Goal: Task Accomplishment & Management: Manage account settings

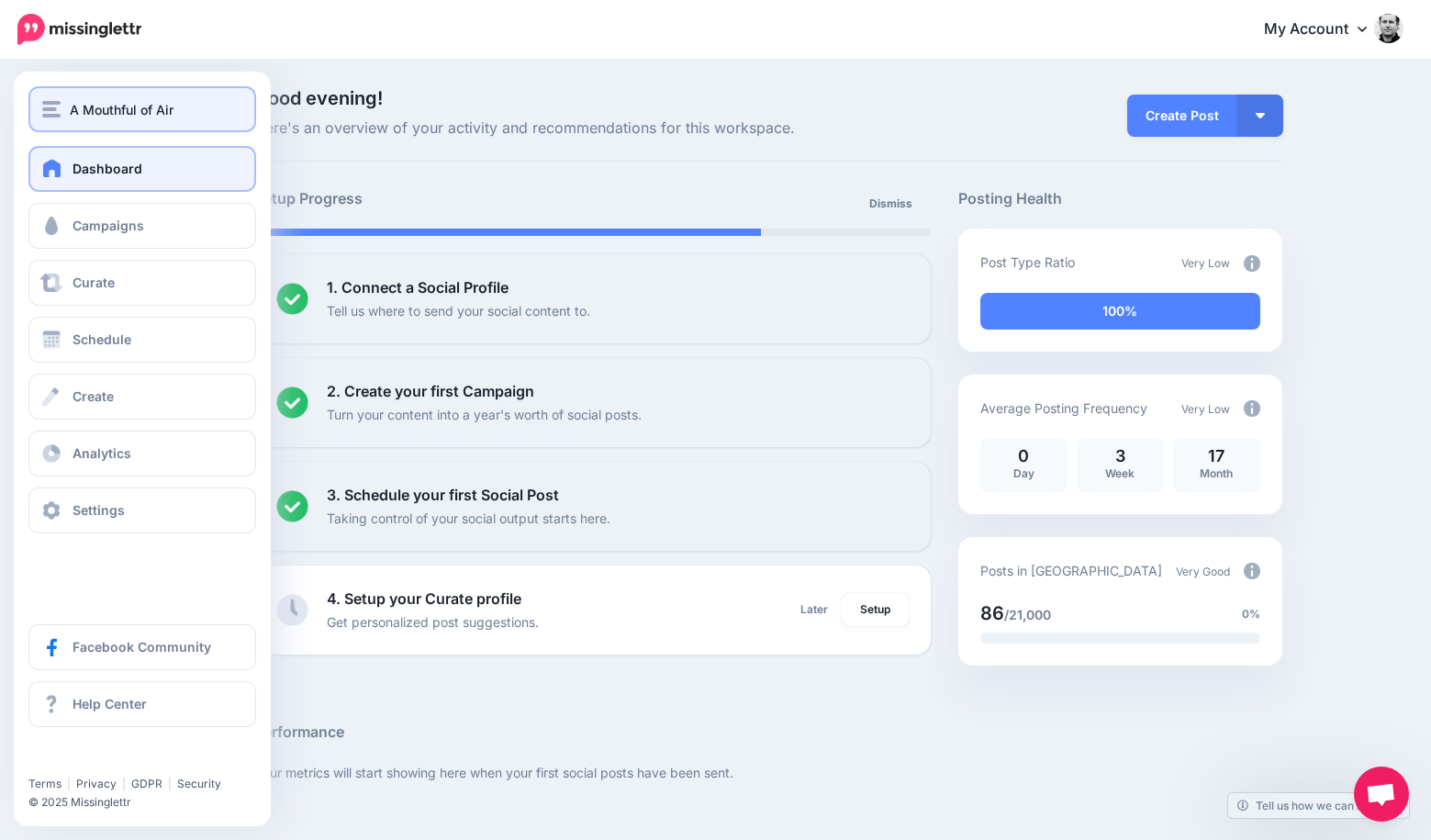
click at [70, 106] on span "A Mouthful of Air" at bounding box center [121, 109] width 104 height 21
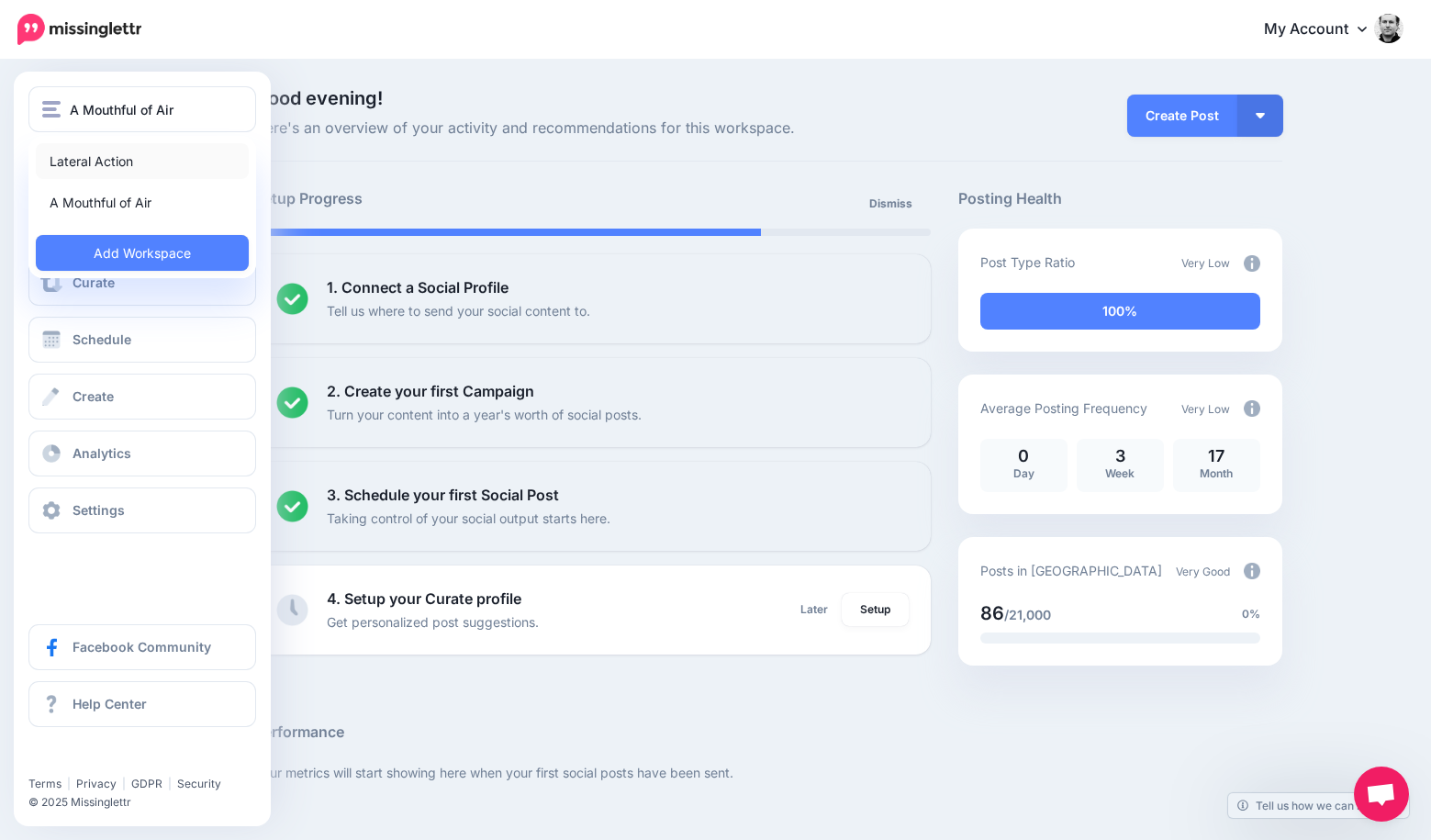
click at [89, 154] on link "Lateral Action" at bounding box center [142, 161] width 213 height 36
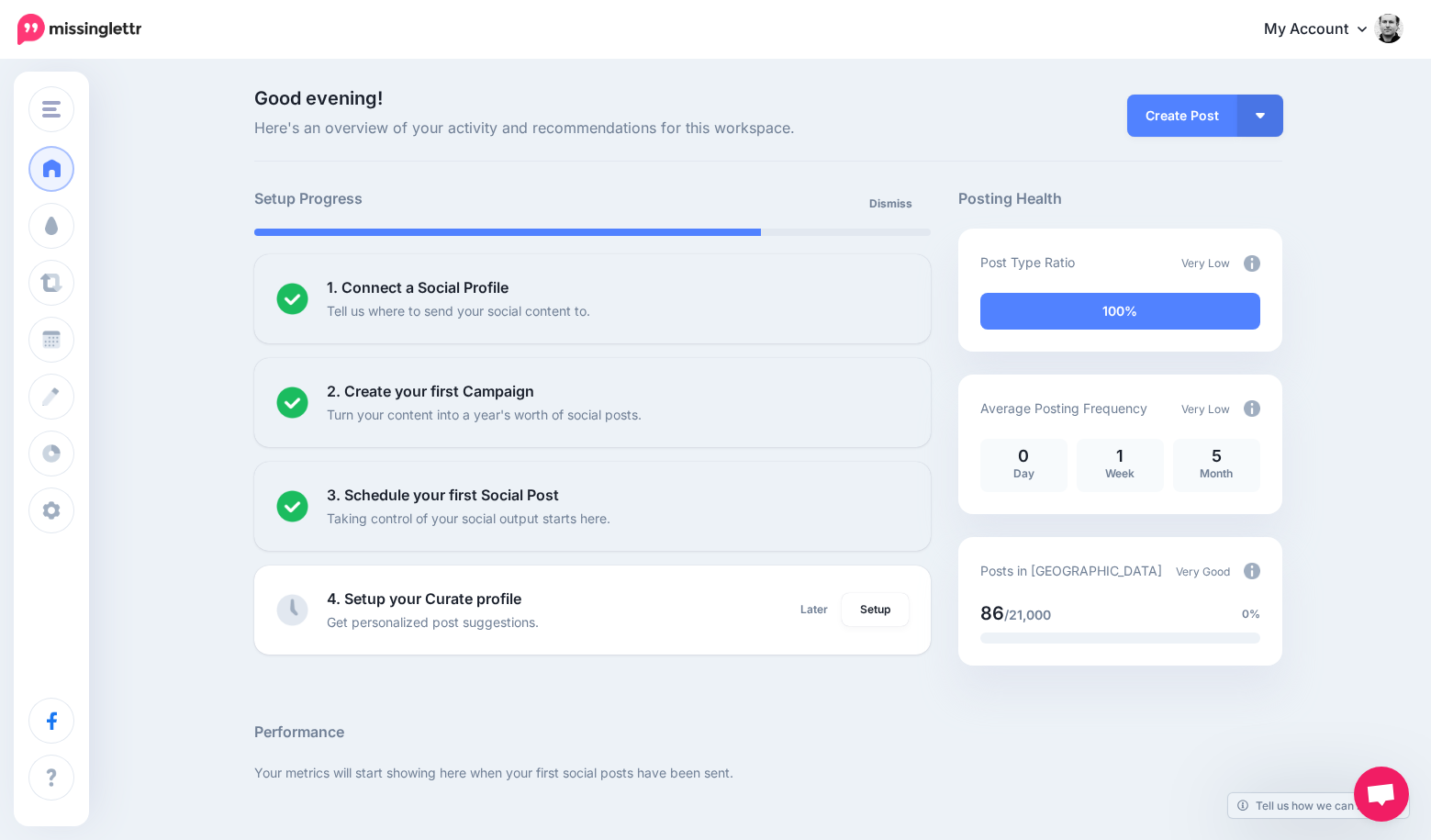
scroll to position [4, 0]
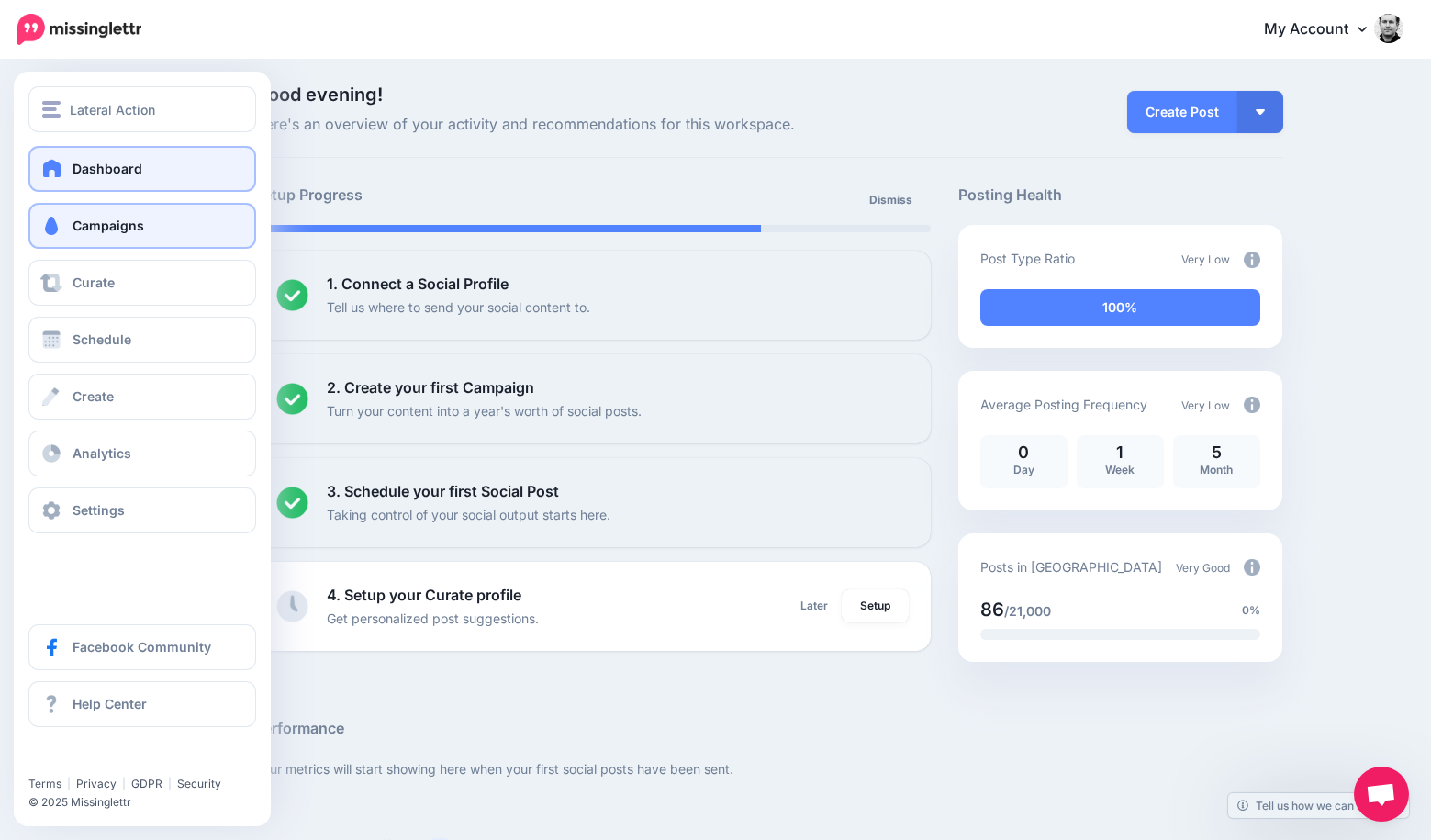
click at [113, 218] on span "Campaigns" at bounding box center [108, 226] width 71 height 16
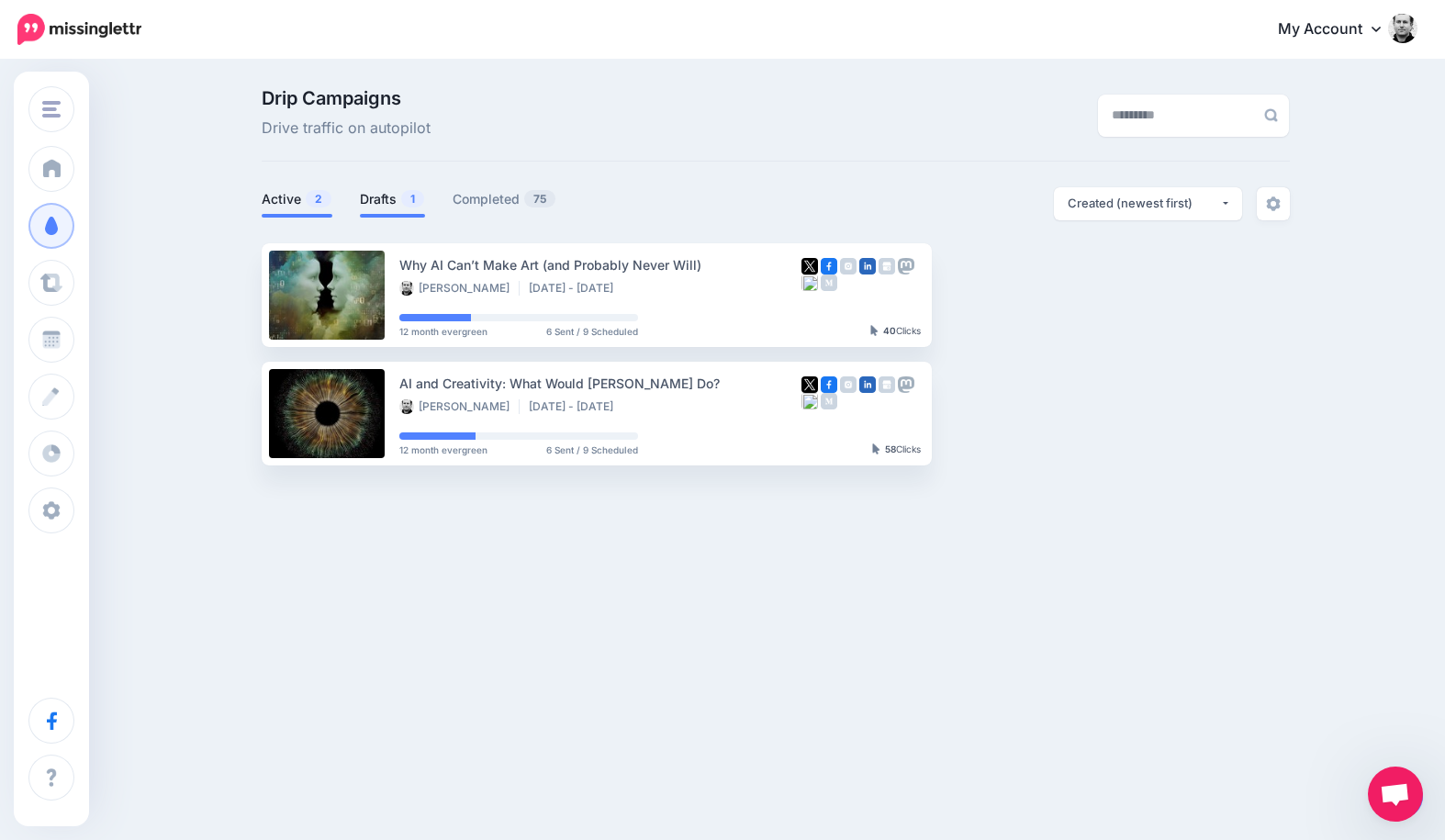
click at [407, 203] on span "1" at bounding box center [412, 199] width 23 height 18
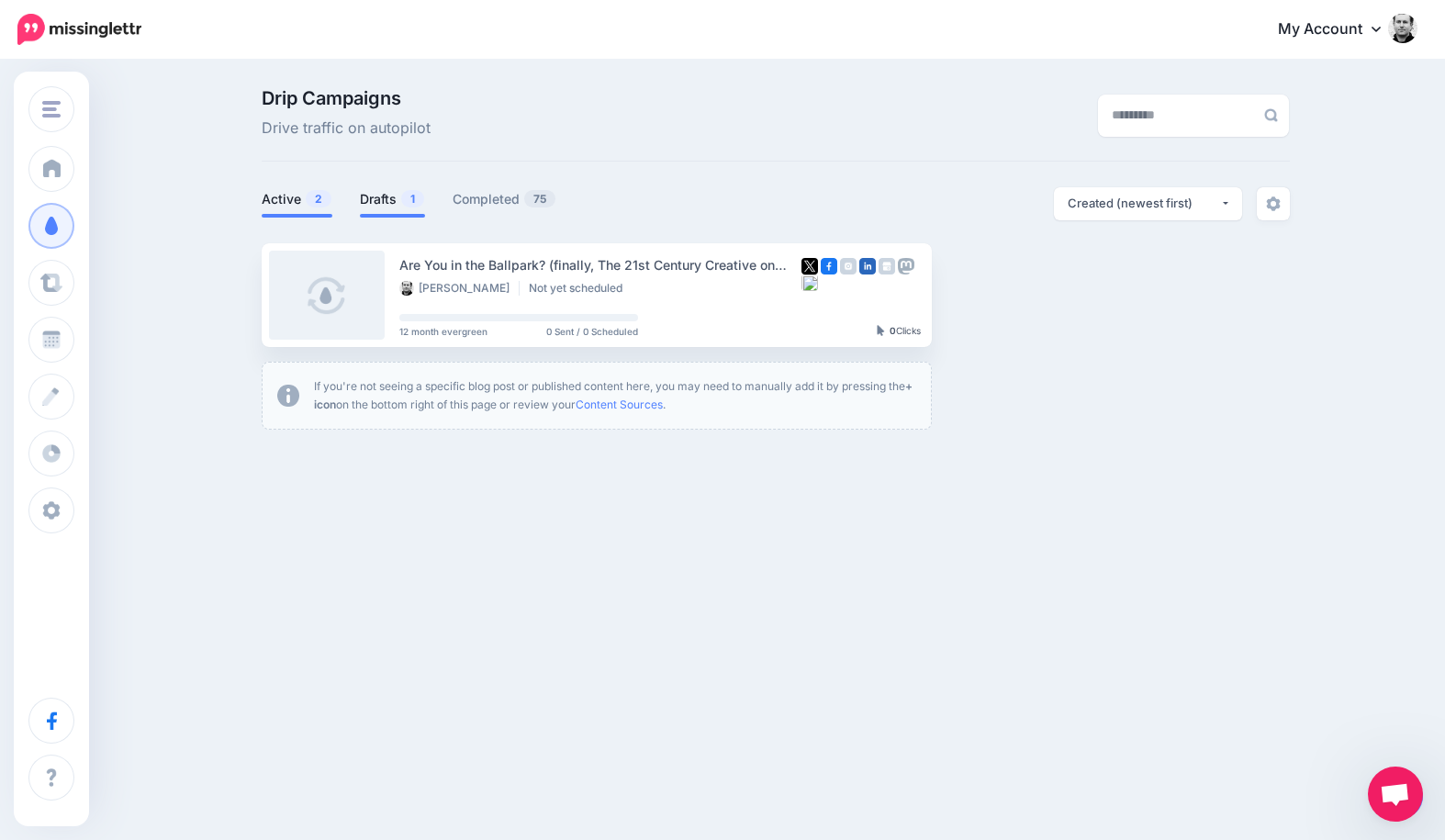
click at [274, 198] on link "Active 2" at bounding box center [296, 199] width 70 height 22
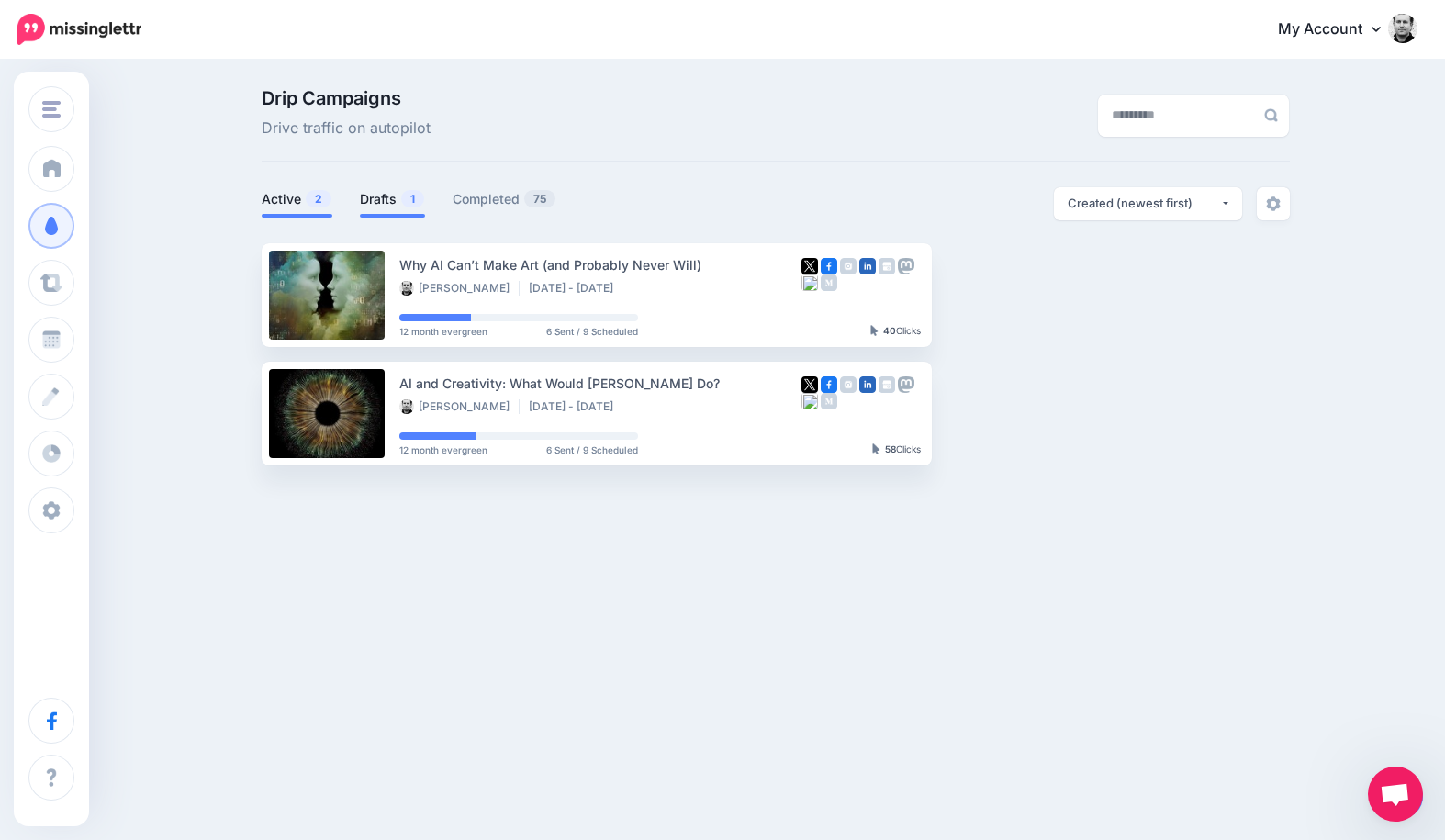
click at [380, 204] on link "Drafts 1" at bounding box center [392, 199] width 65 height 22
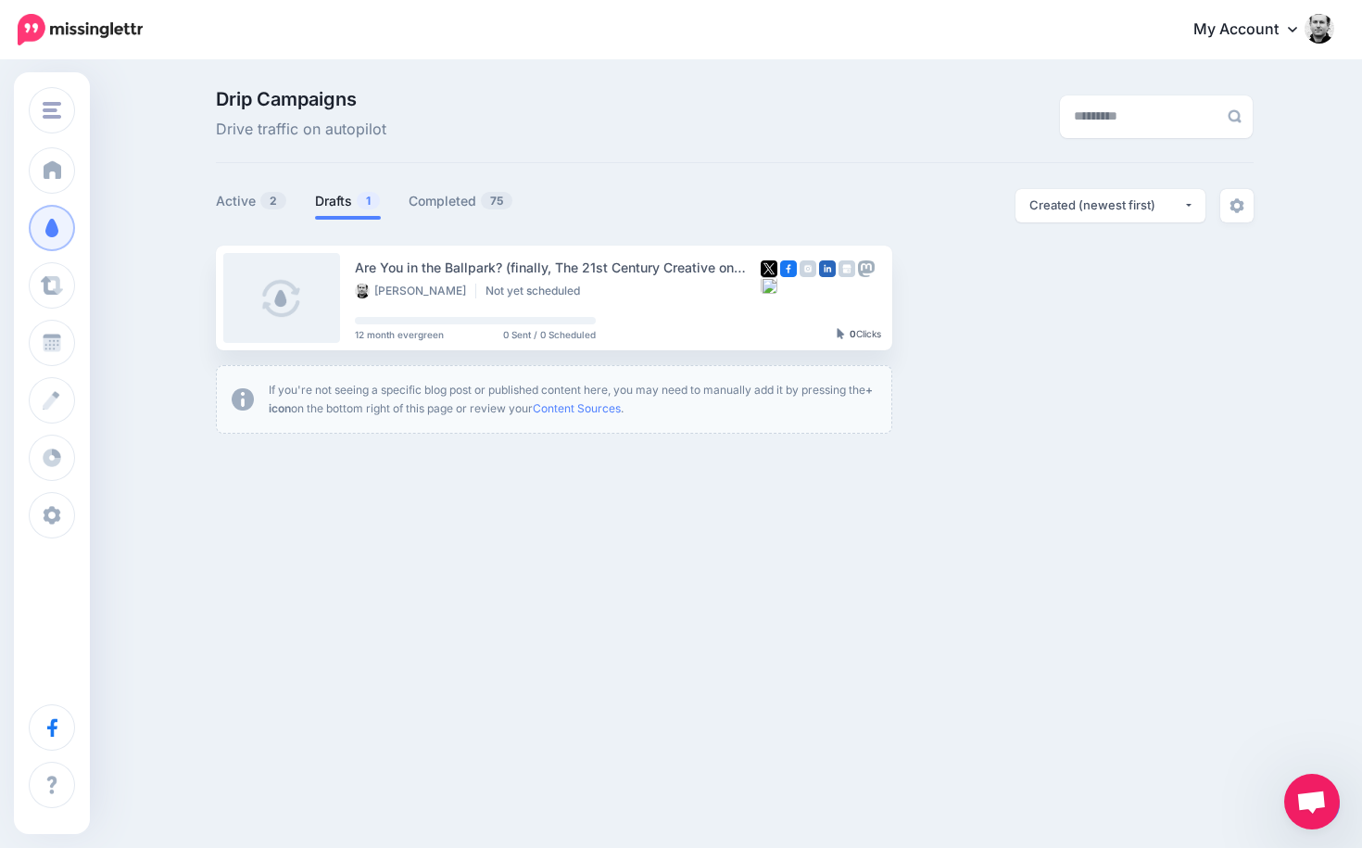
click at [1317, 791] on span "Open chat" at bounding box center [1311, 803] width 31 height 26
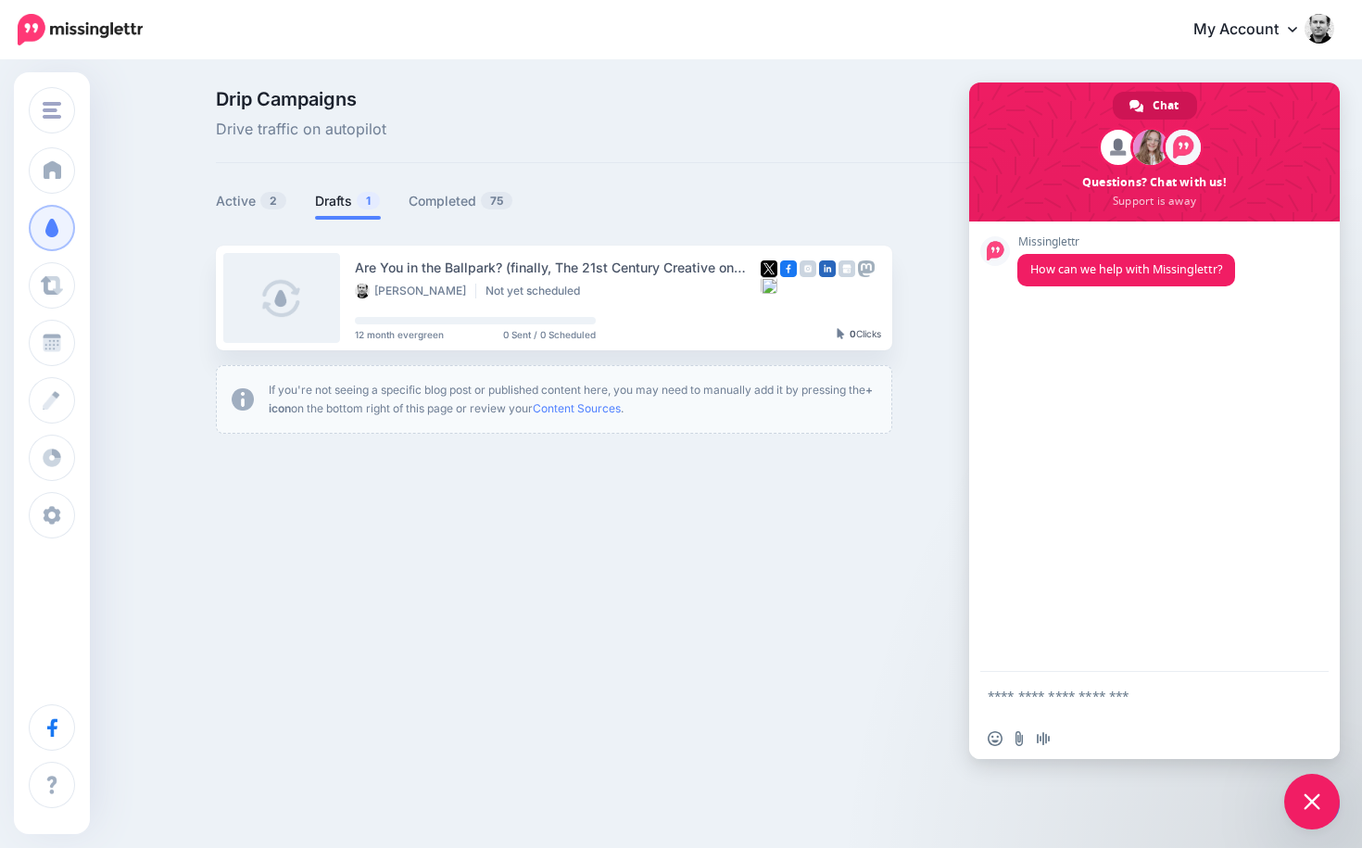
click at [1313, 800] on span "Close chat" at bounding box center [1311, 801] width 17 height 17
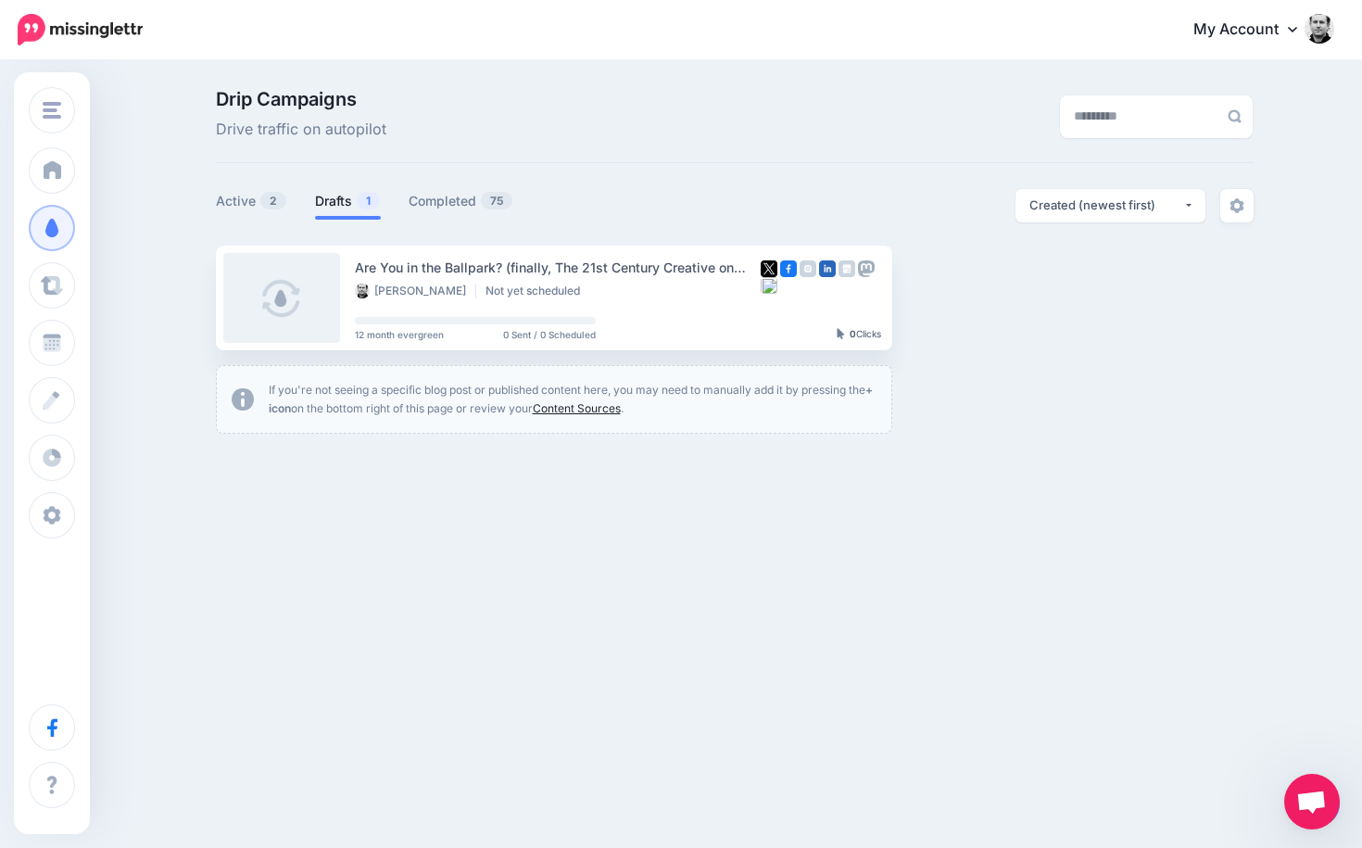
click at [600, 405] on link "Content Sources" at bounding box center [577, 408] width 88 height 14
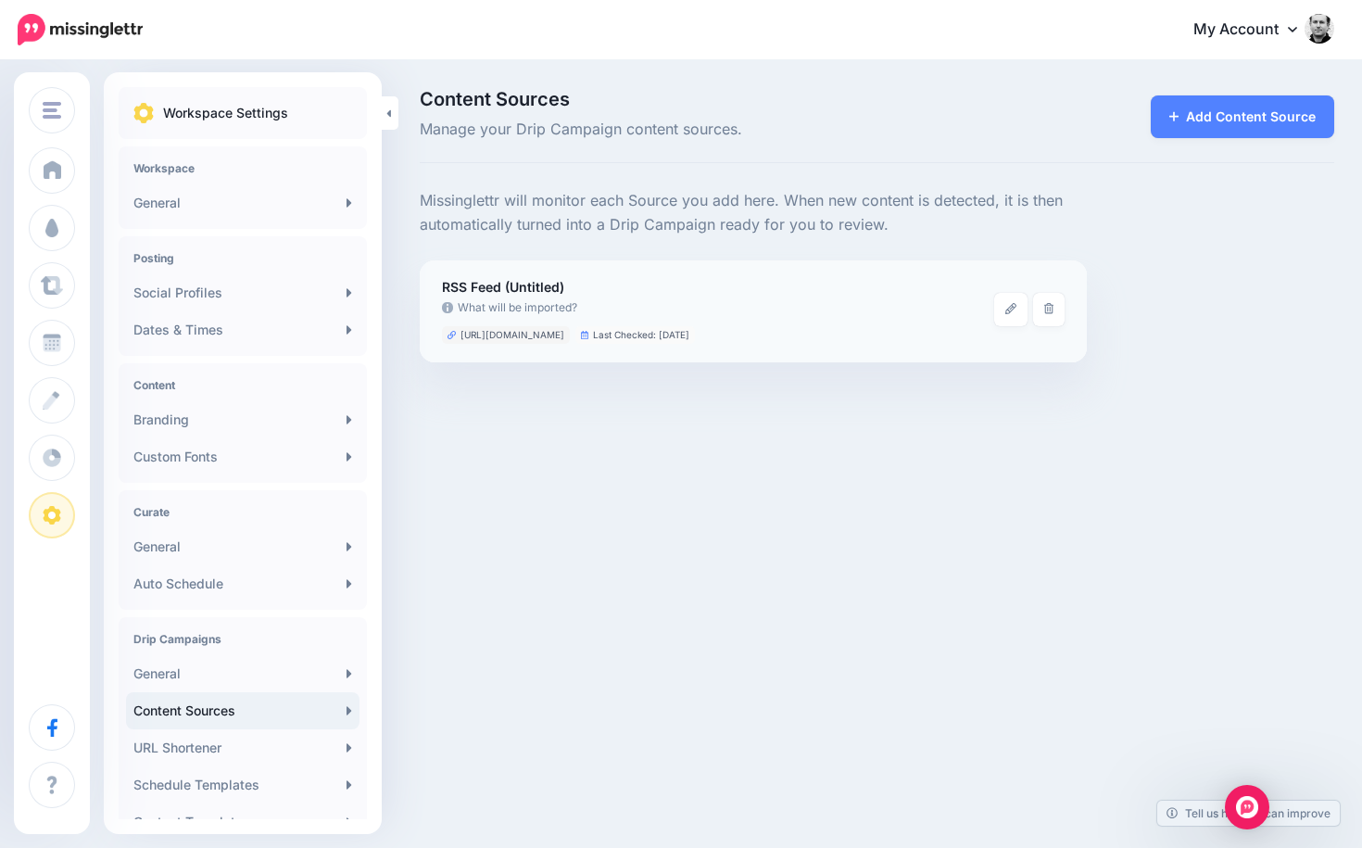
click at [465, 335] on span "https://lateralaction.com/feed/" at bounding box center [512, 335] width 104 height 10
click at [446, 331] on li "https://lateralaction.com/feed/" at bounding box center [506, 335] width 128 height 18
click at [392, 114] on link at bounding box center [390, 112] width 17 height 33
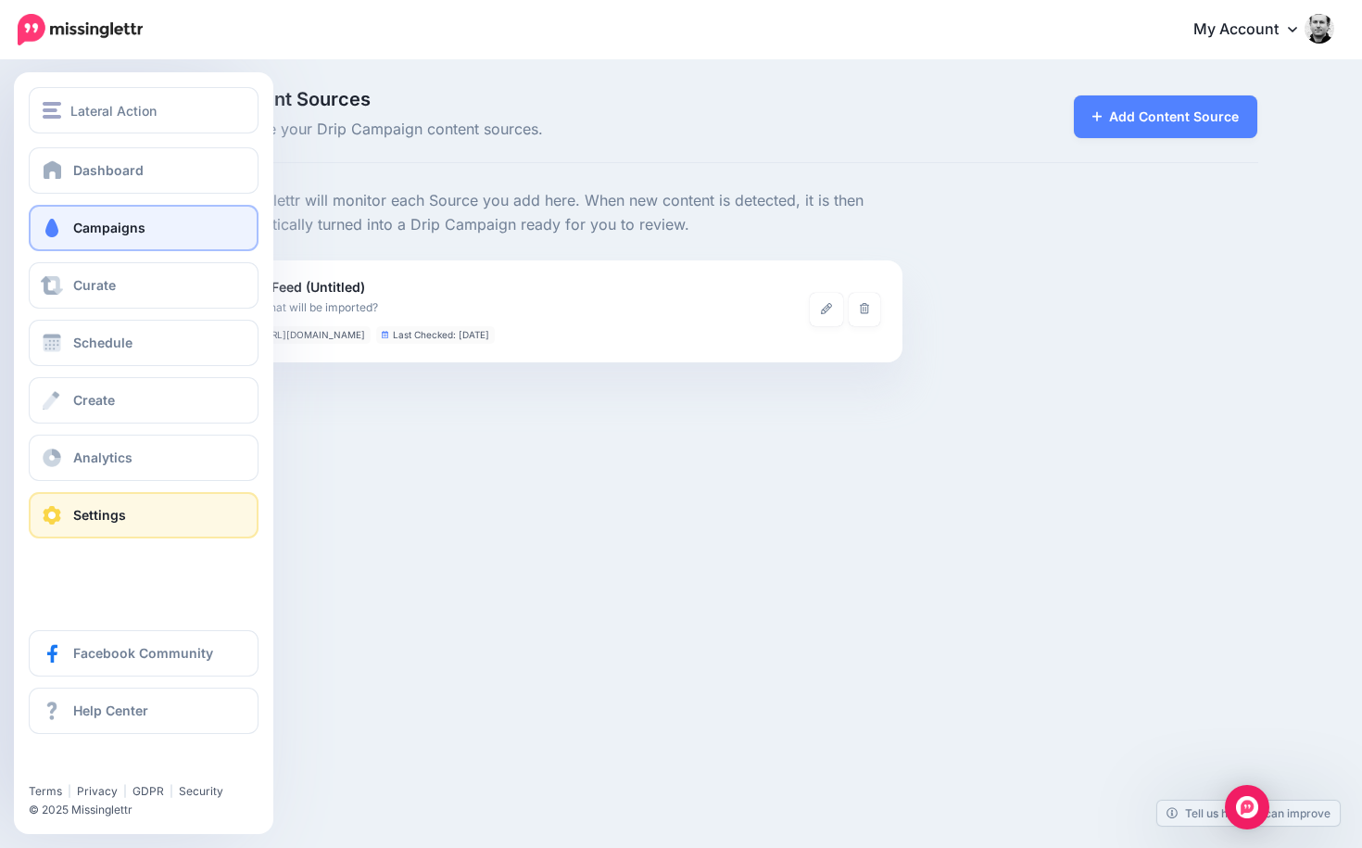
click at [74, 230] on span "Campaigns" at bounding box center [109, 228] width 72 height 16
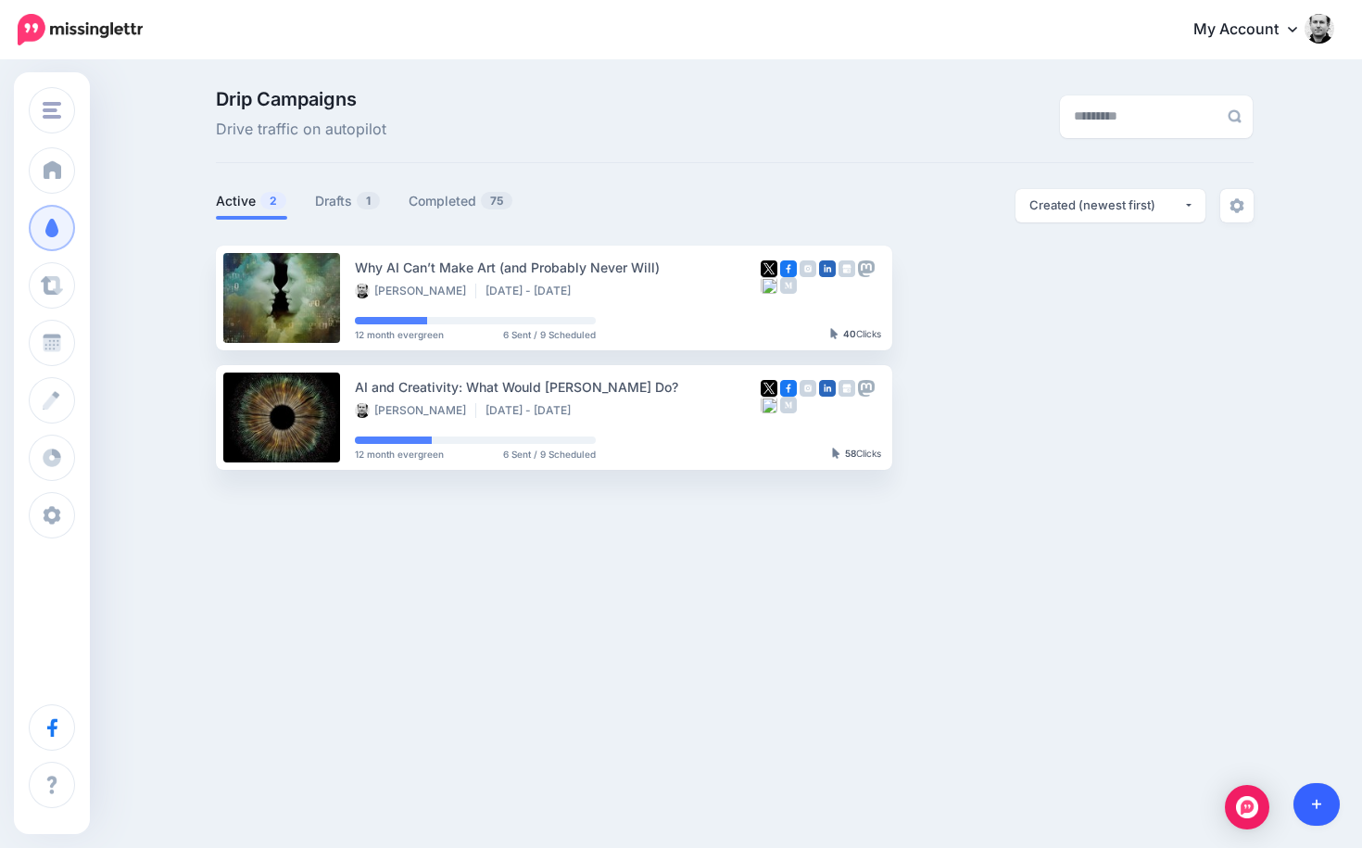
click at [1328, 802] on link at bounding box center [1316, 804] width 47 height 43
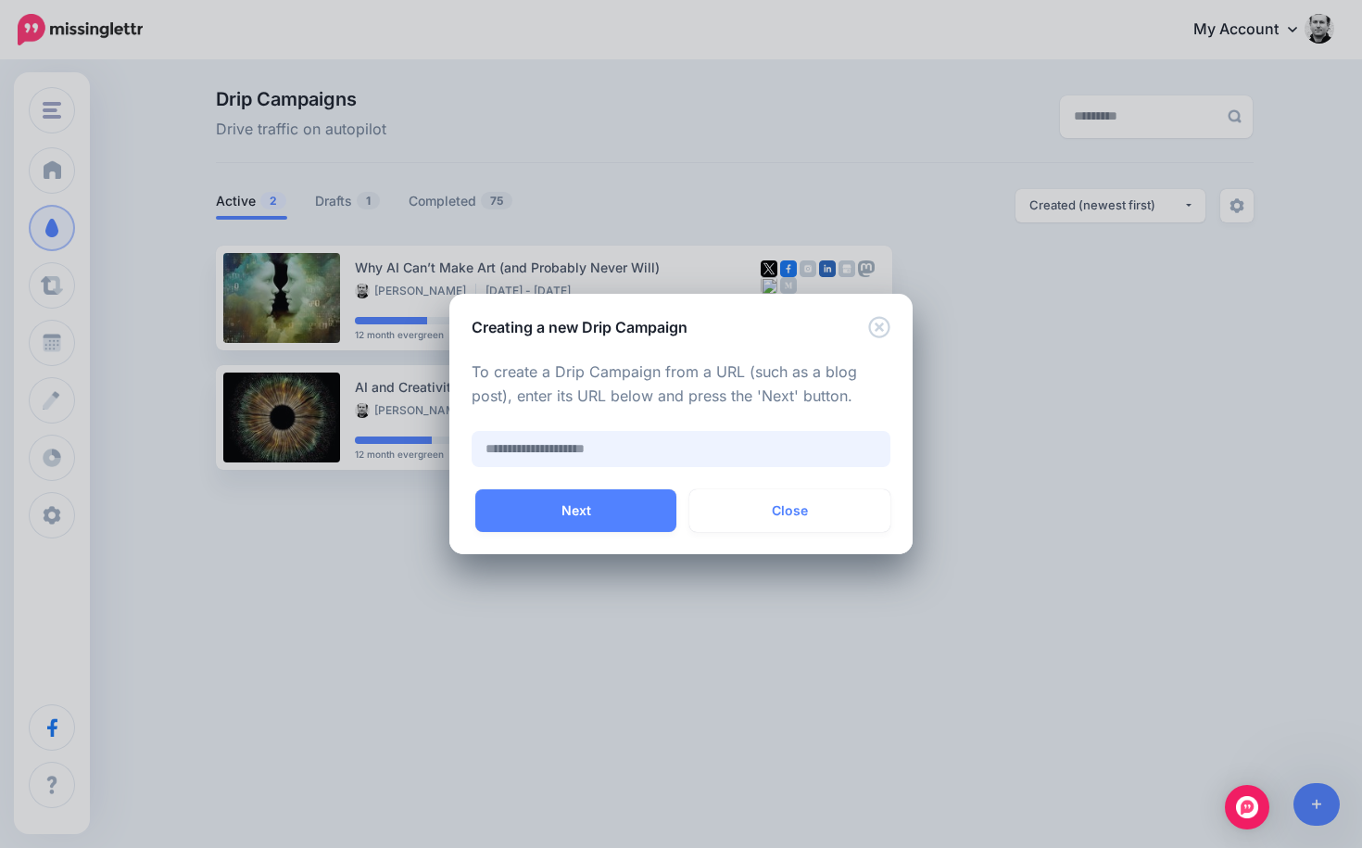
paste input "**********"
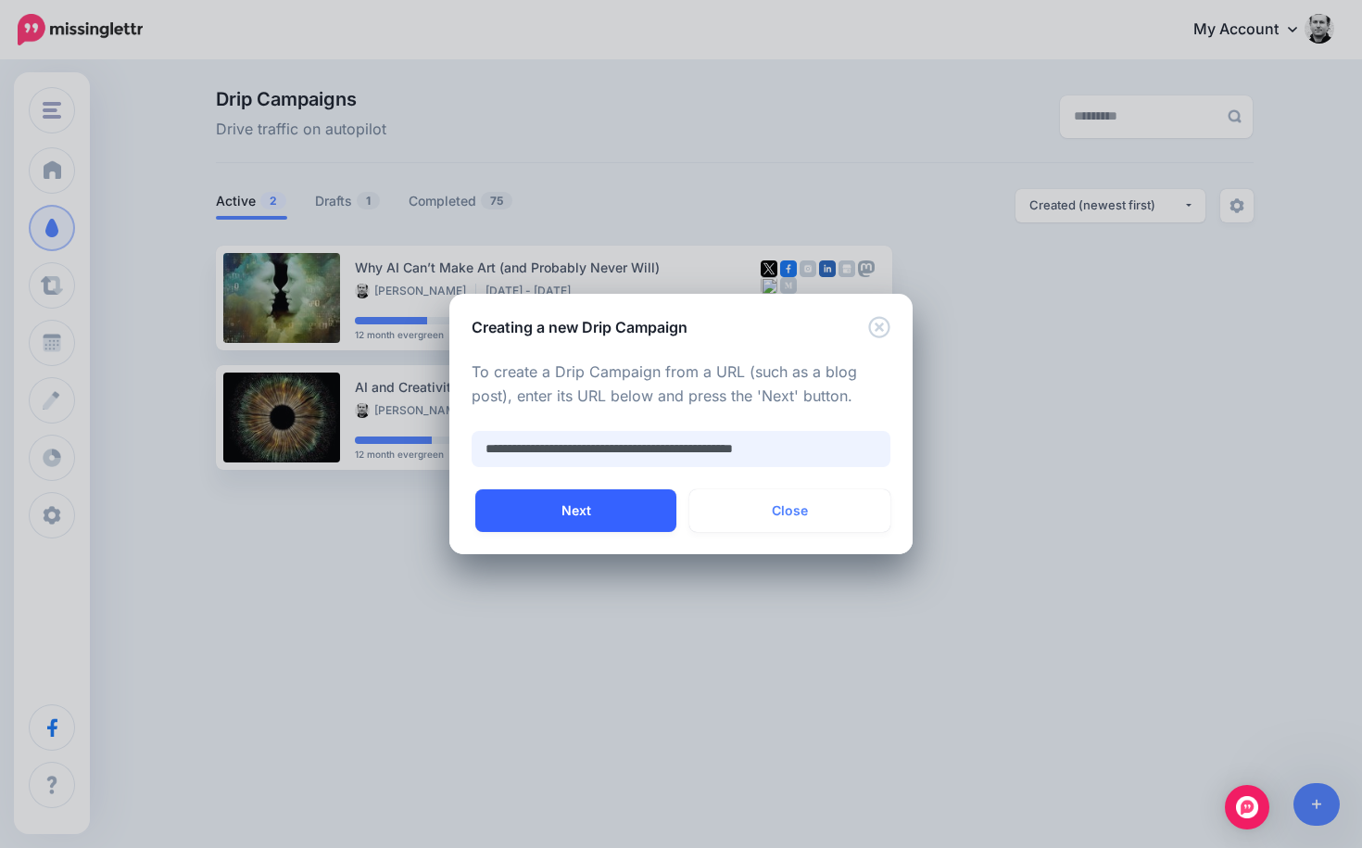
type input "**********"
click at [593, 504] on button "Next" at bounding box center [575, 510] width 201 height 43
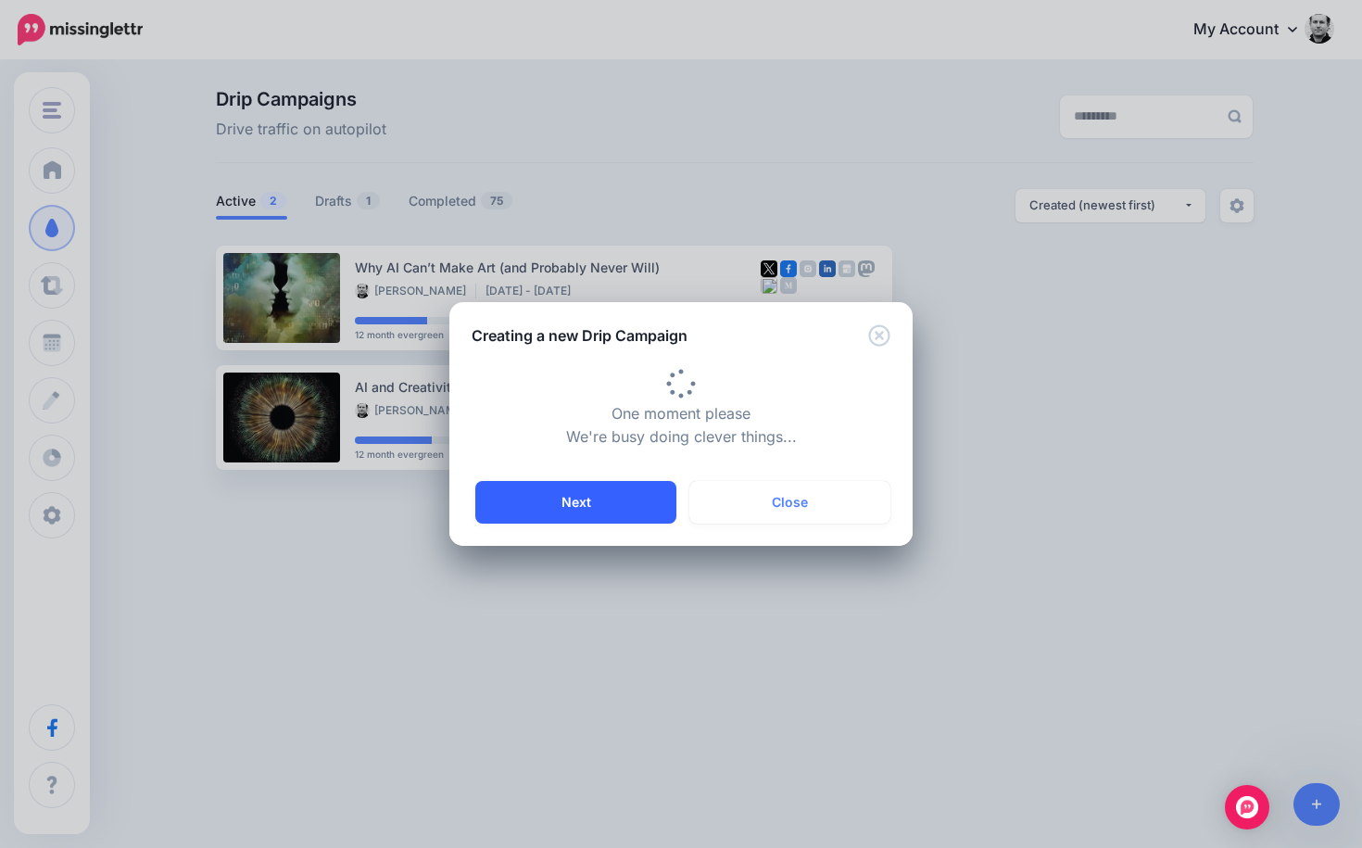
type input "**********"
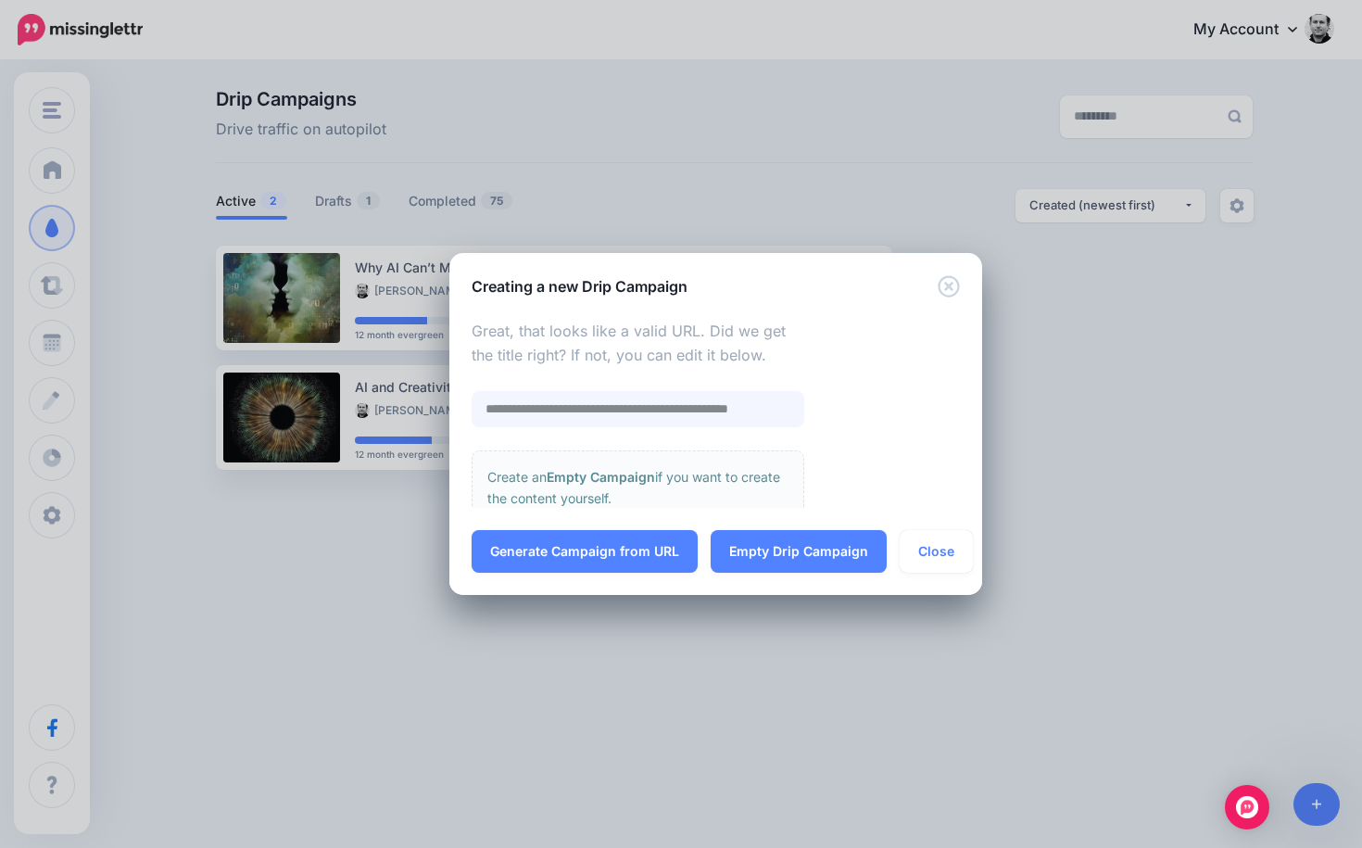
scroll to position [500, 0]
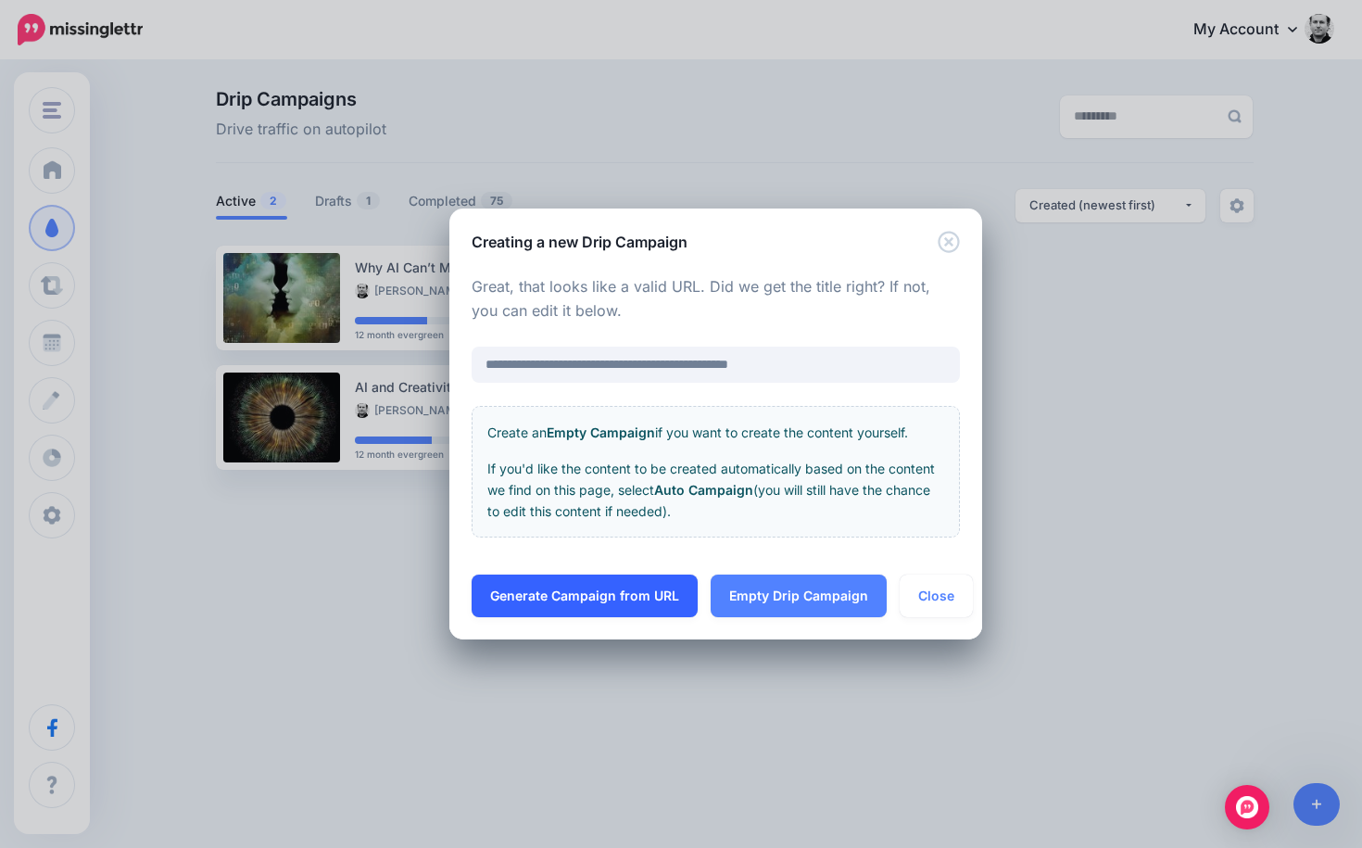
click at [593, 589] on link "Generate Campaign from URL" at bounding box center [584, 595] width 226 height 43
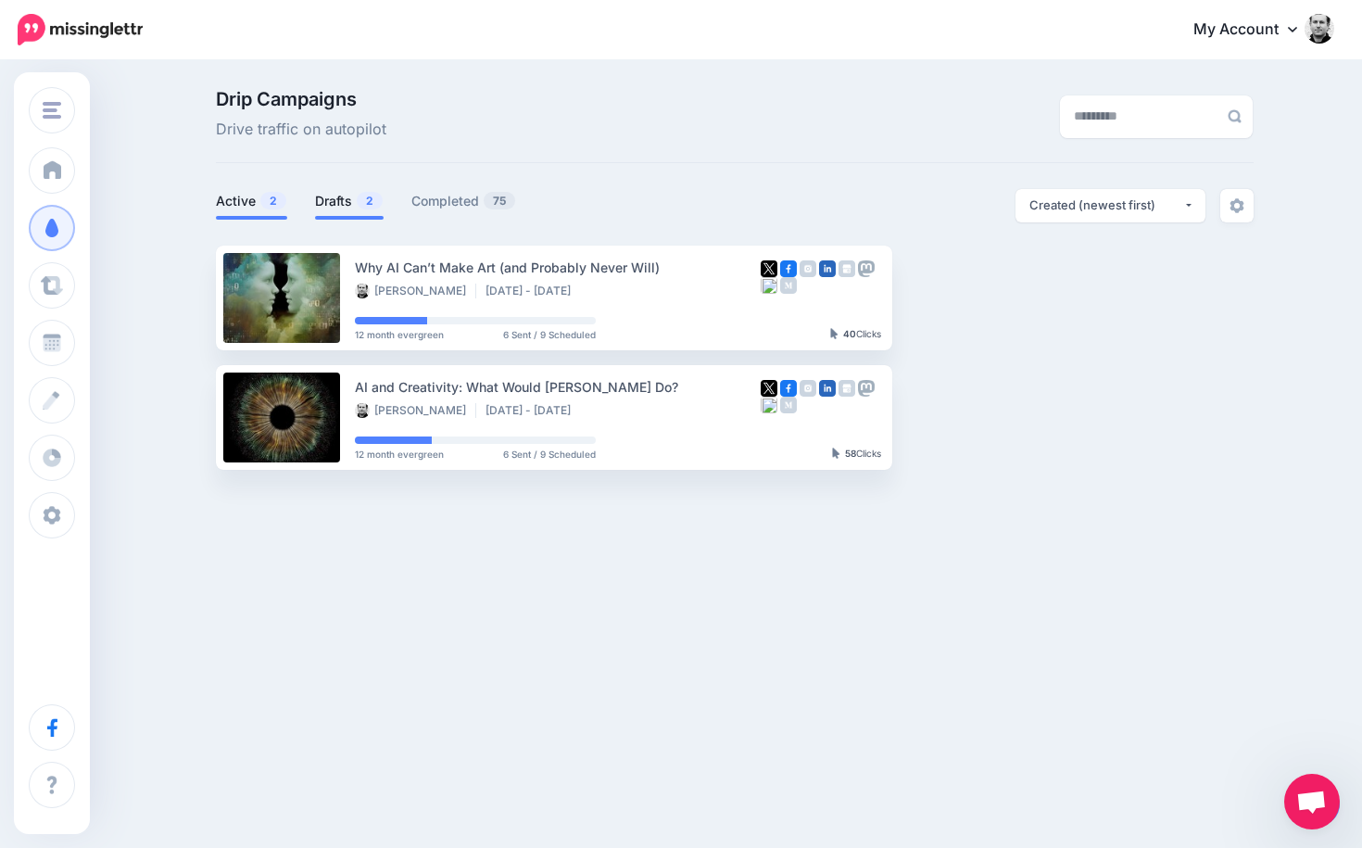
click at [339, 210] on li "Drafts 2" at bounding box center [349, 204] width 69 height 31
click at [340, 206] on link "Drafts 2" at bounding box center [349, 201] width 69 height 22
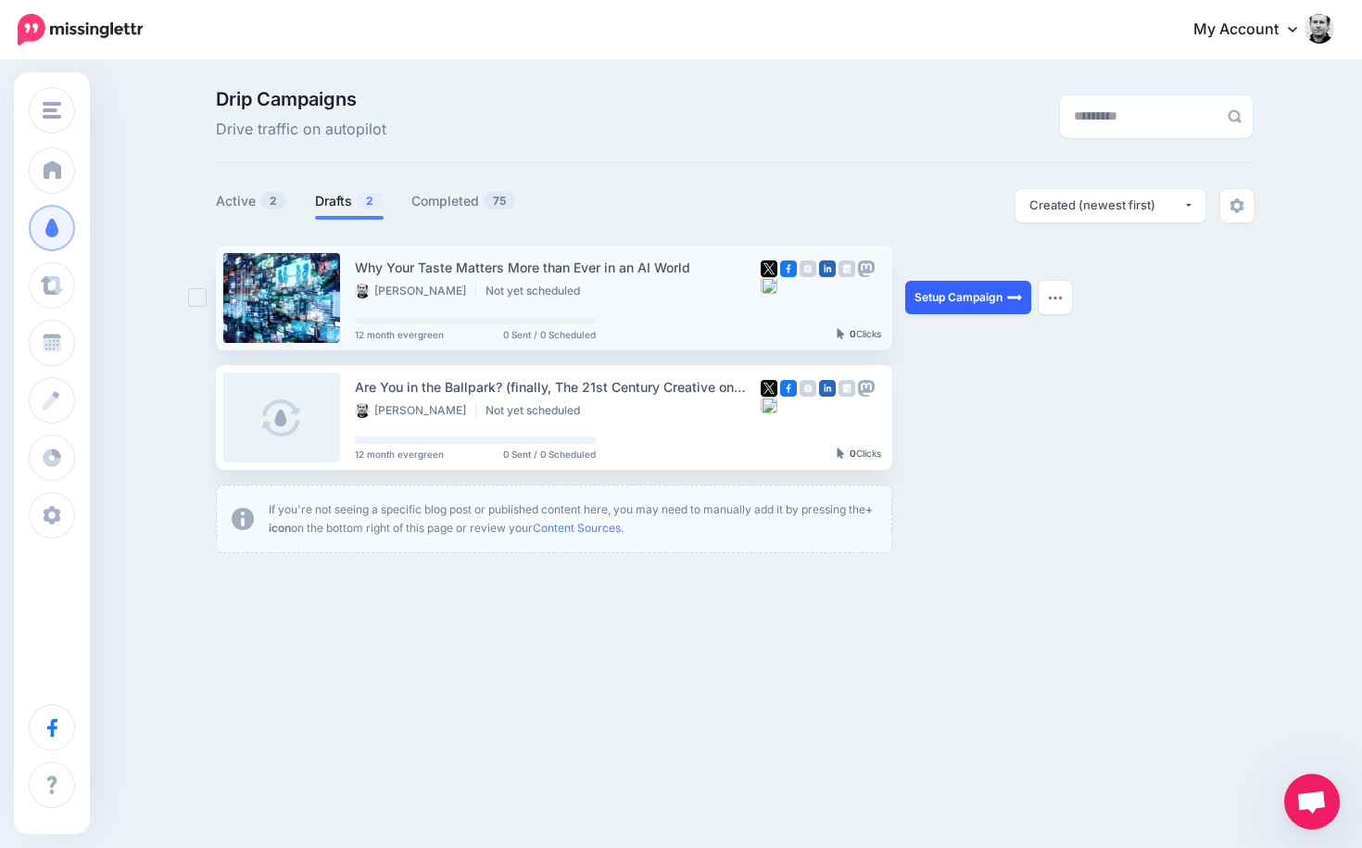
click at [968, 296] on link "Setup Campaign" at bounding box center [968, 297] width 126 height 33
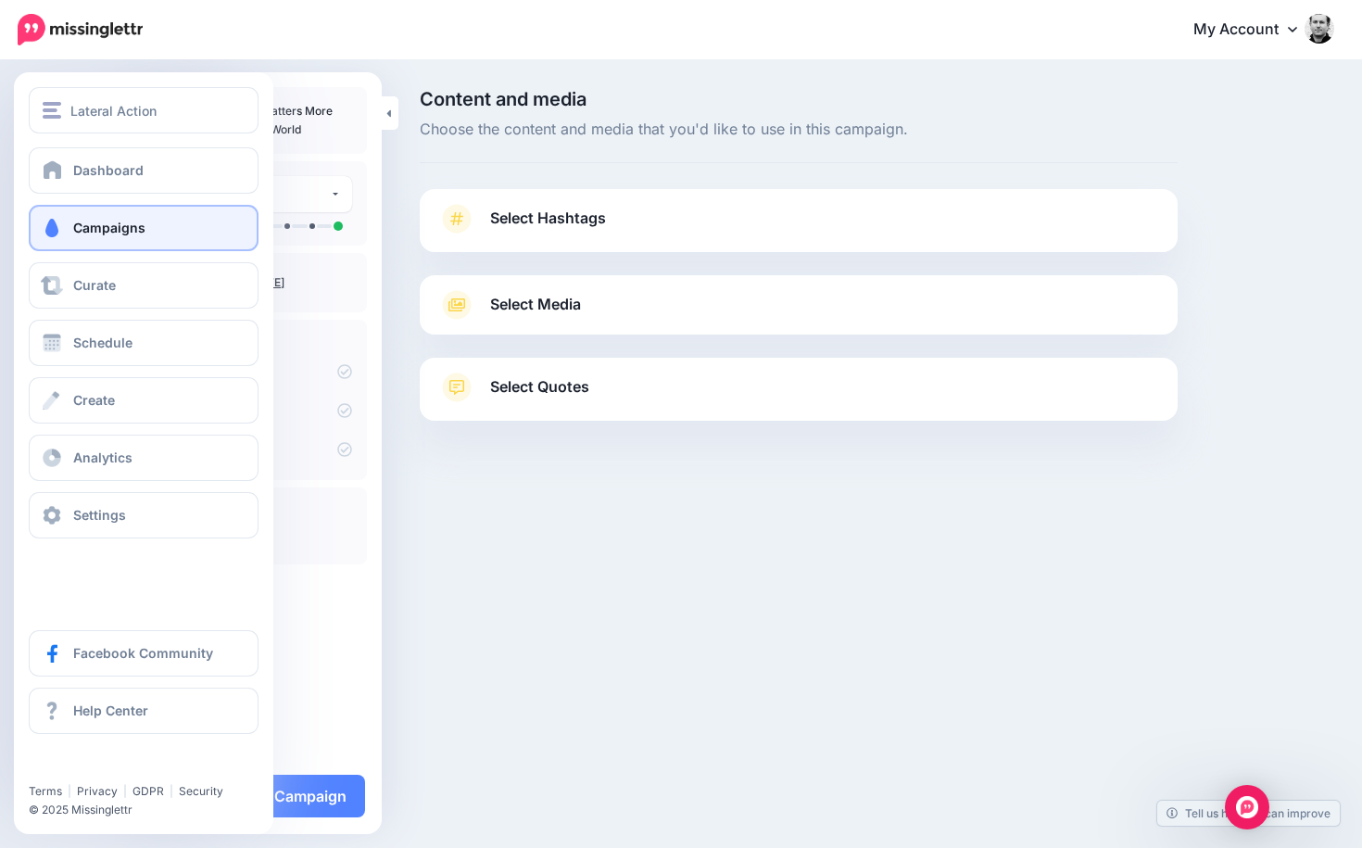
click at [109, 232] on span "Campaigns" at bounding box center [109, 228] width 72 height 16
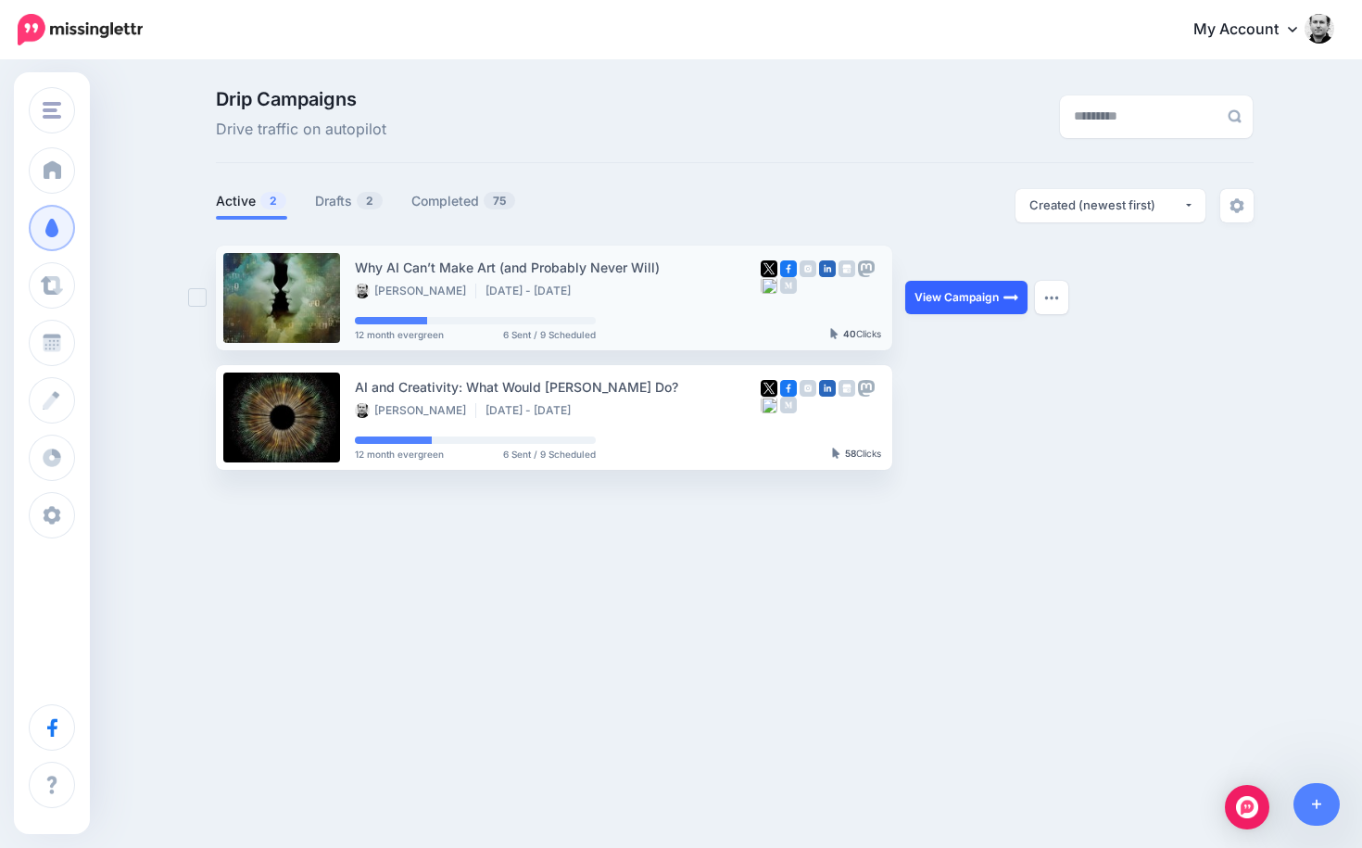
click at [963, 292] on link "View Campaign" at bounding box center [966, 297] width 122 height 33
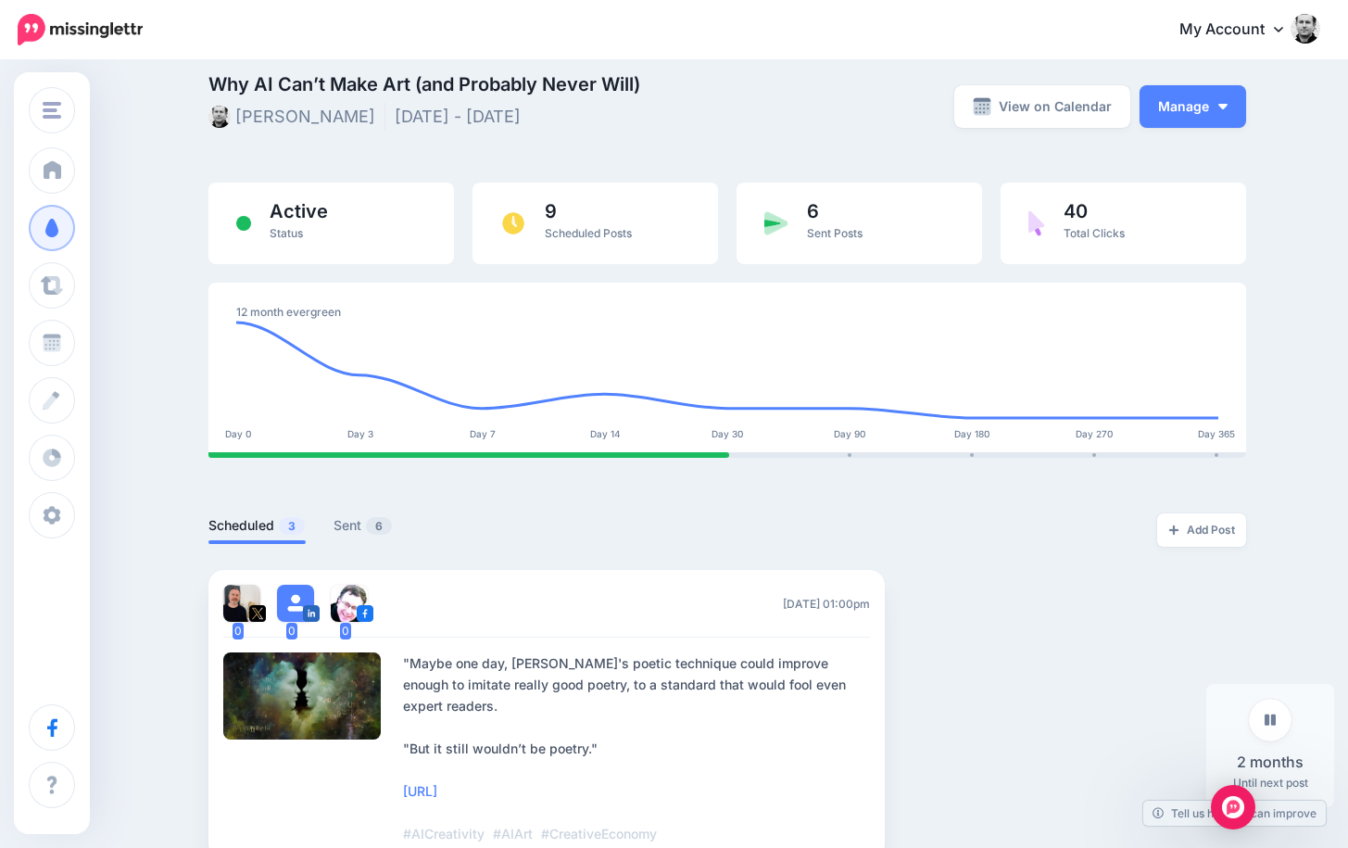
scroll to position [45, 0]
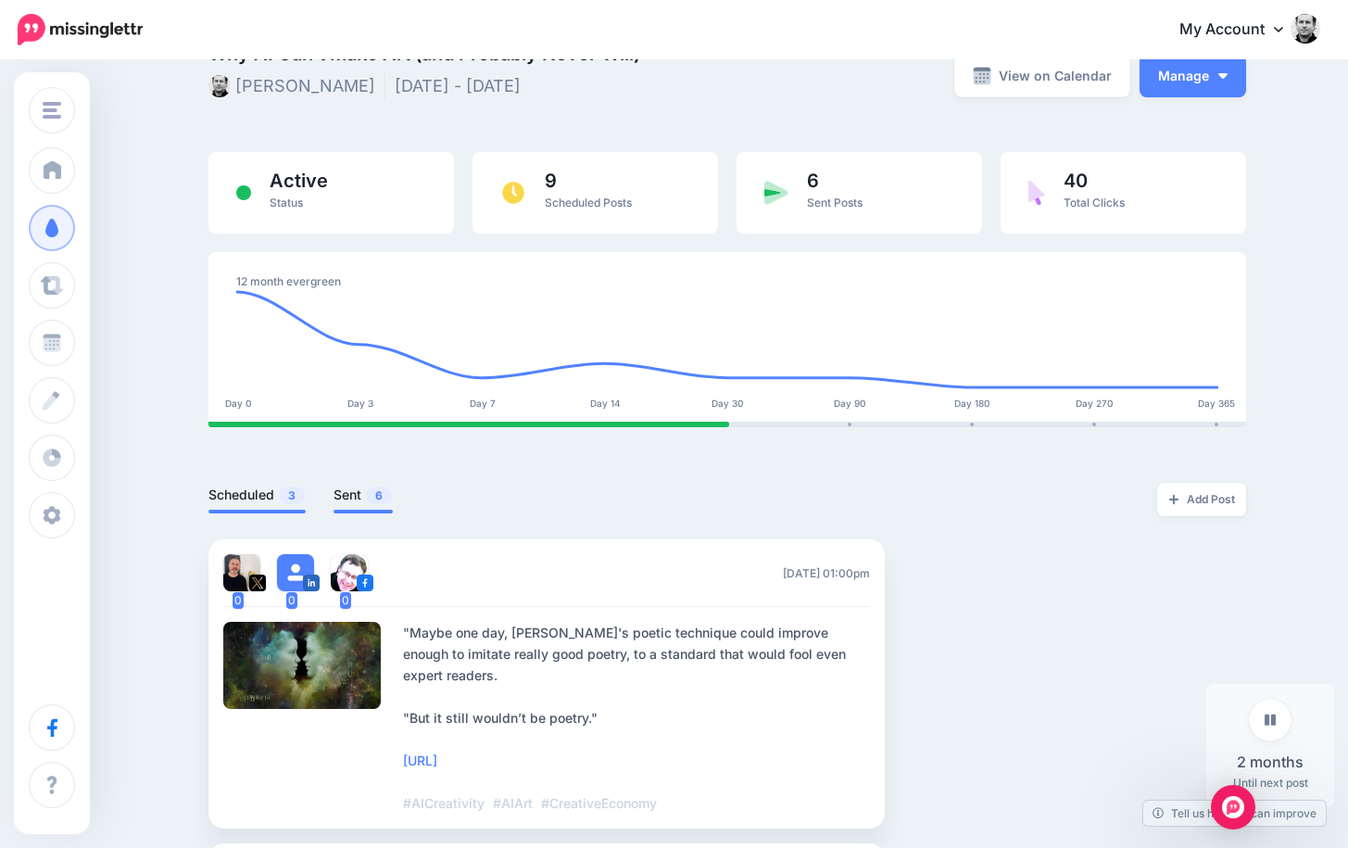
click at [357, 497] on link "Sent 6" at bounding box center [362, 495] width 59 height 22
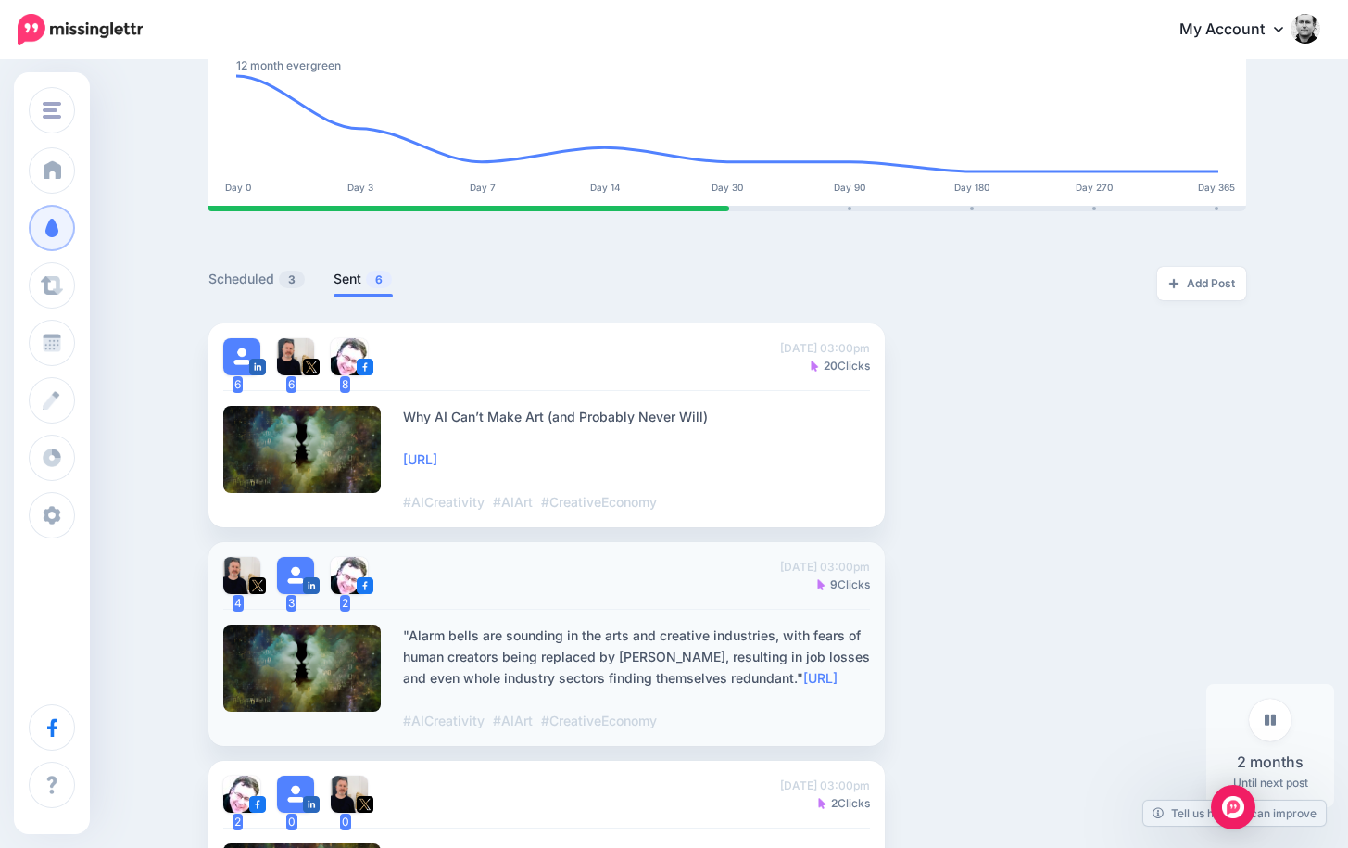
scroll to position [356, 0]
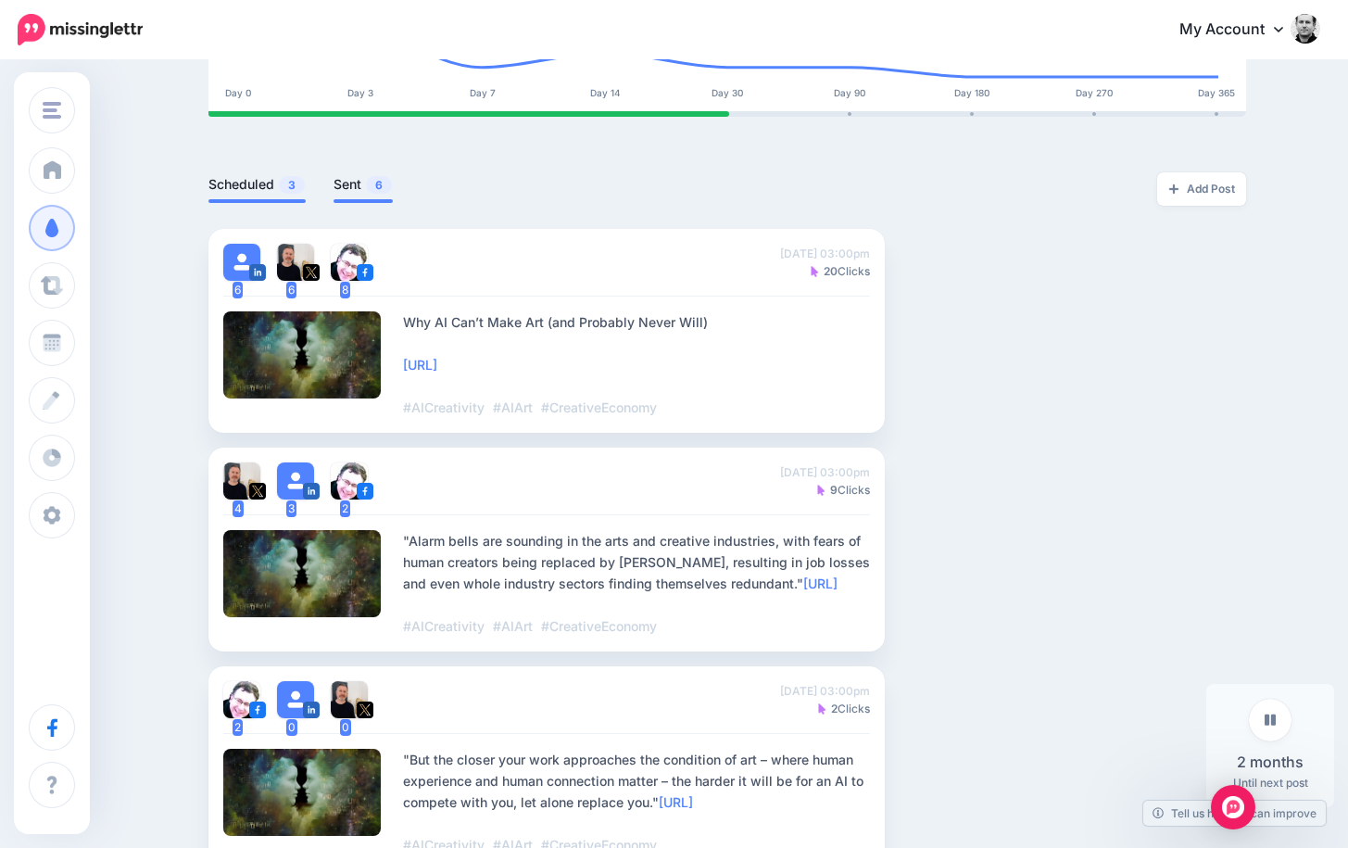
click at [247, 192] on link "Scheduled 3" at bounding box center [256, 184] width 97 height 22
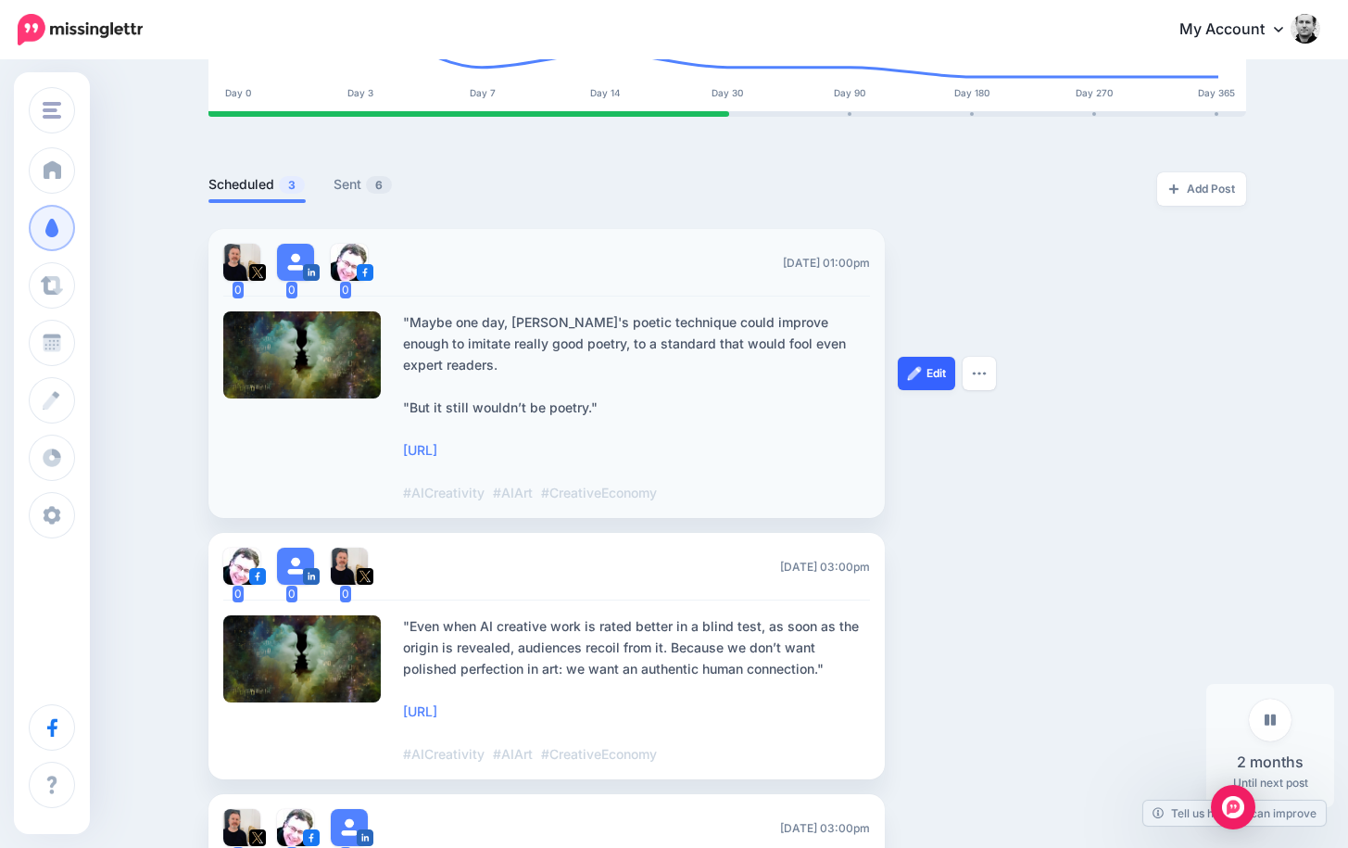
click at [939, 358] on link "Edit" at bounding box center [926, 373] width 57 height 33
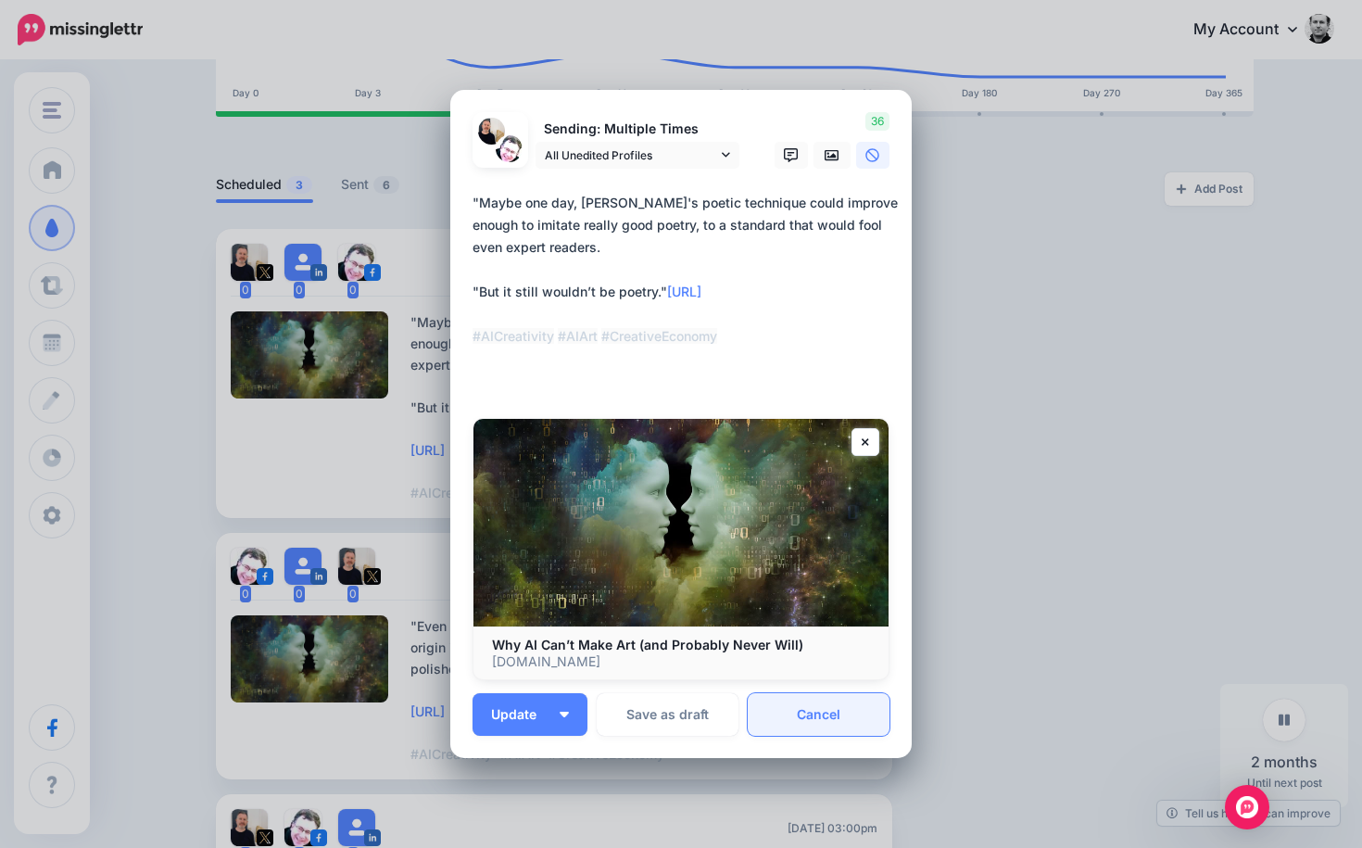
click at [843, 714] on link "Cancel" at bounding box center [819, 714] width 142 height 43
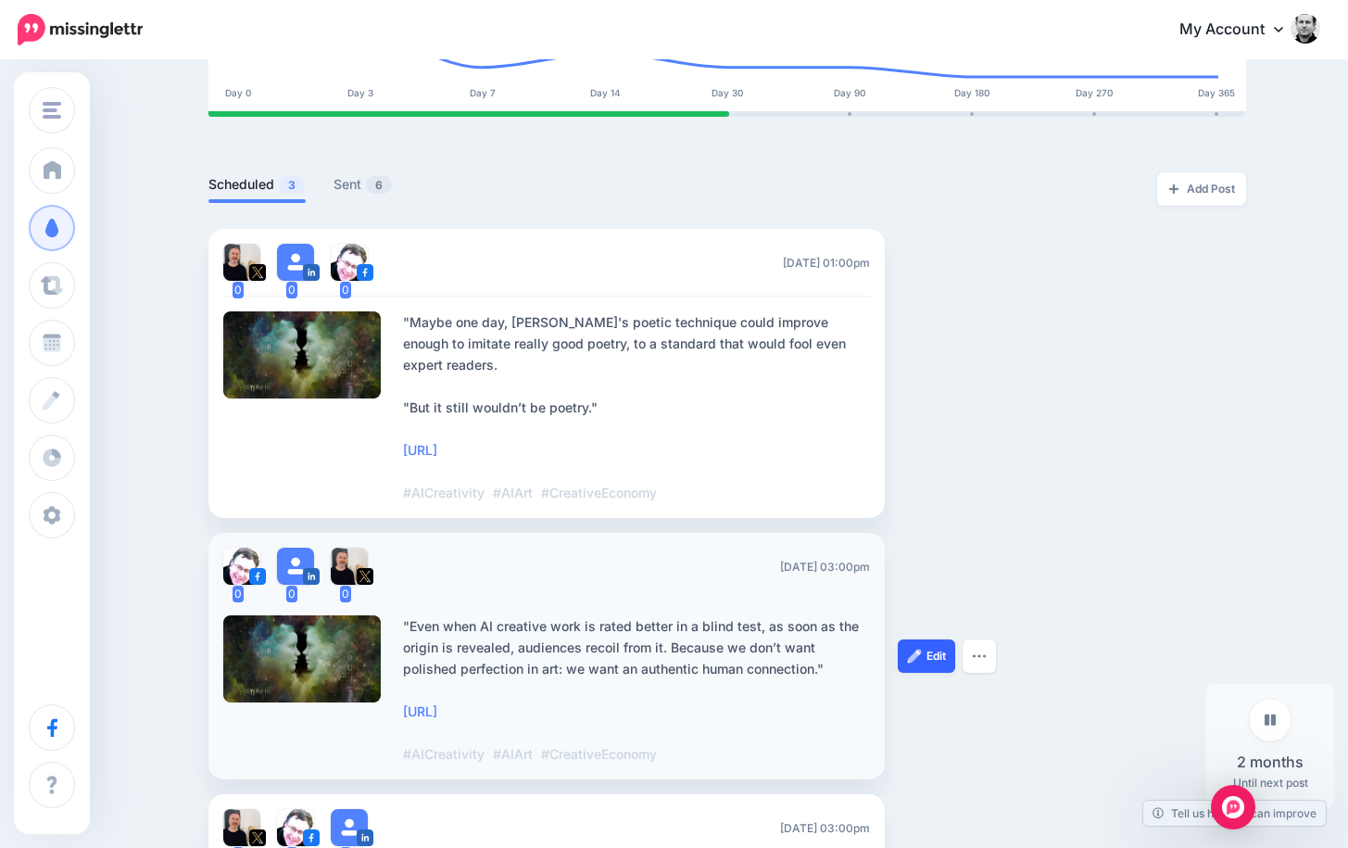
click at [934, 639] on link "Edit" at bounding box center [926, 655] width 57 height 33
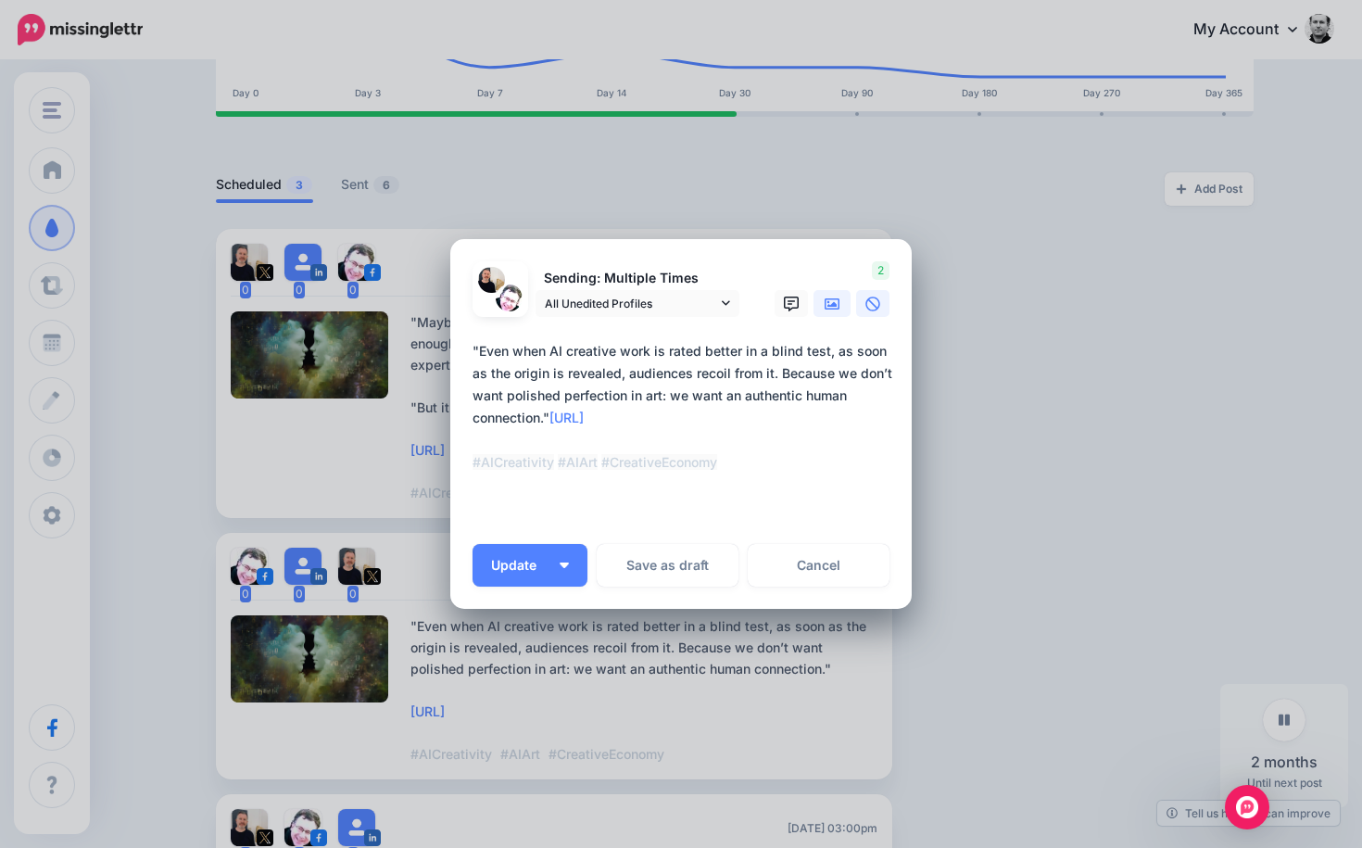
click at [832, 307] on icon at bounding box center [831, 303] width 15 height 11
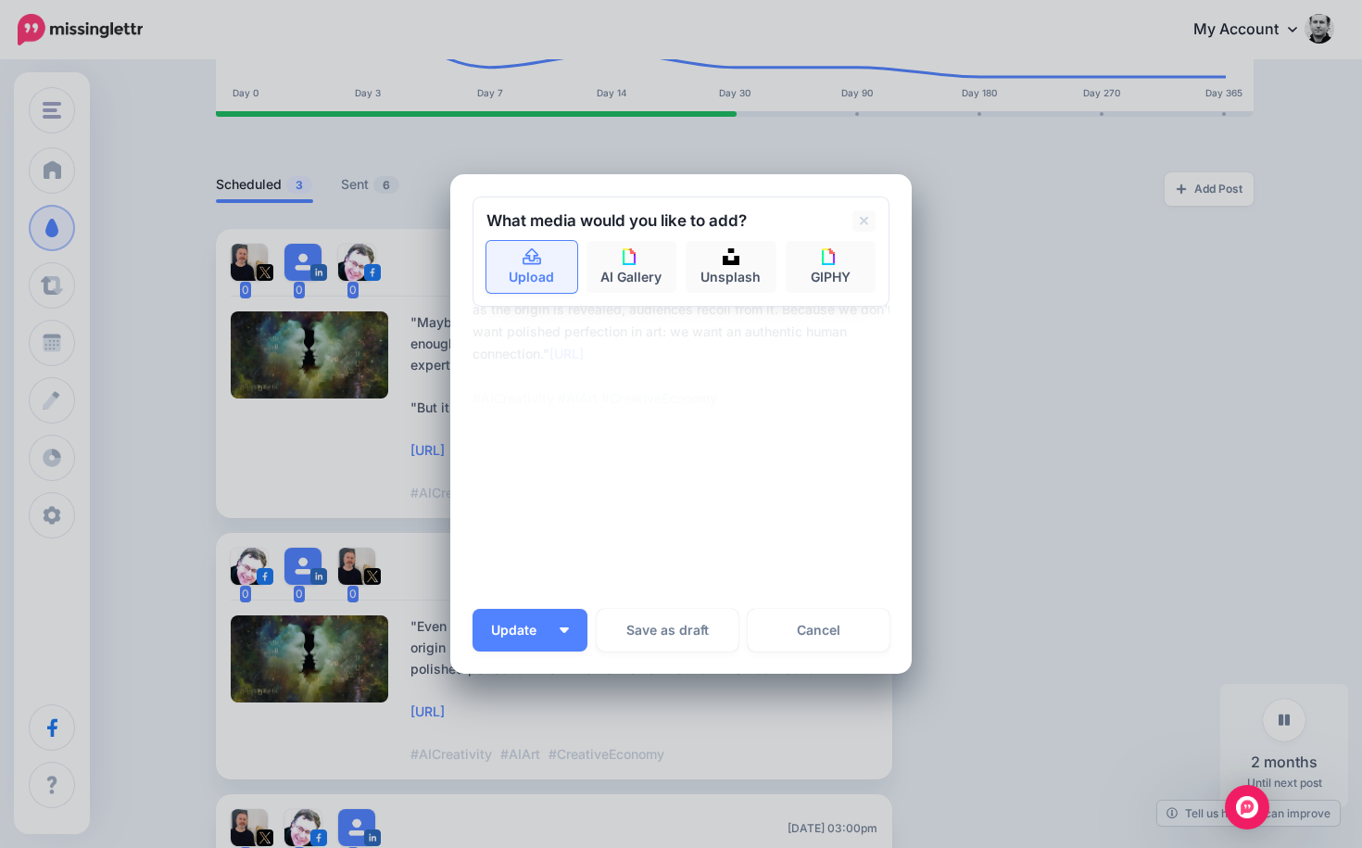
click at [522, 263] on icon at bounding box center [532, 257] width 21 height 17
type textarea "**********"
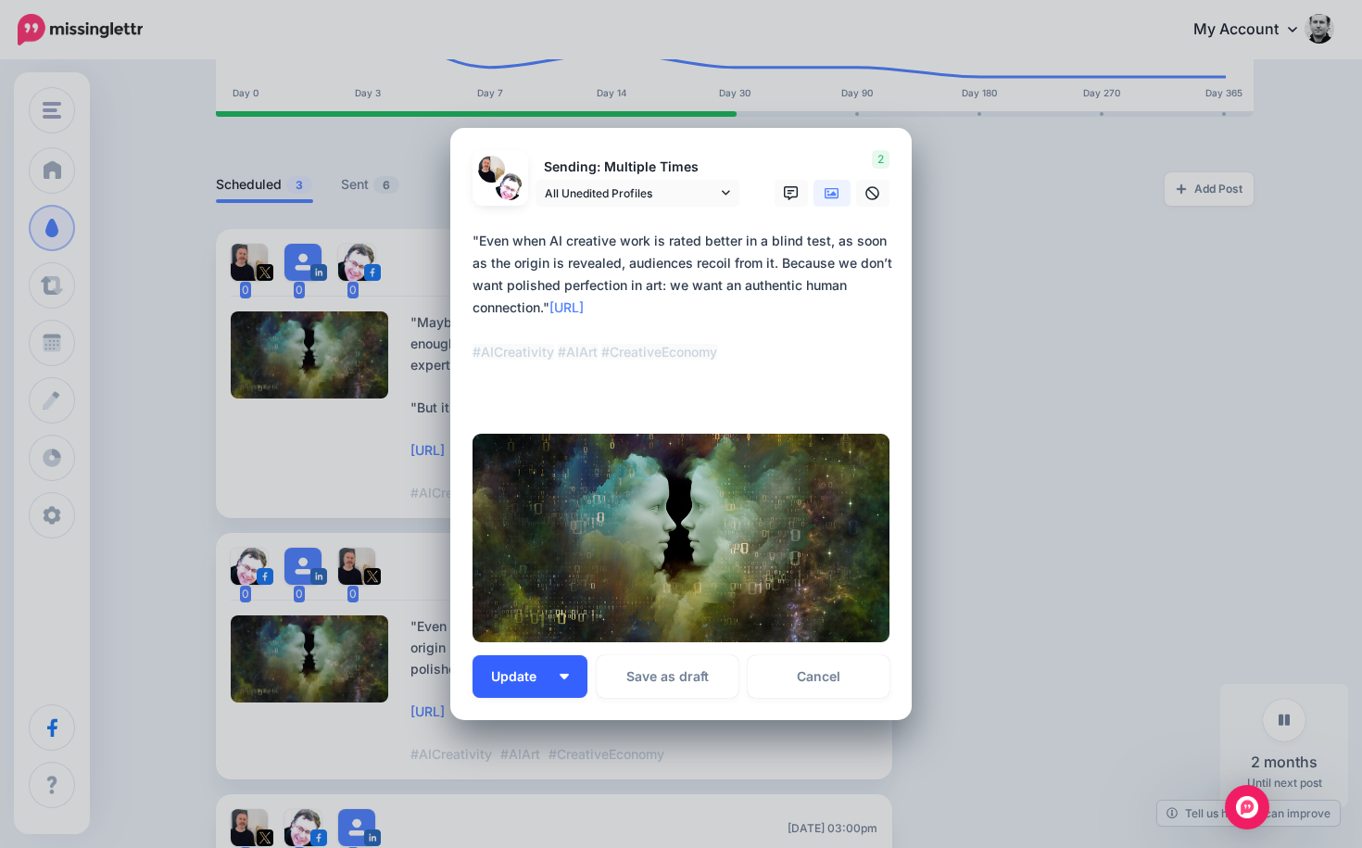
click at [501, 674] on span "Update" at bounding box center [520, 676] width 59 height 13
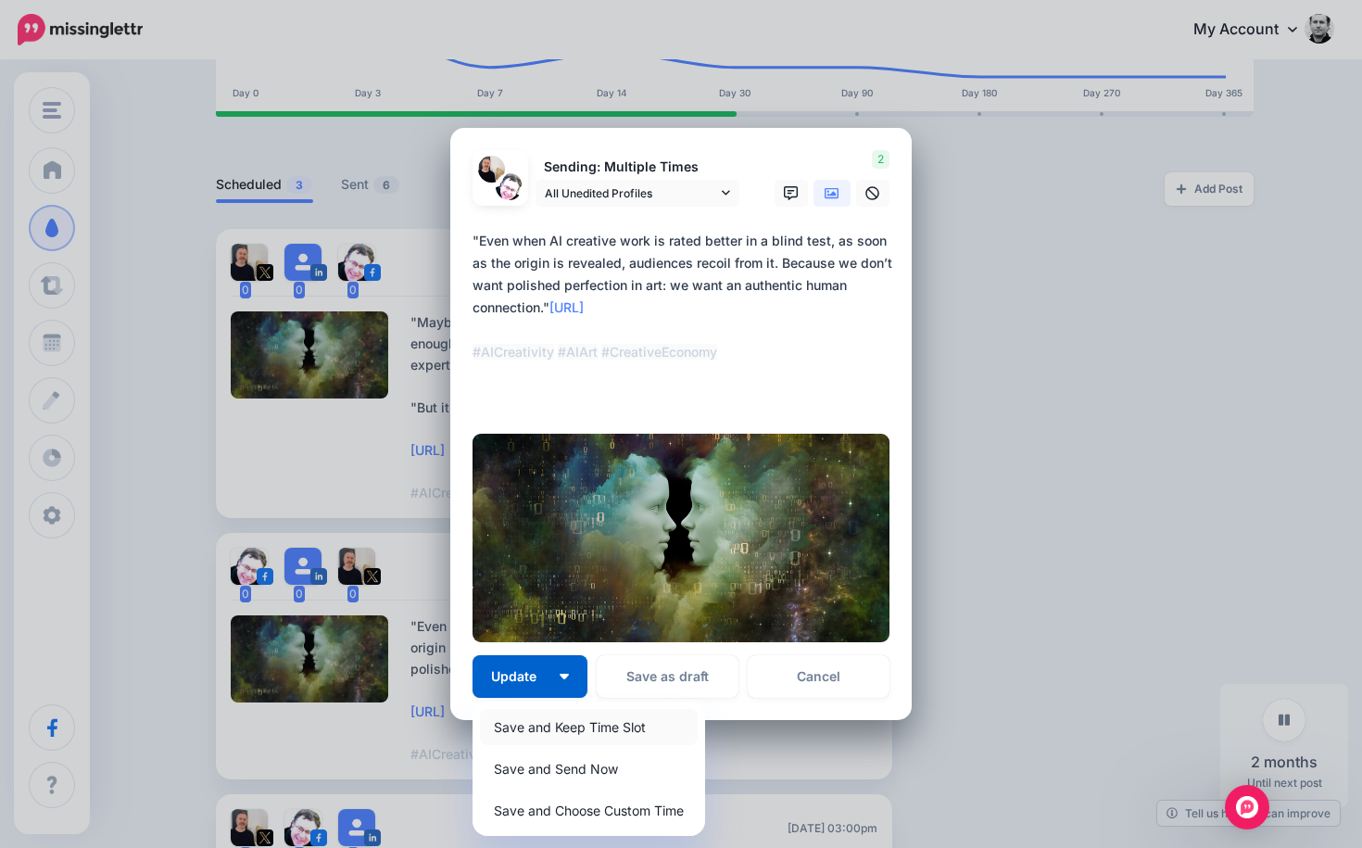
click at [589, 722] on link "Save and Keep Time Slot" at bounding box center [589, 727] width 218 height 36
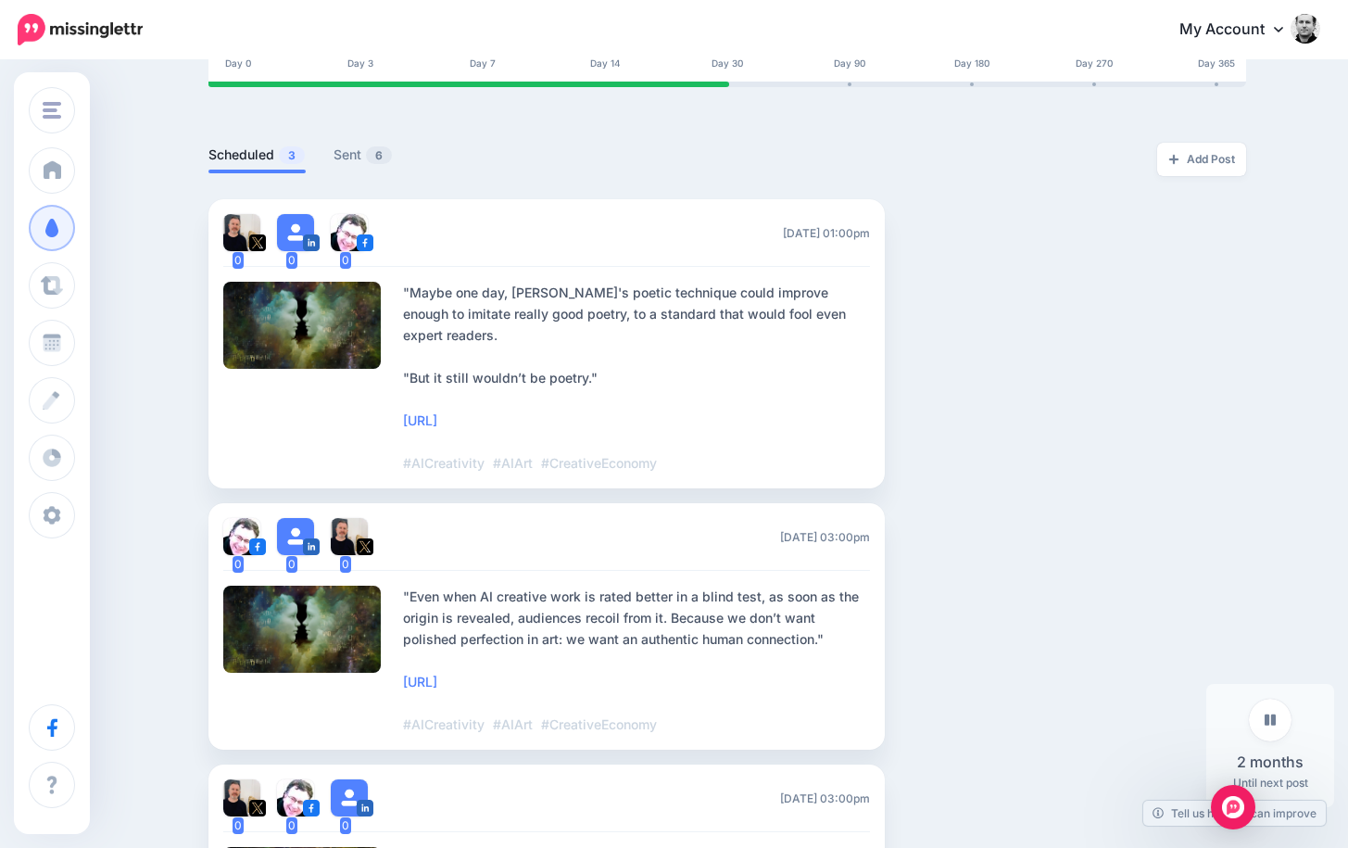
scroll to position [0, 0]
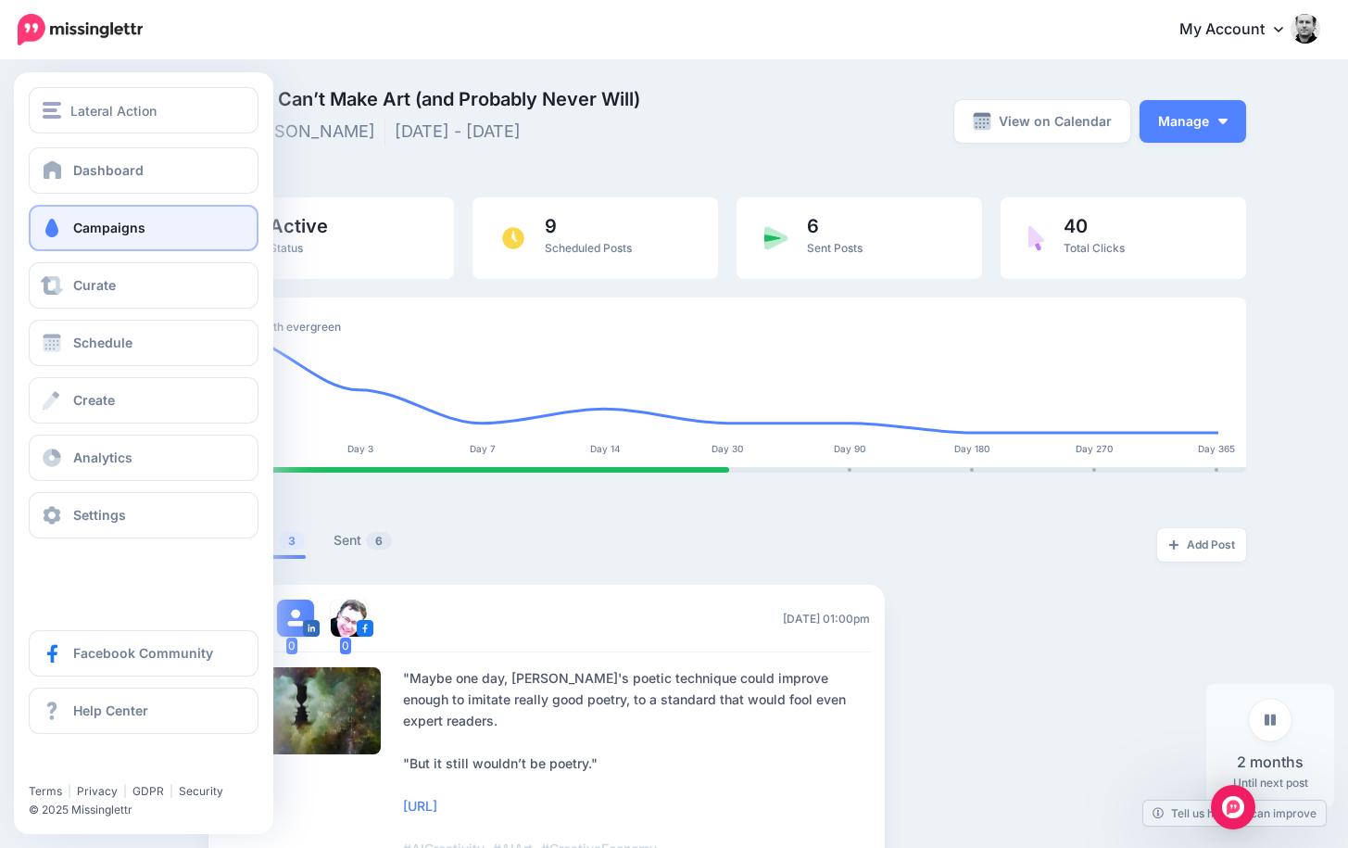
click at [119, 226] on span "Campaigns" at bounding box center [109, 228] width 72 height 16
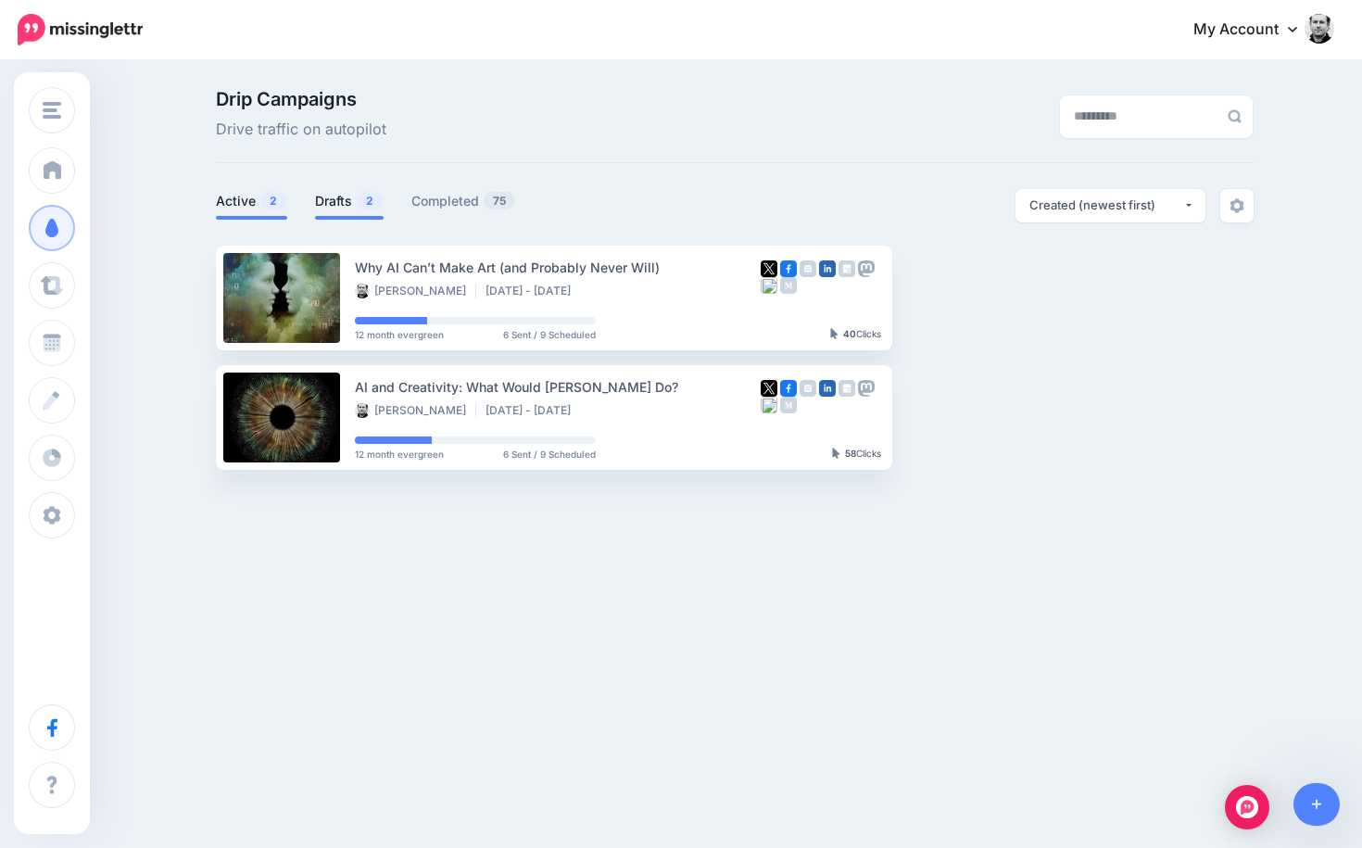
click at [334, 203] on link "Drafts 2" at bounding box center [349, 201] width 69 height 22
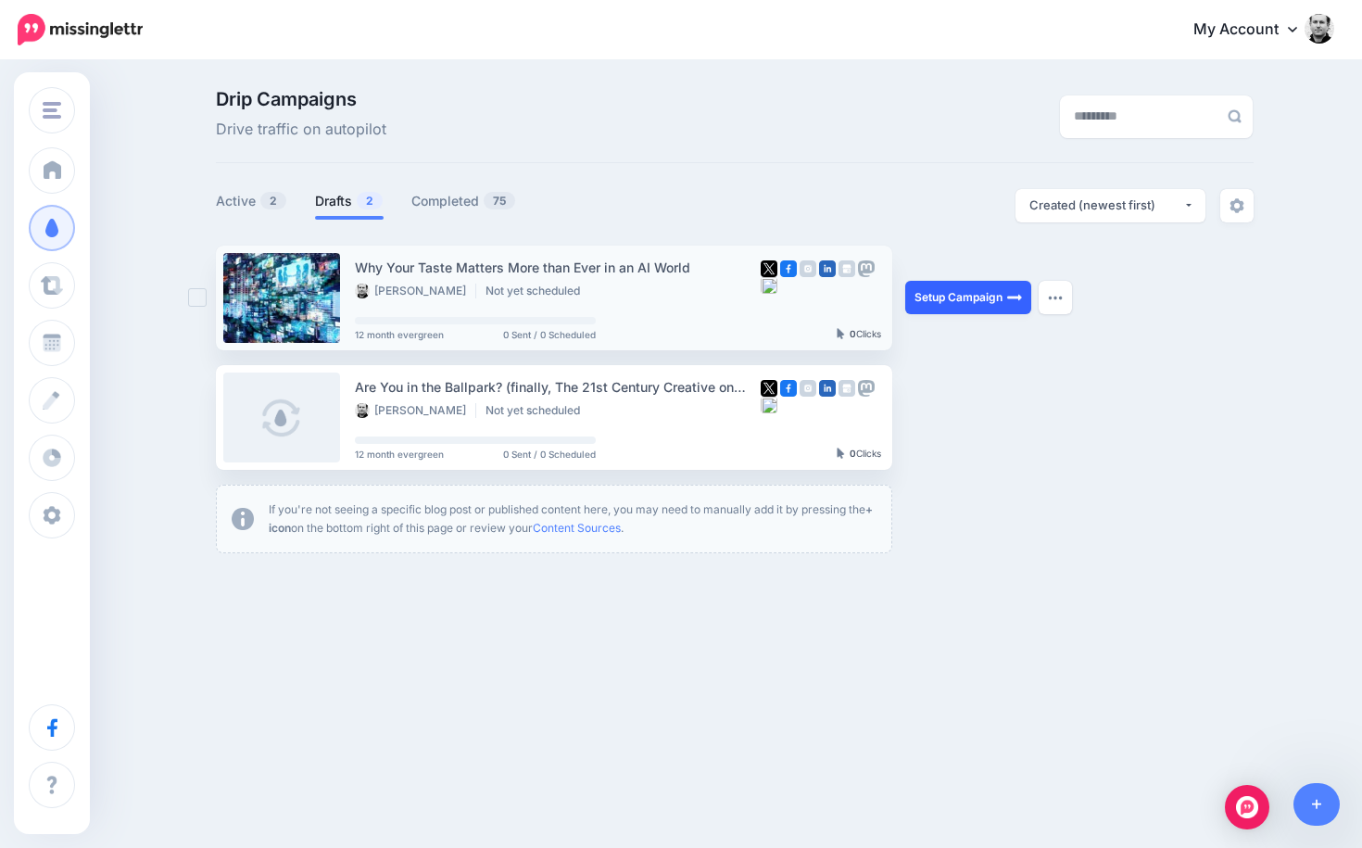
click at [927, 298] on link "Setup Campaign" at bounding box center [968, 297] width 126 height 33
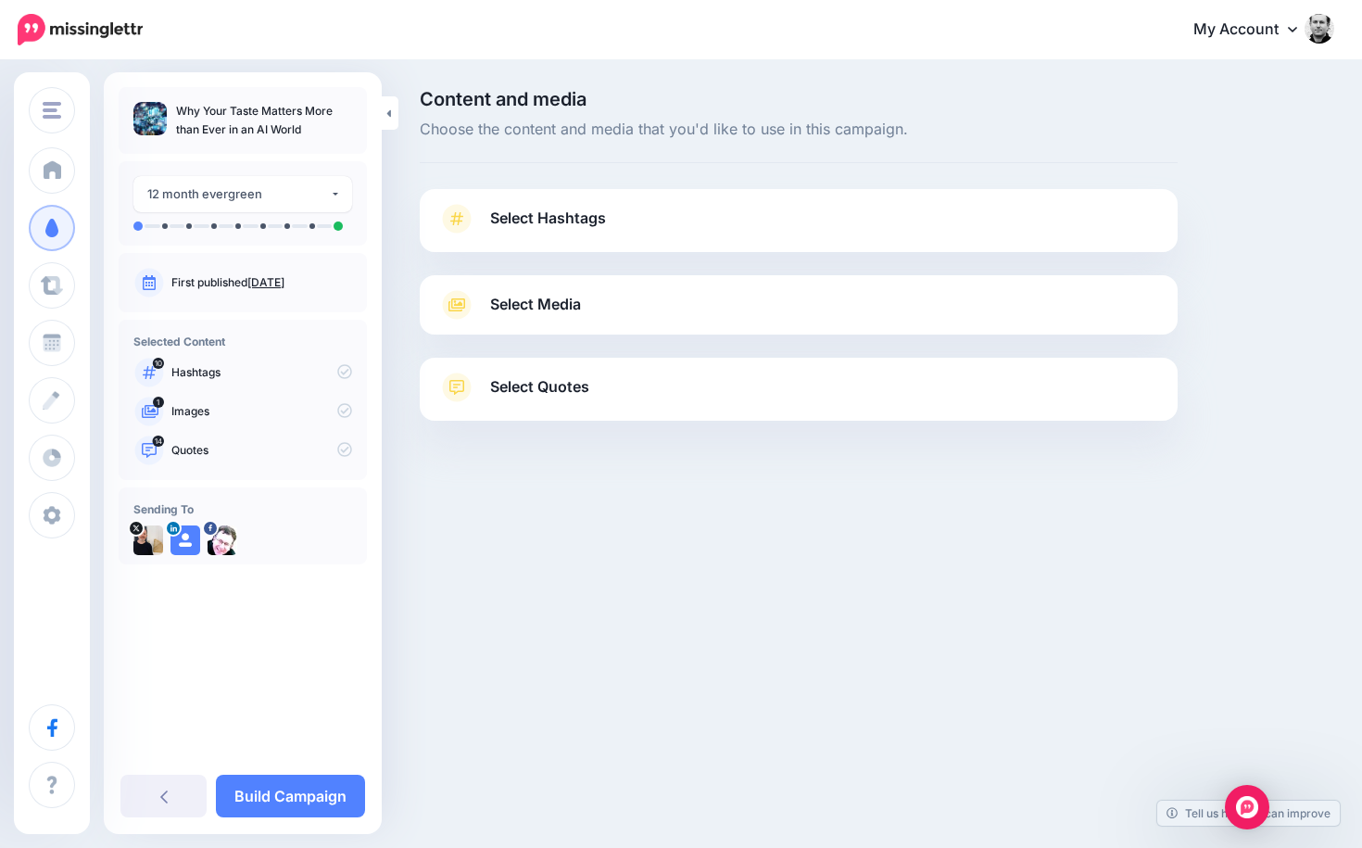
click at [732, 217] on link "Select Hashtags" at bounding box center [798, 228] width 721 height 48
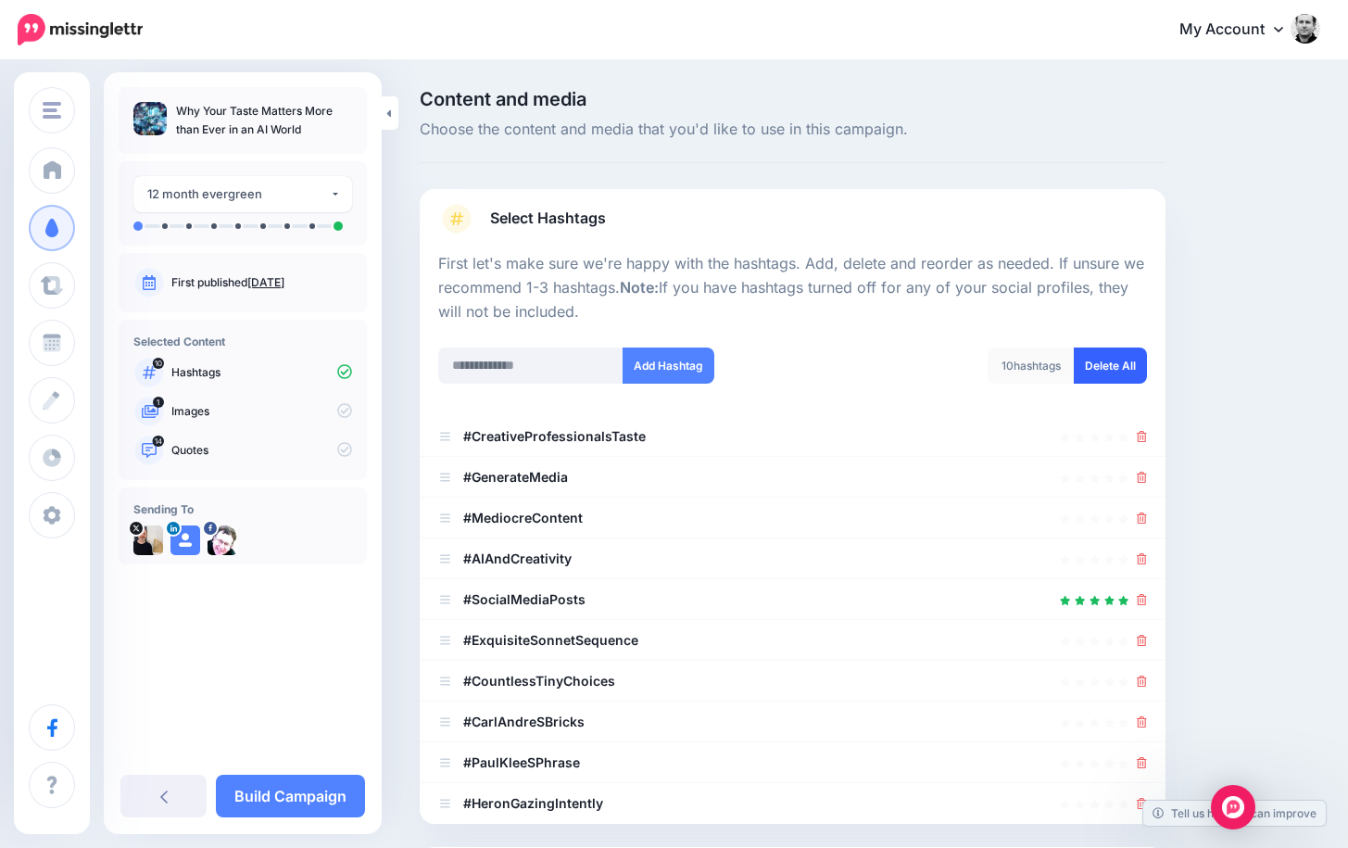
click at [1125, 362] on link "Delete All" at bounding box center [1110, 365] width 73 height 36
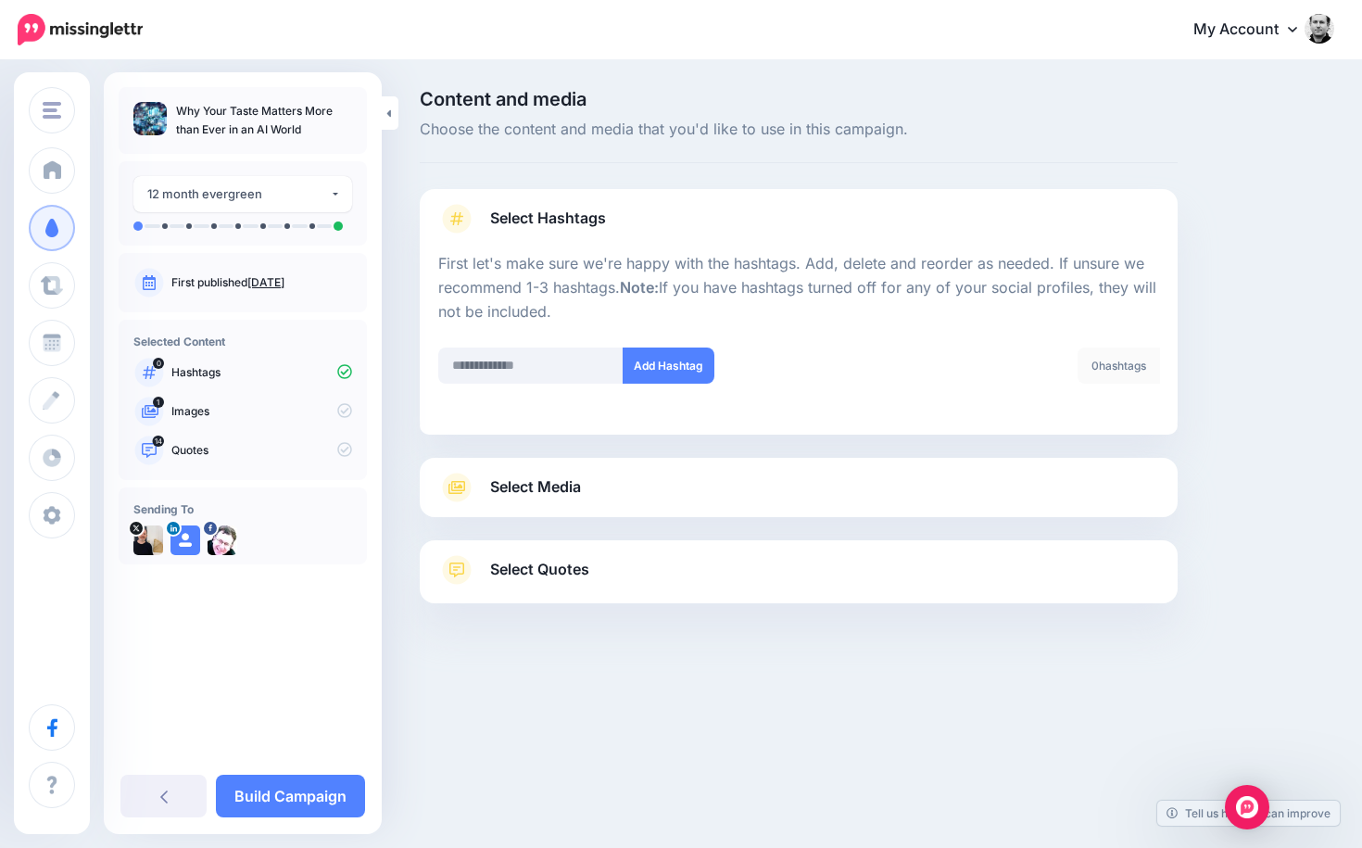
click at [685, 485] on link "Select Media" at bounding box center [798, 487] width 721 height 30
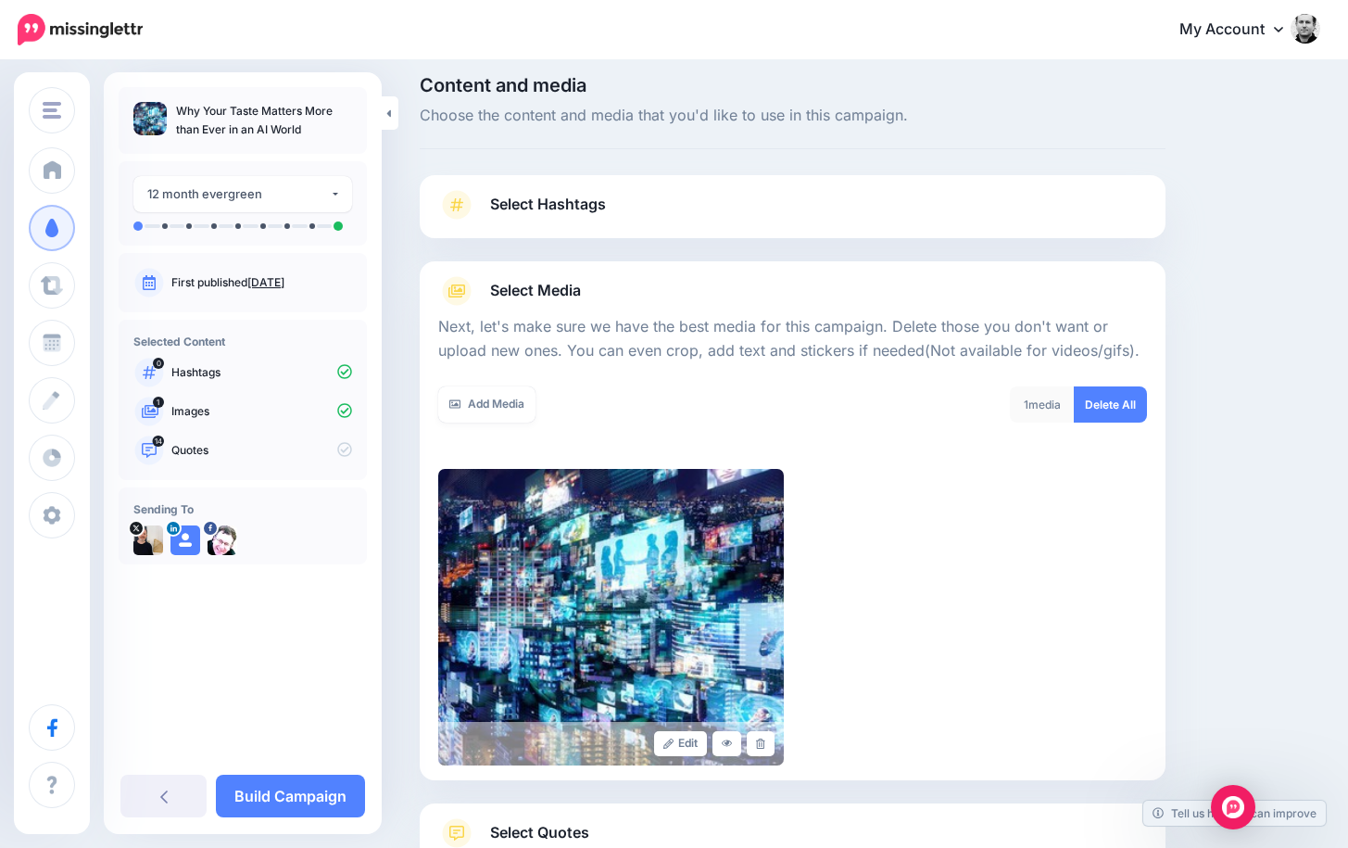
scroll to position [121, 0]
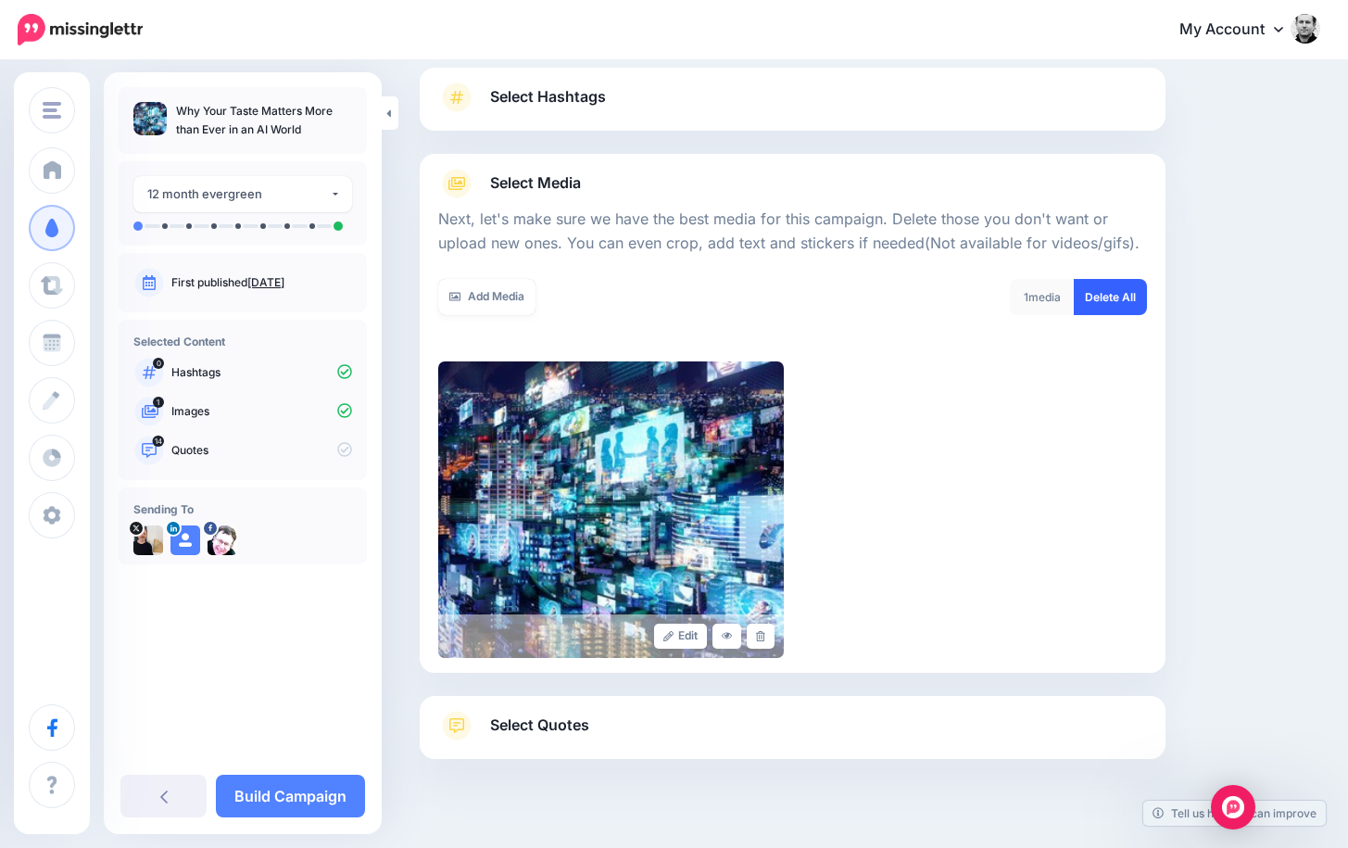
click at [1118, 286] on link "Delete All" at bounding box center [1110, 297] width 73 height 36
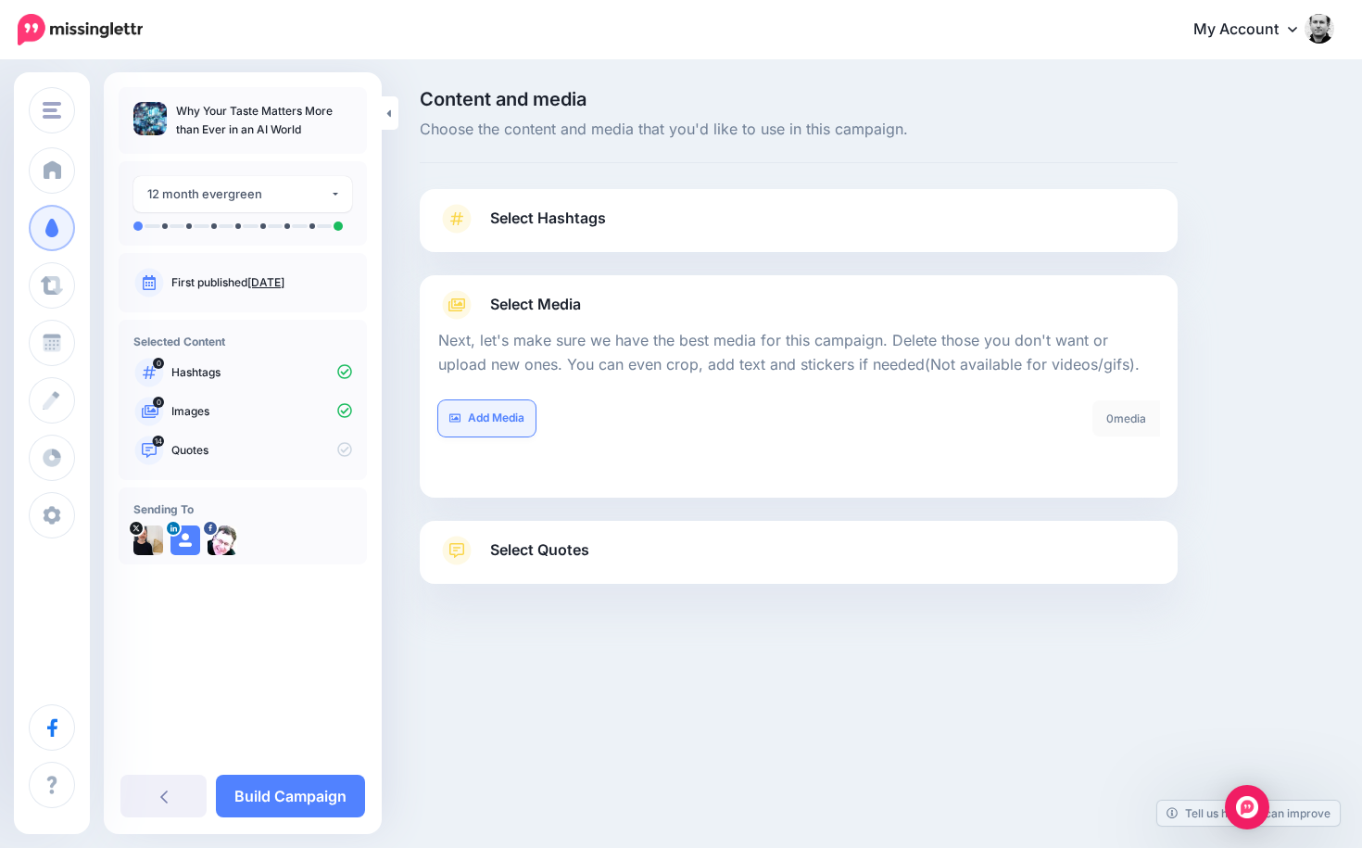
click at [506, 410] on link "Add Media" at bounding box center [486, 418] width 97 height 36
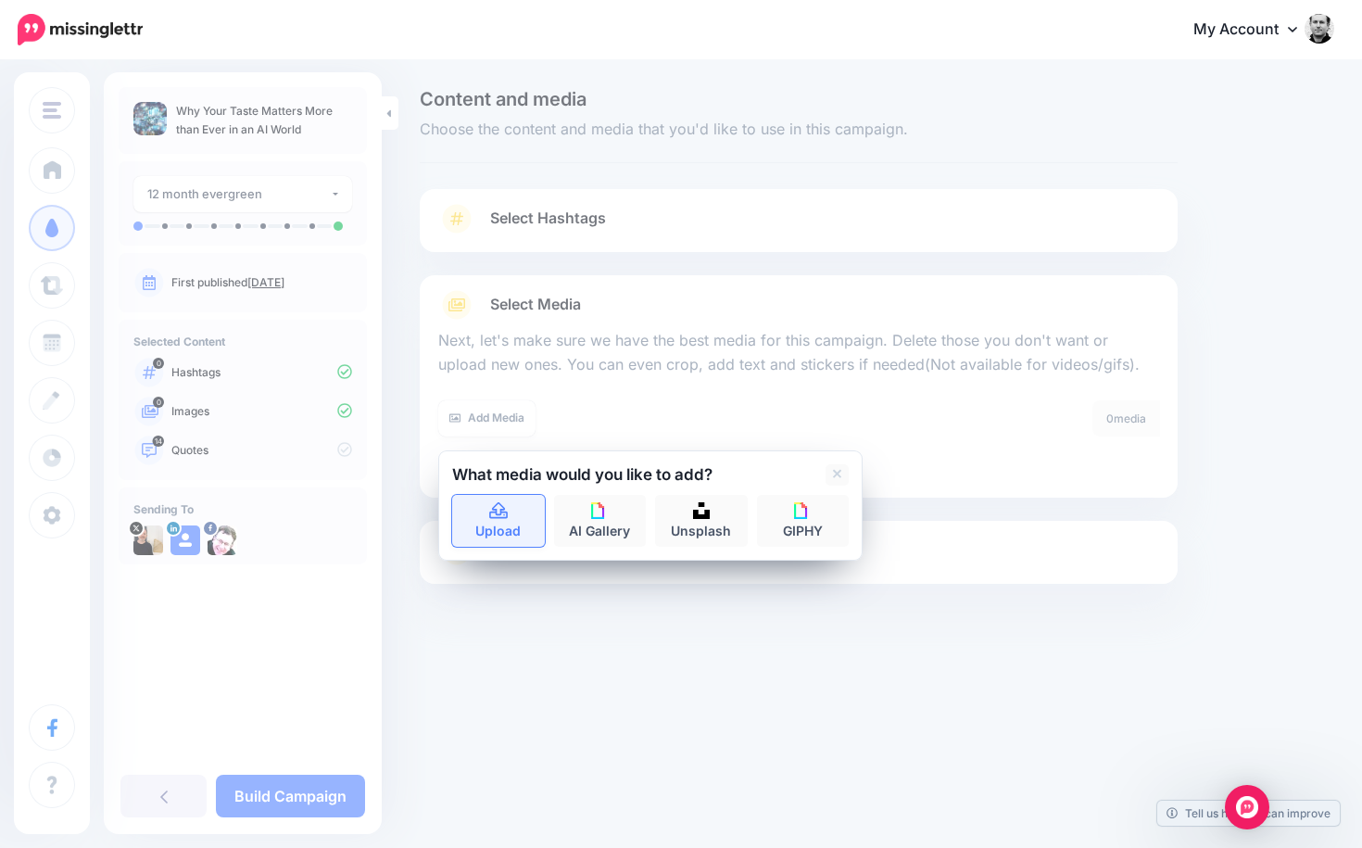
click at [477, 509] on link "Upload" at bounding box center [498, 521] width 93 height 52
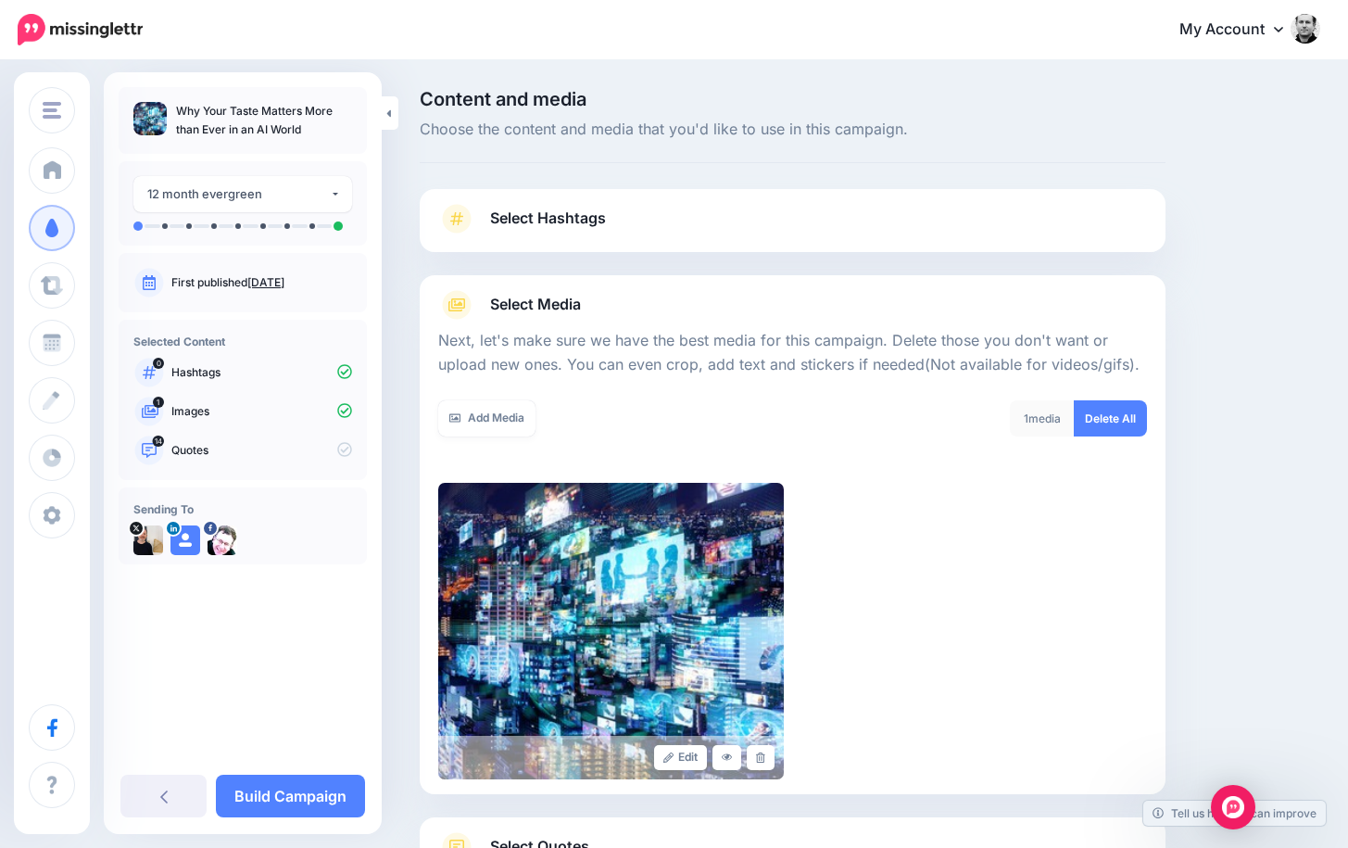
scroll to position [150, 0]
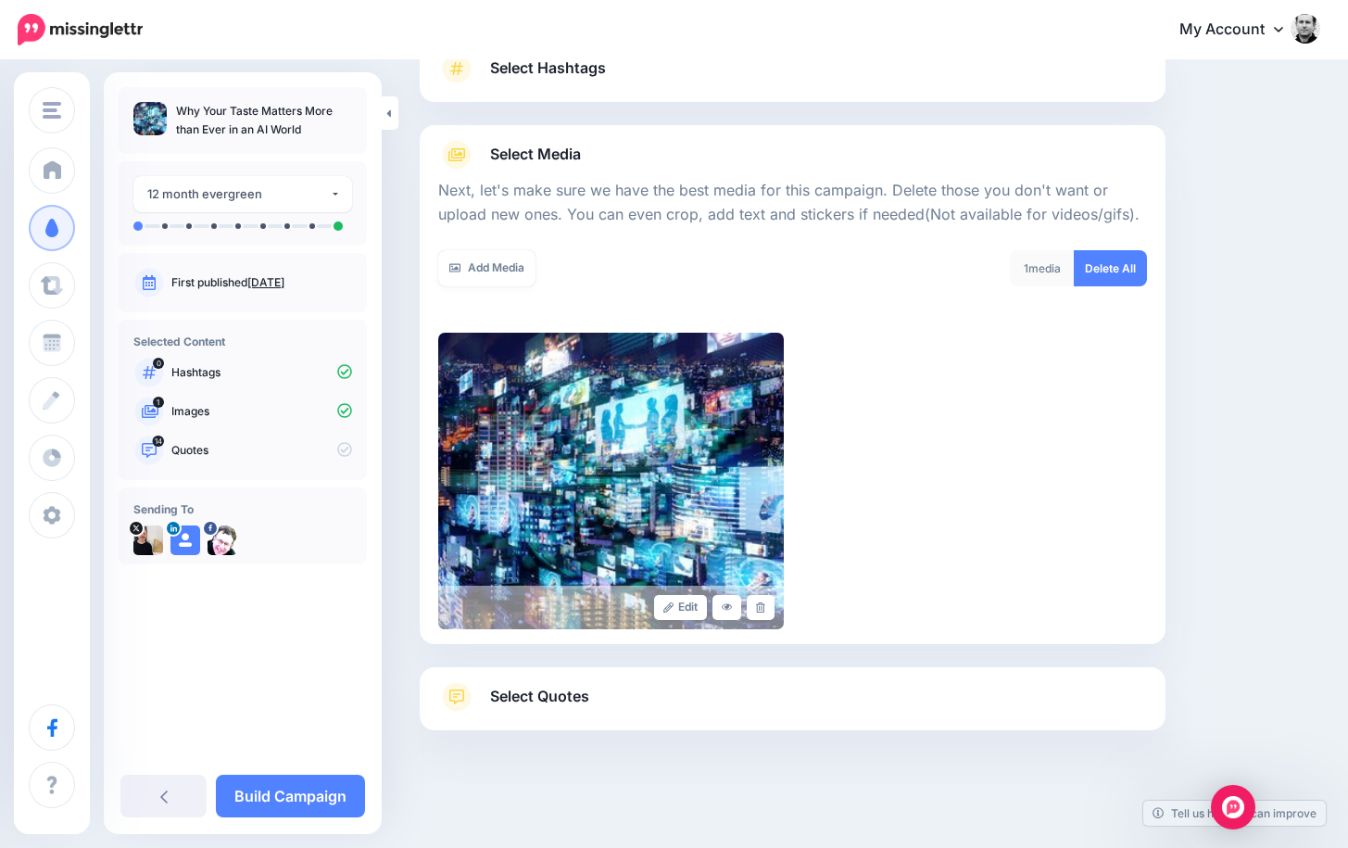
click at [627, 708] on link "Select Quotes" at bounding box center [792, 706] width 709 height 48
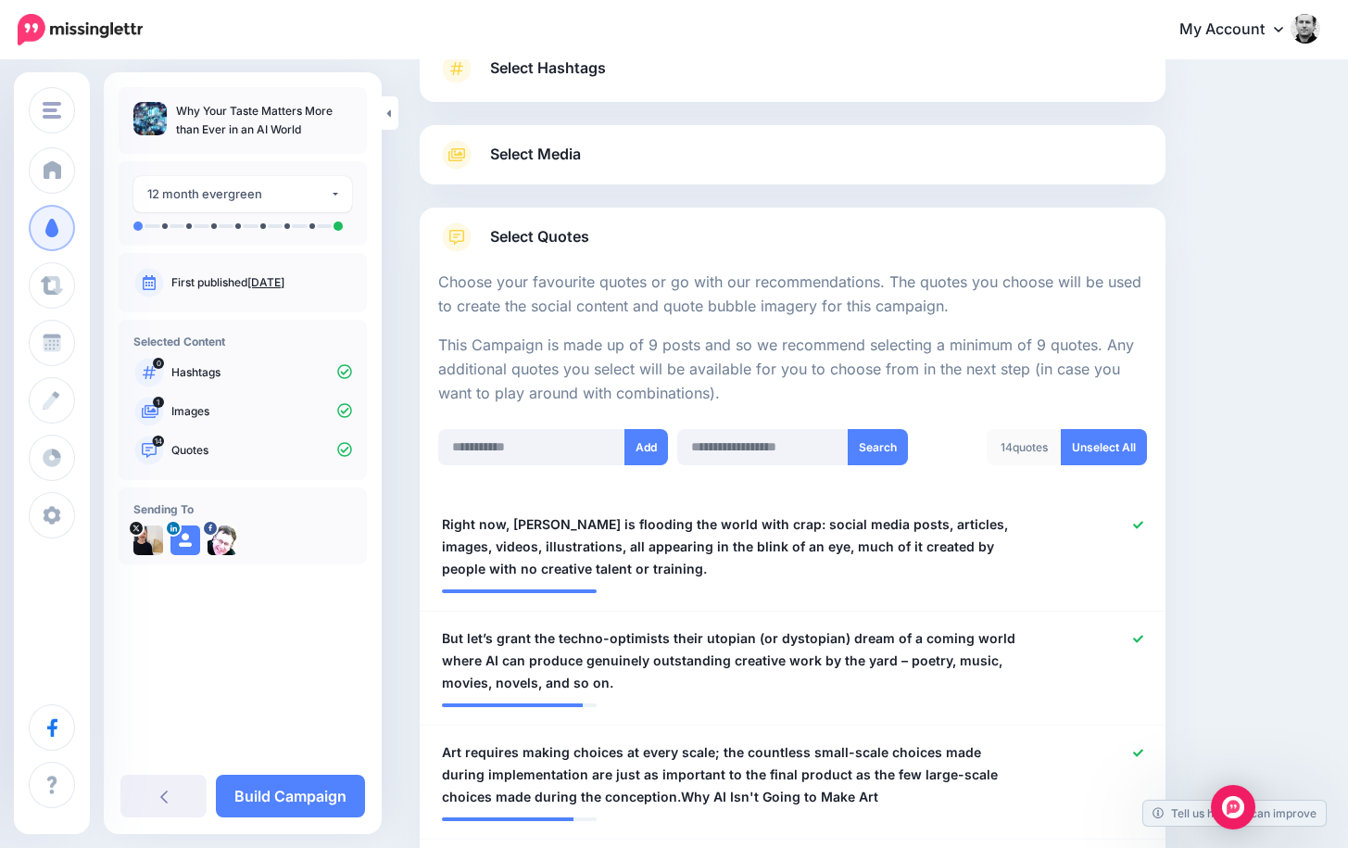
scroll to position [469, 0]
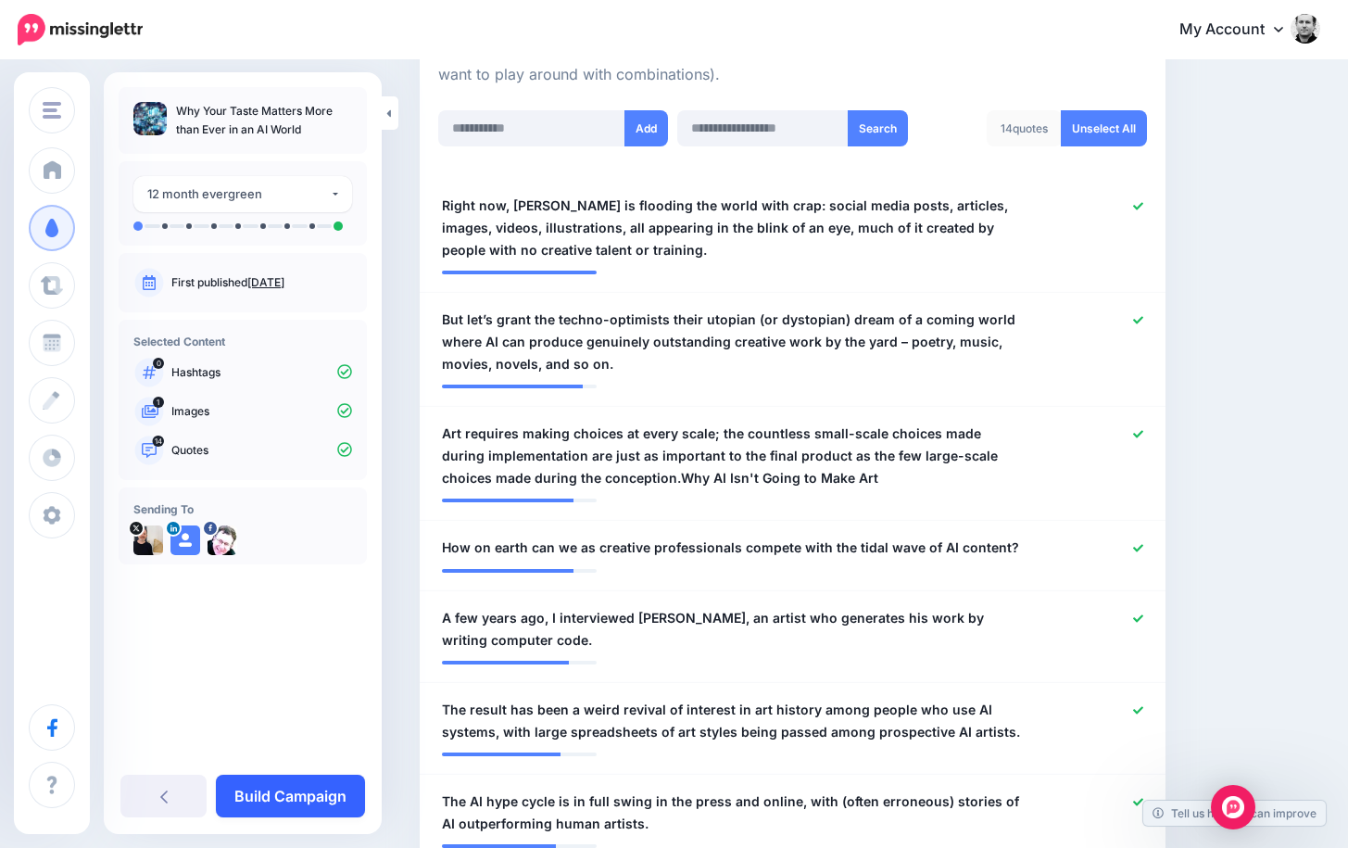
click at [286, 796] on link "Build Campaign" at bounding box center [290, 795] width 149 height 43
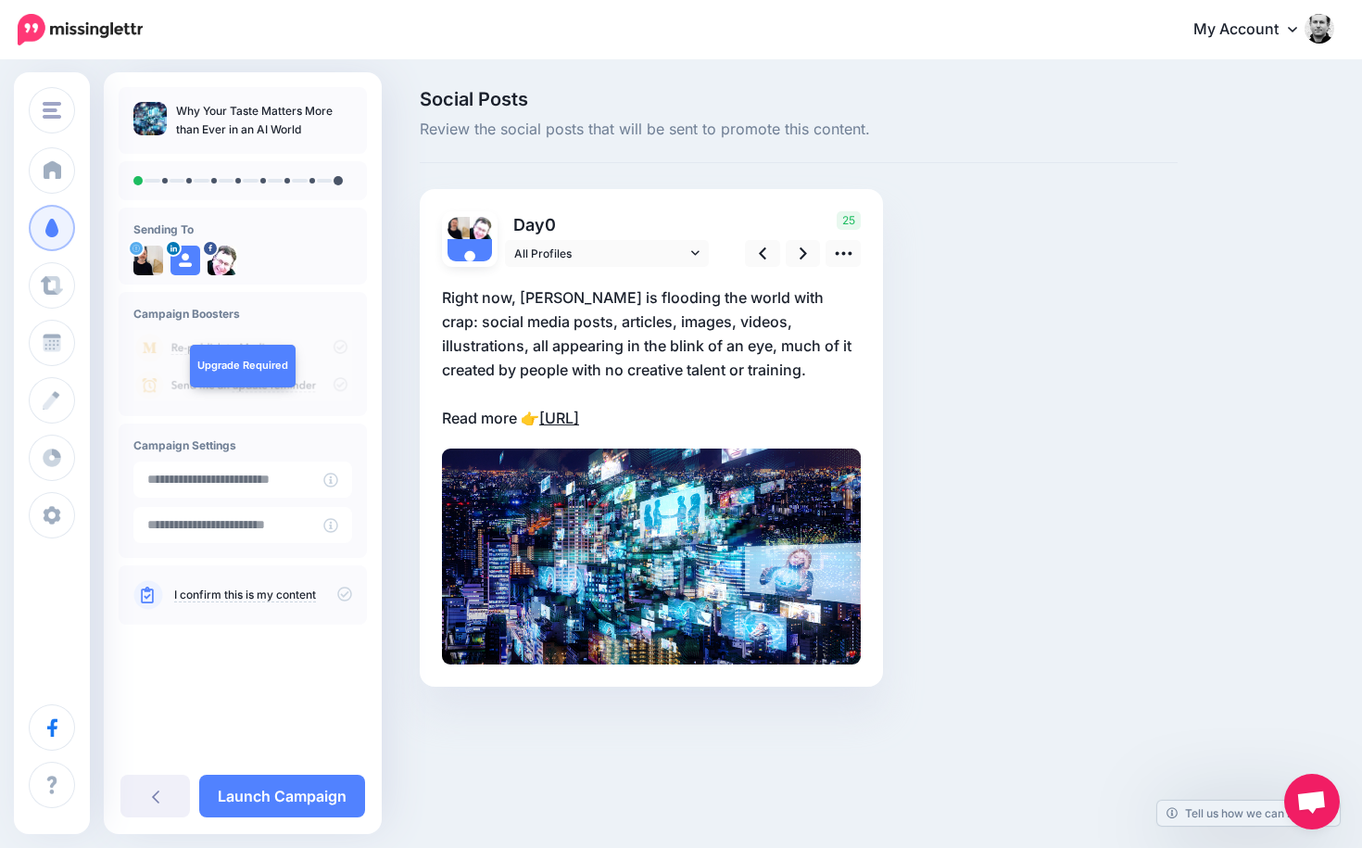
click at [579, 419] on link "[URL]" at bounding box center [559, 417] width 40 height 19
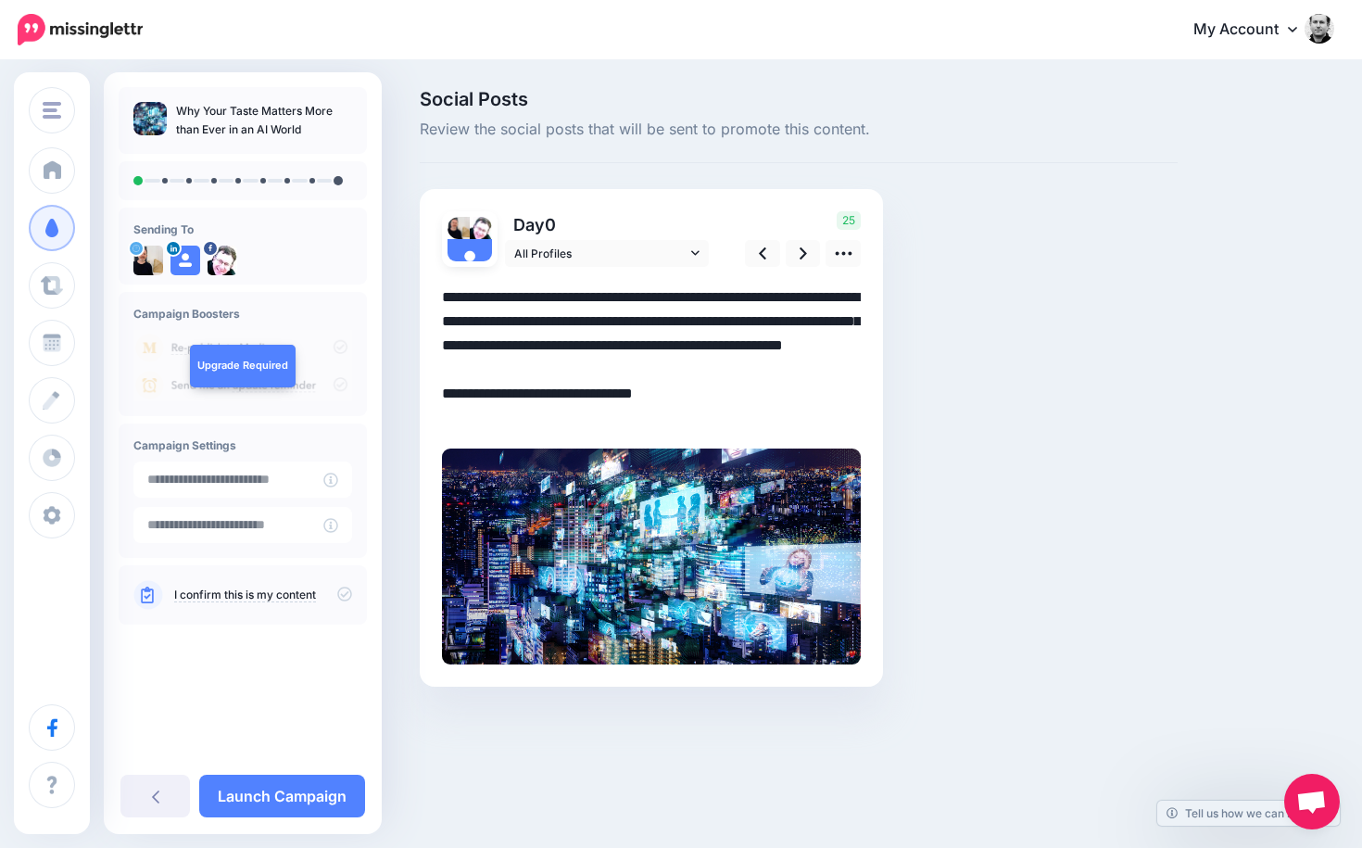
drag, startPoint x: 678, startPoint y: 413, endPoint x: 543, endPoint y: 415, distance: 135.3
click at [543, 415] on textarea "**********" at bounding box center [651, 357] width 419 height 145
click at [538, 412] on textarea "**********" at bounding box center [651, 357] width 419 height 145
drag, startPoint x: 657, startPoint y: 418, endPoint x: 522, endPoint y: 412, distance: 134.4
click at [522, 412] on textarea "**********" at bounding box center [651, 357] width 419 height 145
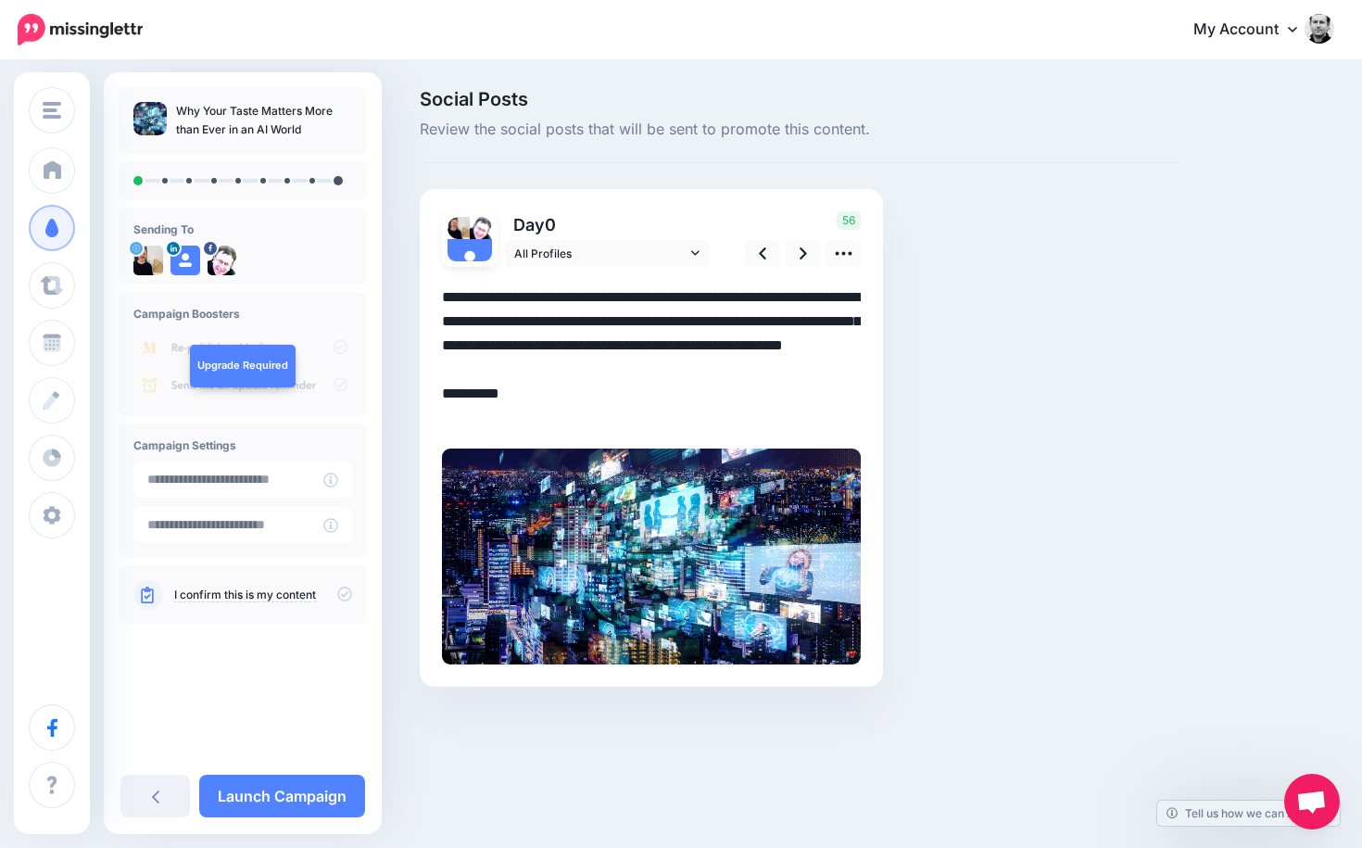
drag, startPoint x: 522, startPoint y: 421, endPoint x: 431, endPoint y: 294, distance: 156.0
click at [431, 294] on div "Day 0 All Profiles" at bounding box center [651, 437] width 463 height 497
paste textarea
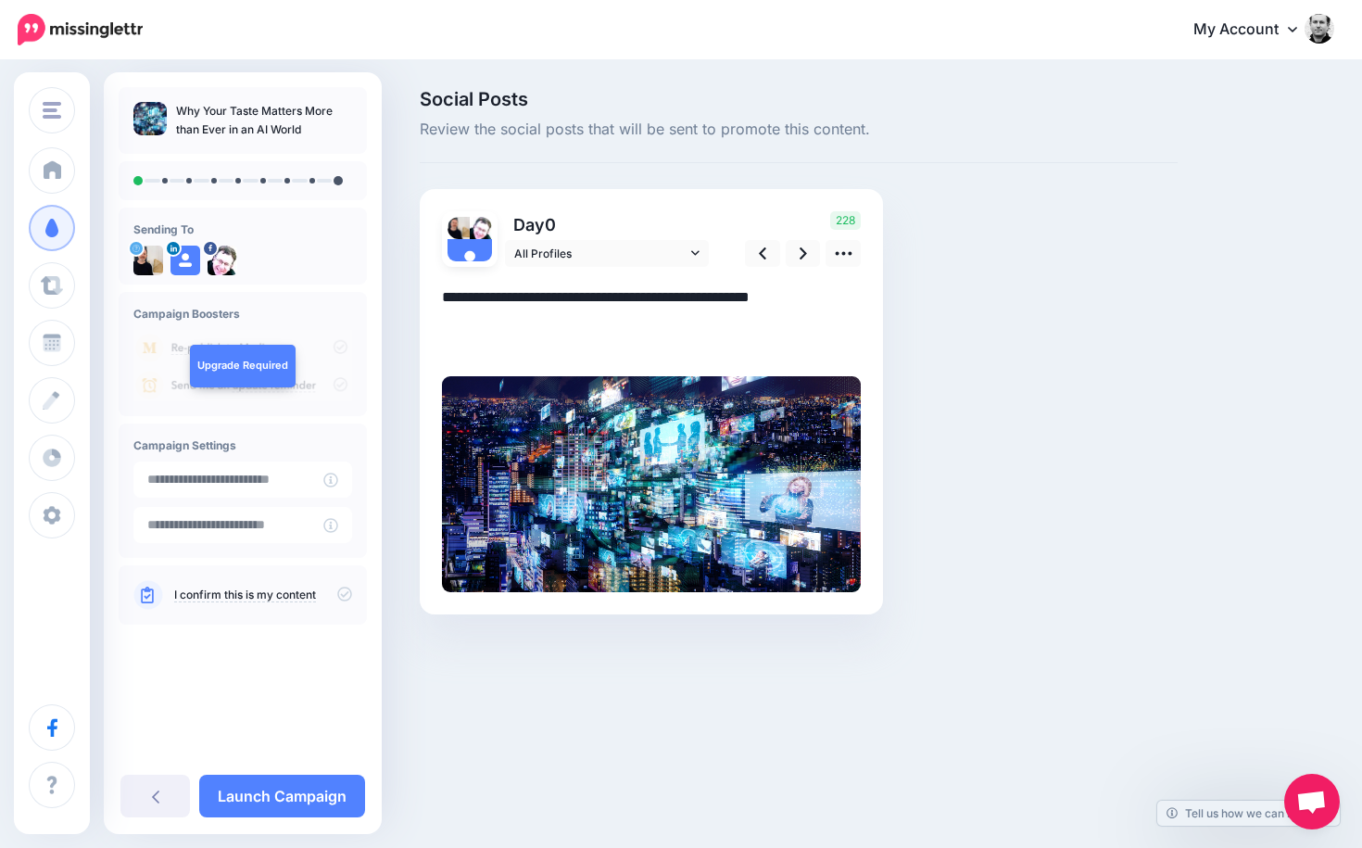
paste textarea "**********"
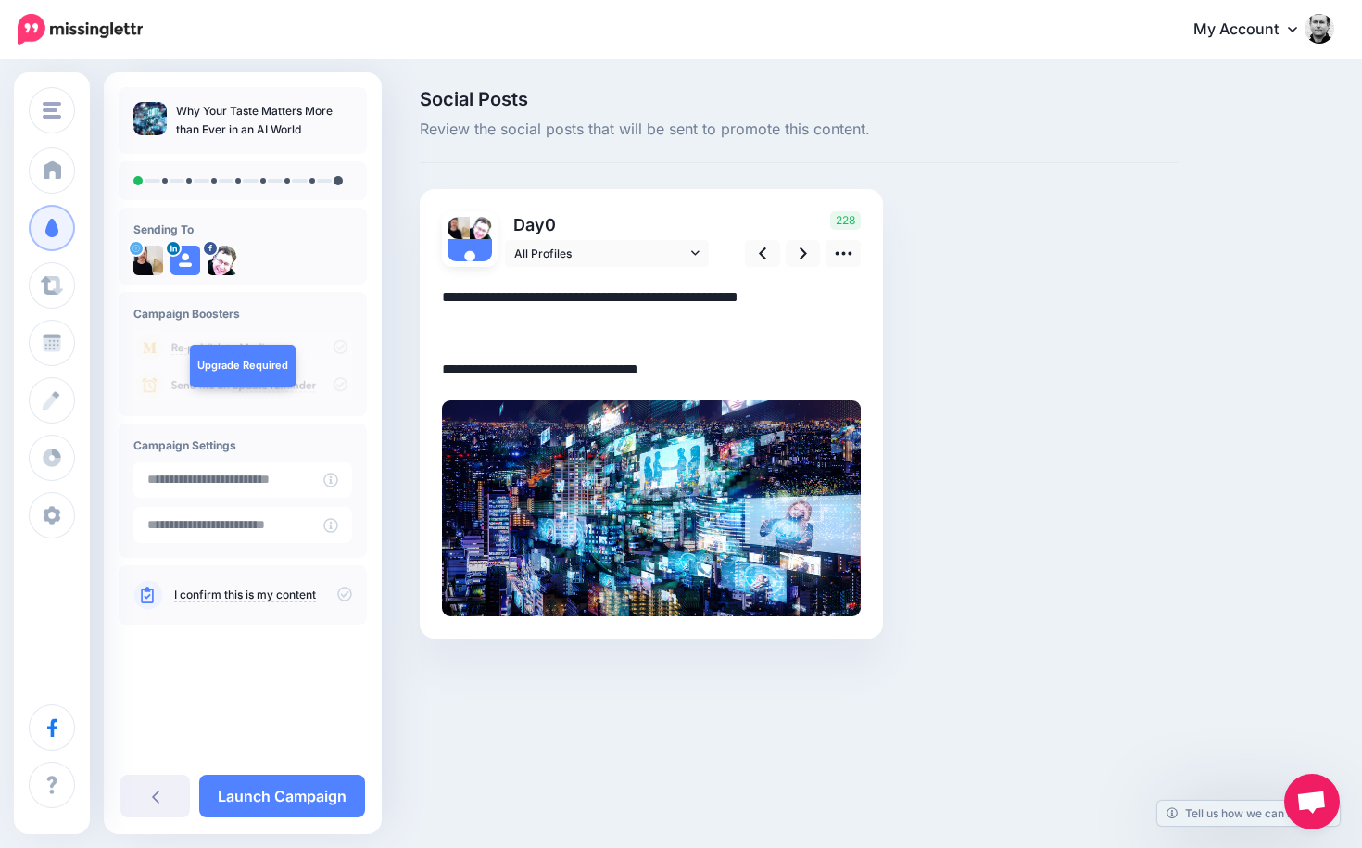
click at [536, 328] on textarea "**********" at bounding box center [651, 333] width 419 height 96
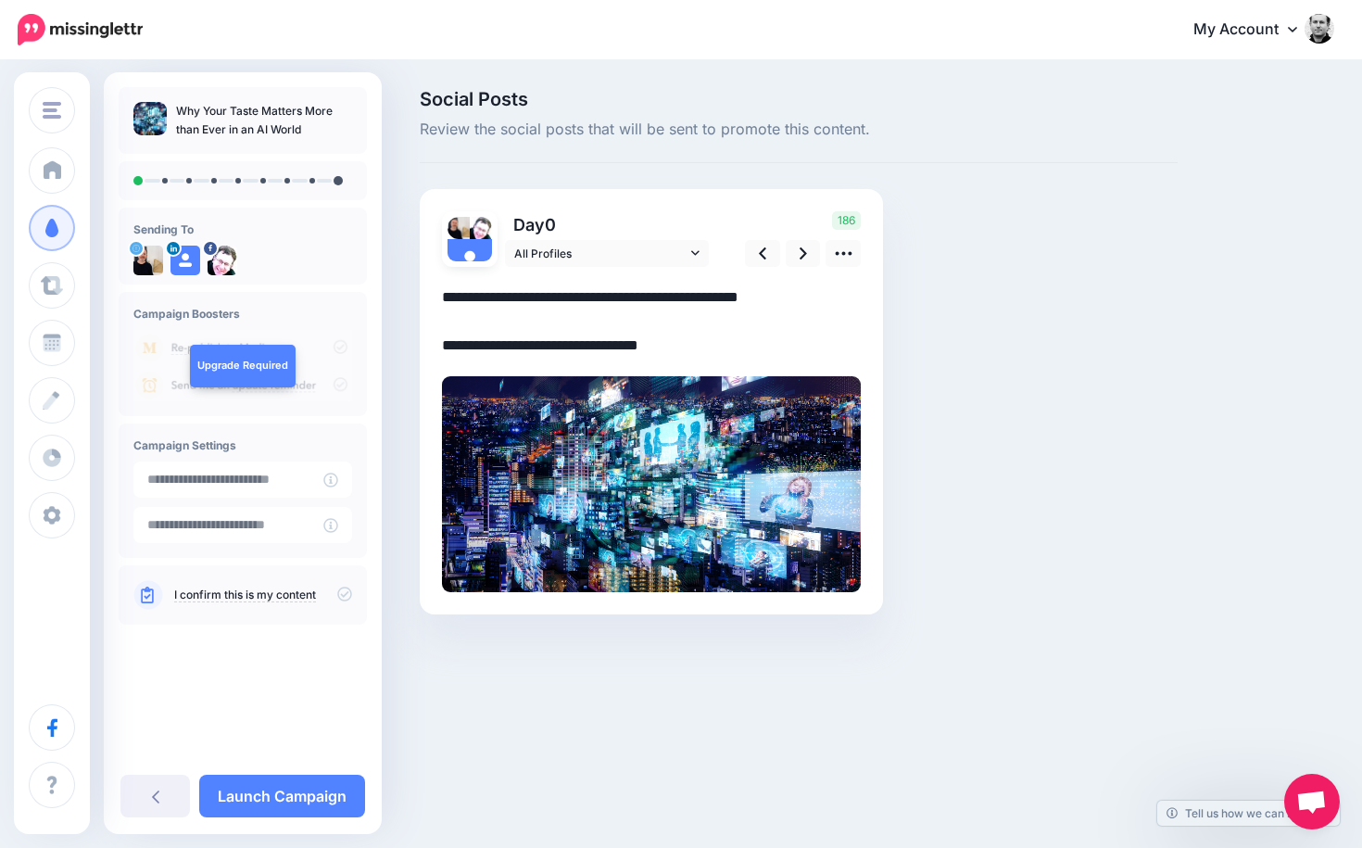
click at [584, 343] on textarea "**********" at bounding box center [651, 321] width 419 height 72
click at [805, 251] on icon at bounding box center [802, 253] width 7 height 12
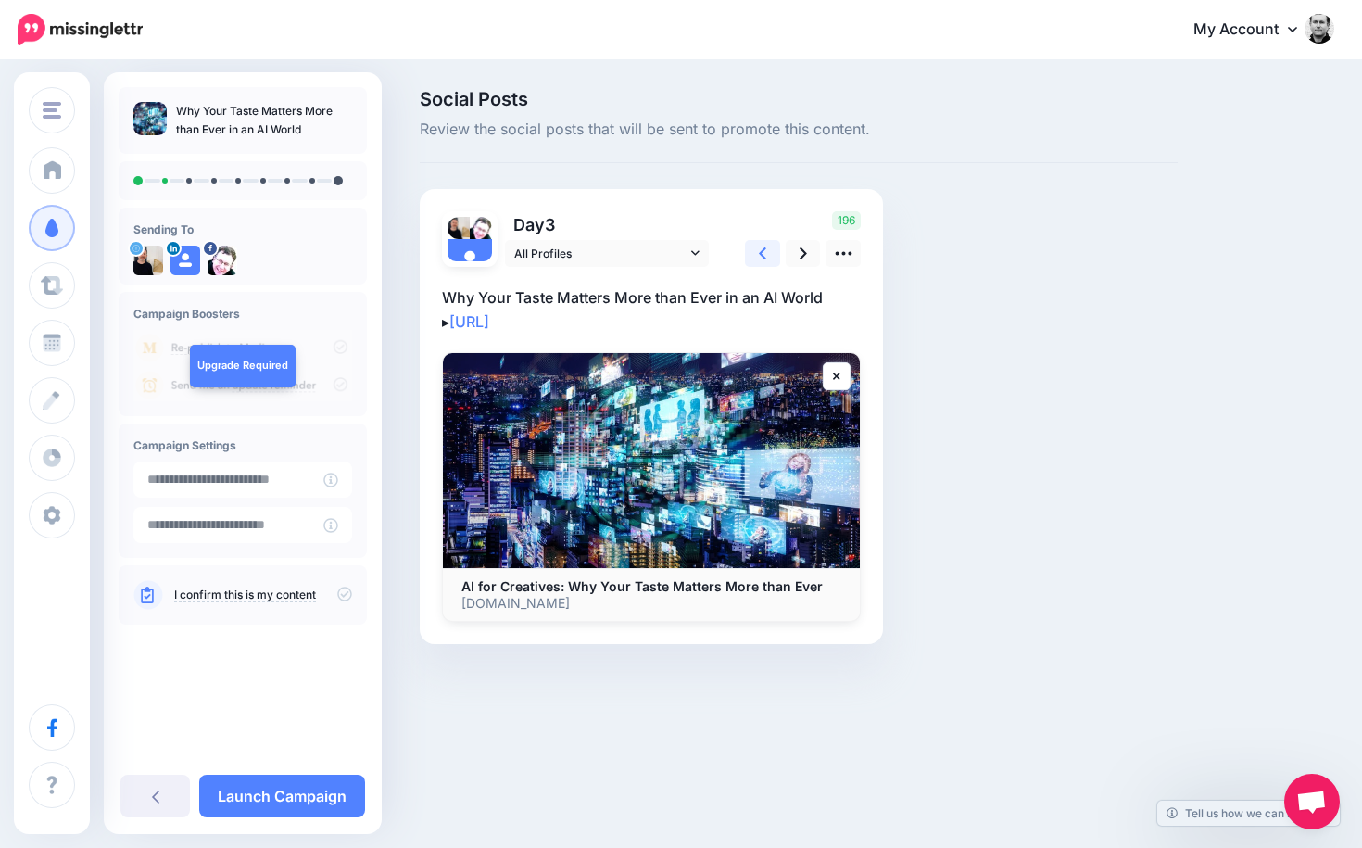
click at [763, 254] on icon at bounding box center [762, 253] width 7 height 19
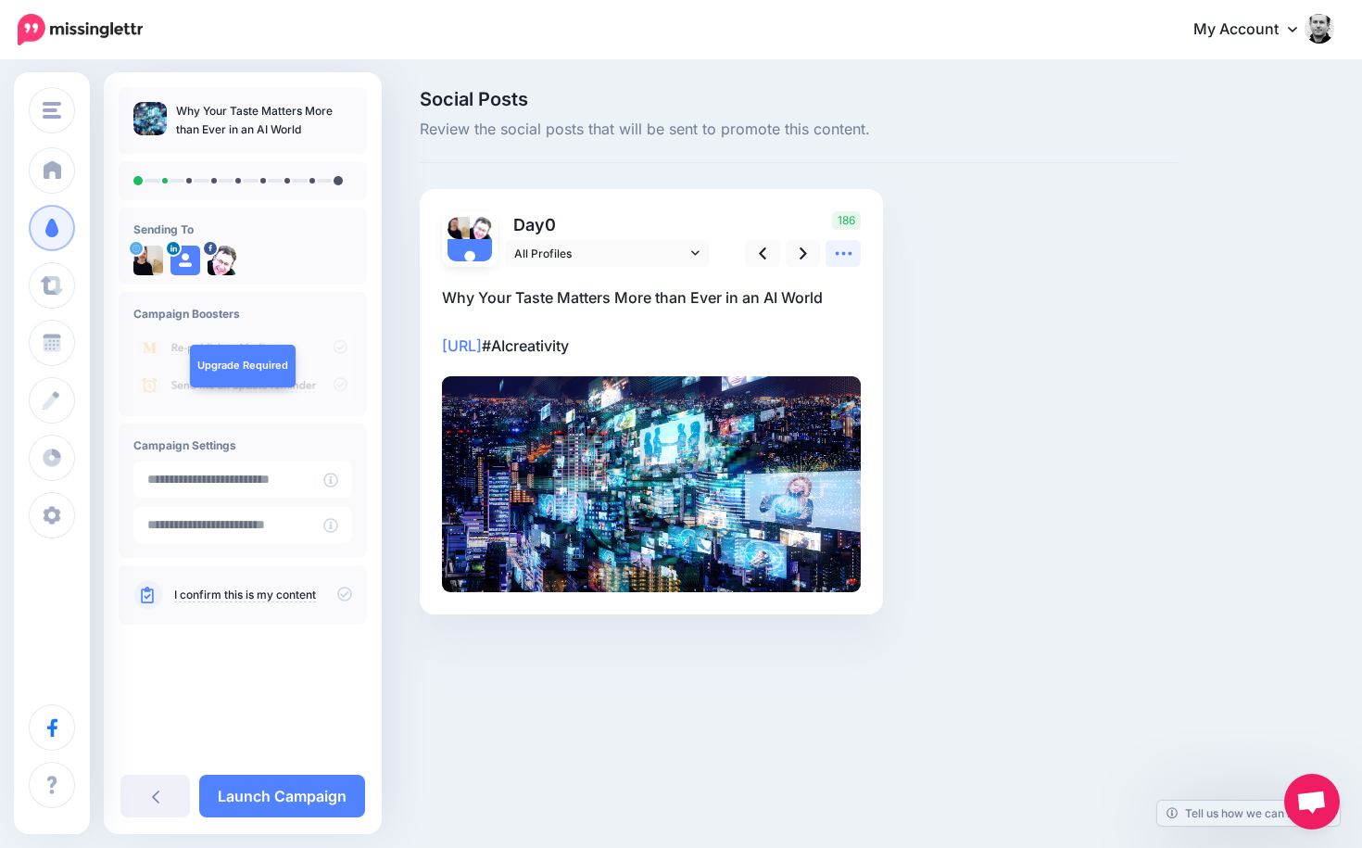
click at [844, 253] on icon at bounding box center [843, 254] width 17 height 4
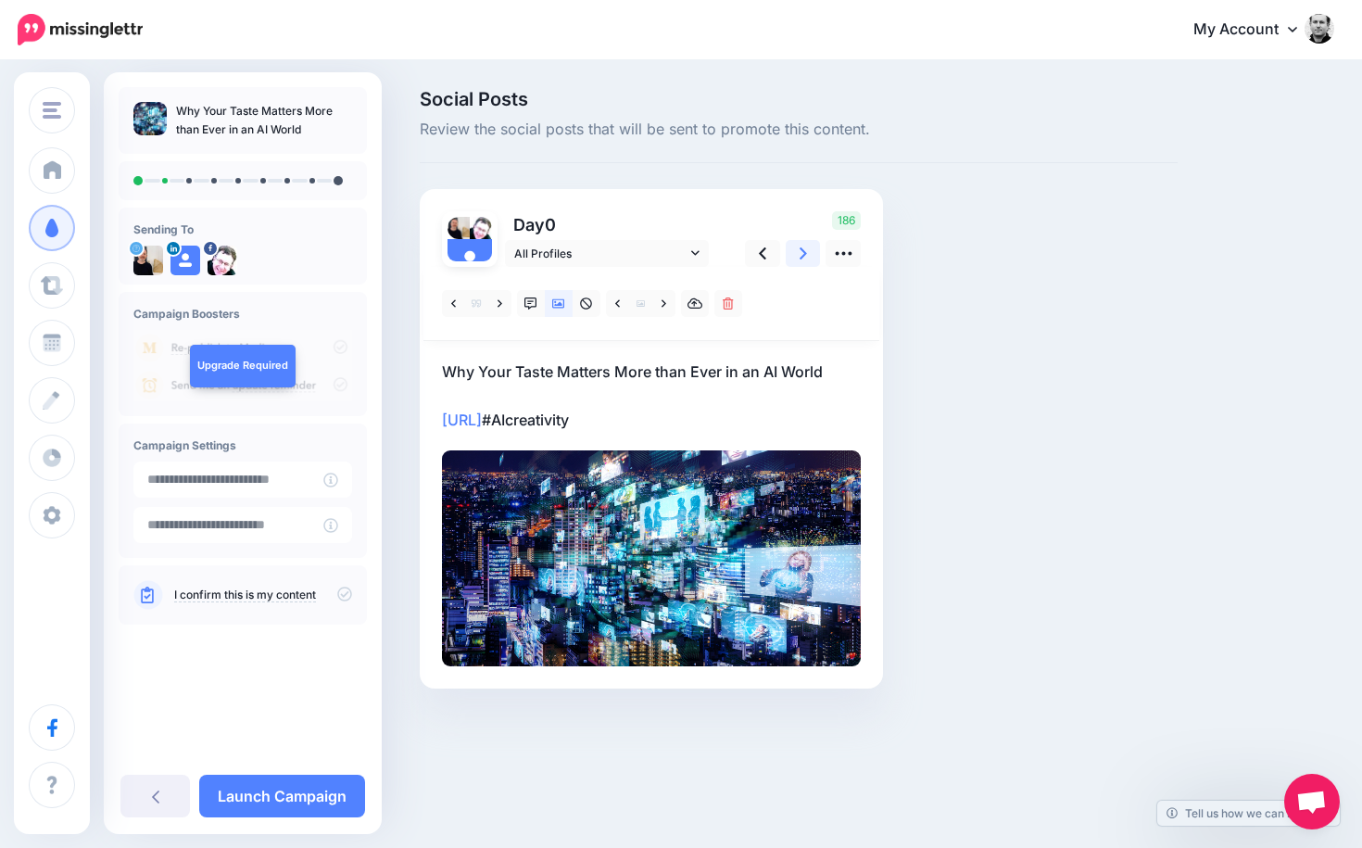
click at [801, 249] on icon at bounding box center [802, 253] width 7 height 12
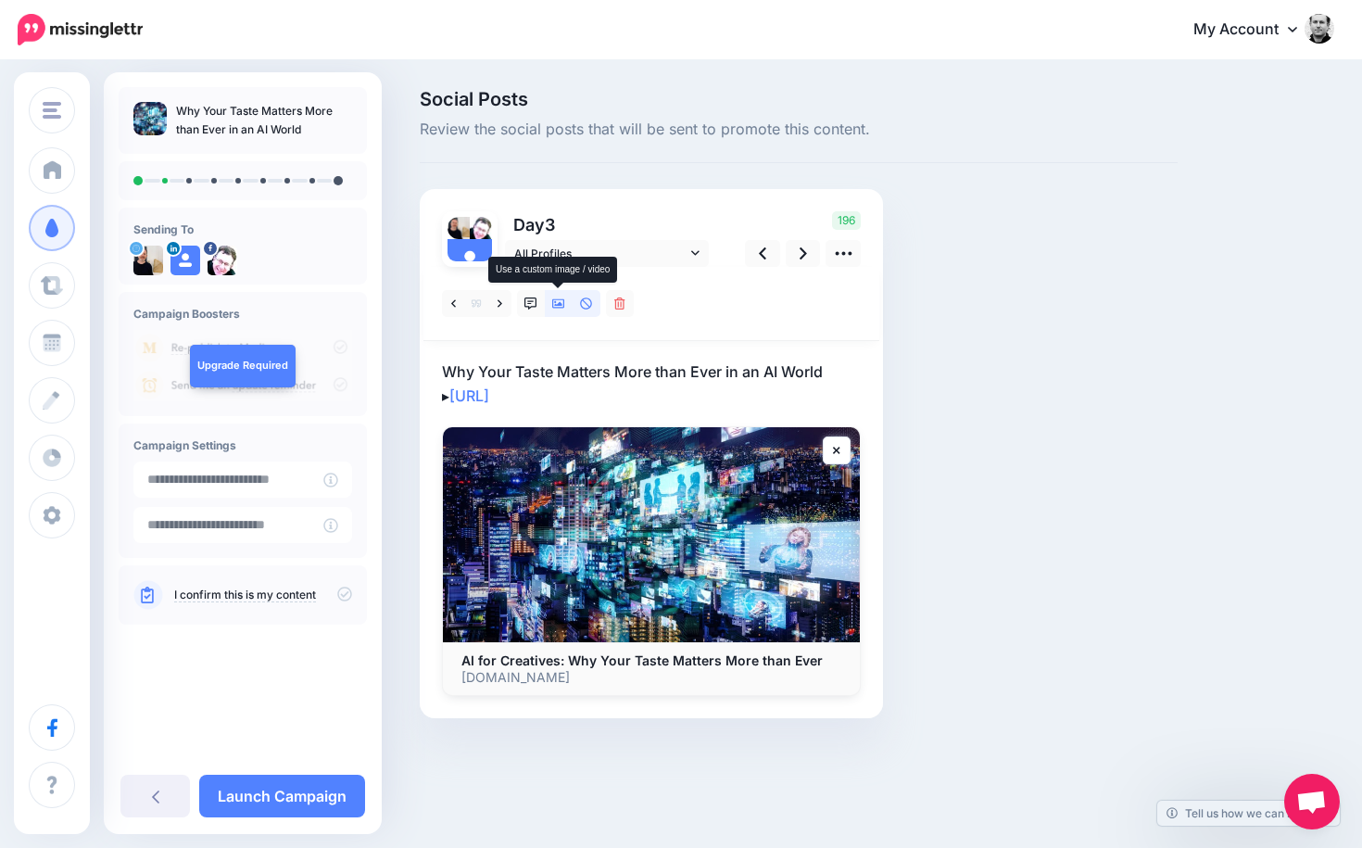
click at [559, 302] on icon at bounding box center [558, 303] width 13 height 13
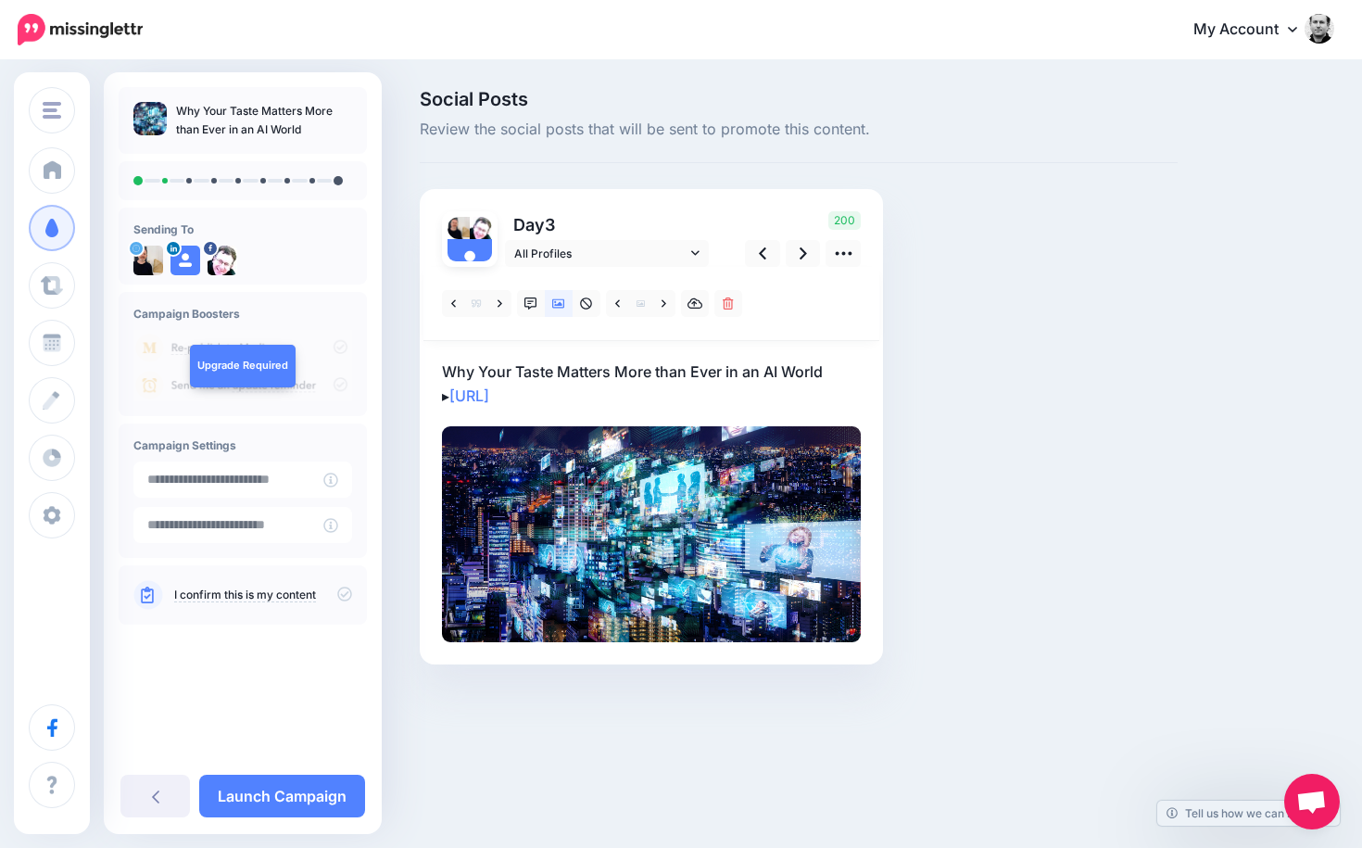
click at [613, 395] on p "Why Your Taste Matters More than Ever in an AI World ▸ https://lttr.ai/Ajxhb" at bounding box center [651, 383] width 419 height 48
drag, startPoint x: 613, startPoint y: 395, endPoint x: 420, endPoint y: 370, distance: 195.2
click at [420, 371] on div "Day 3 All Profiles" at bounding box center [651, 426] width 463 height 475
paste textarea "**********"
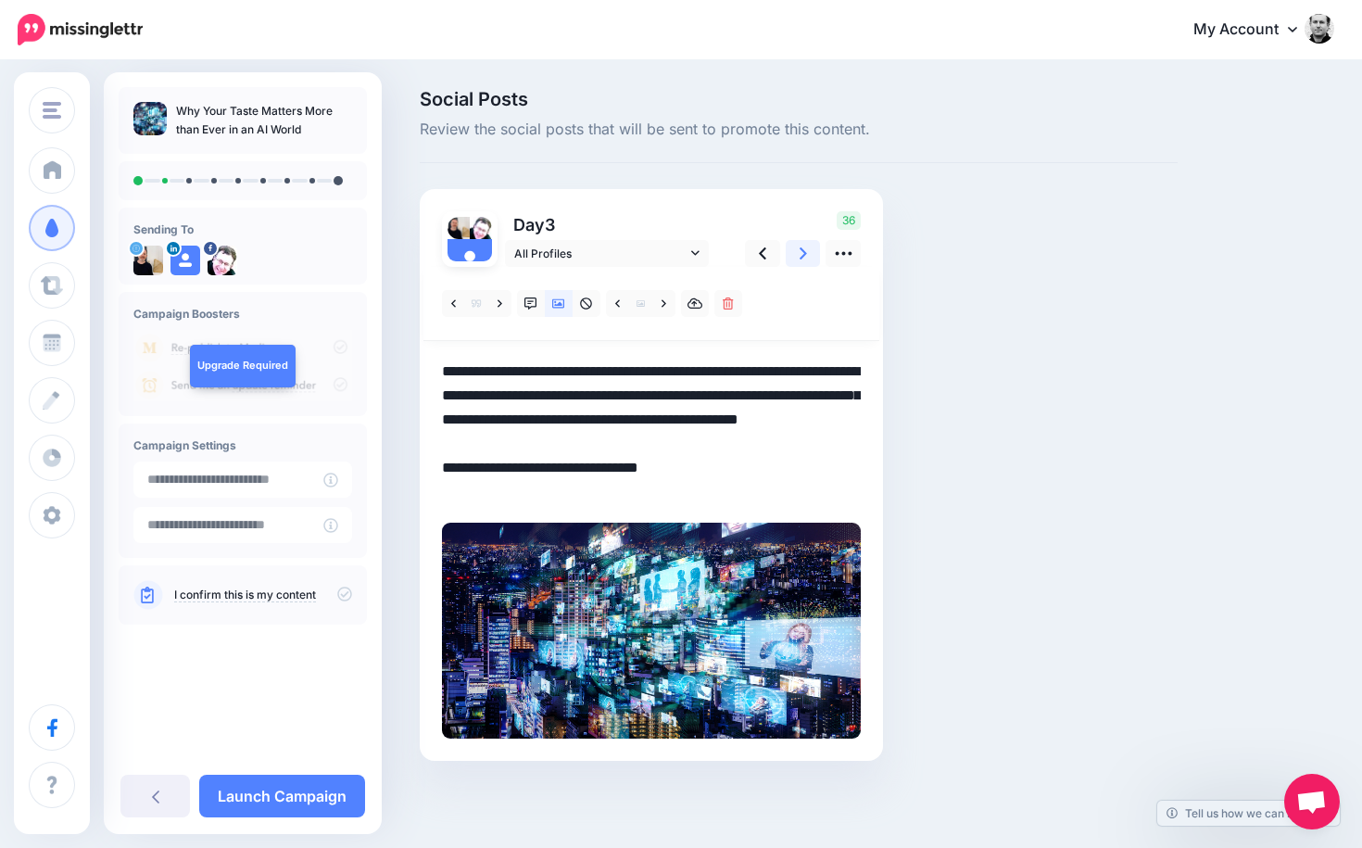
type textarea "**********"
click at [798, 254] on link at bounding box center [803, 253] width 35 height 27
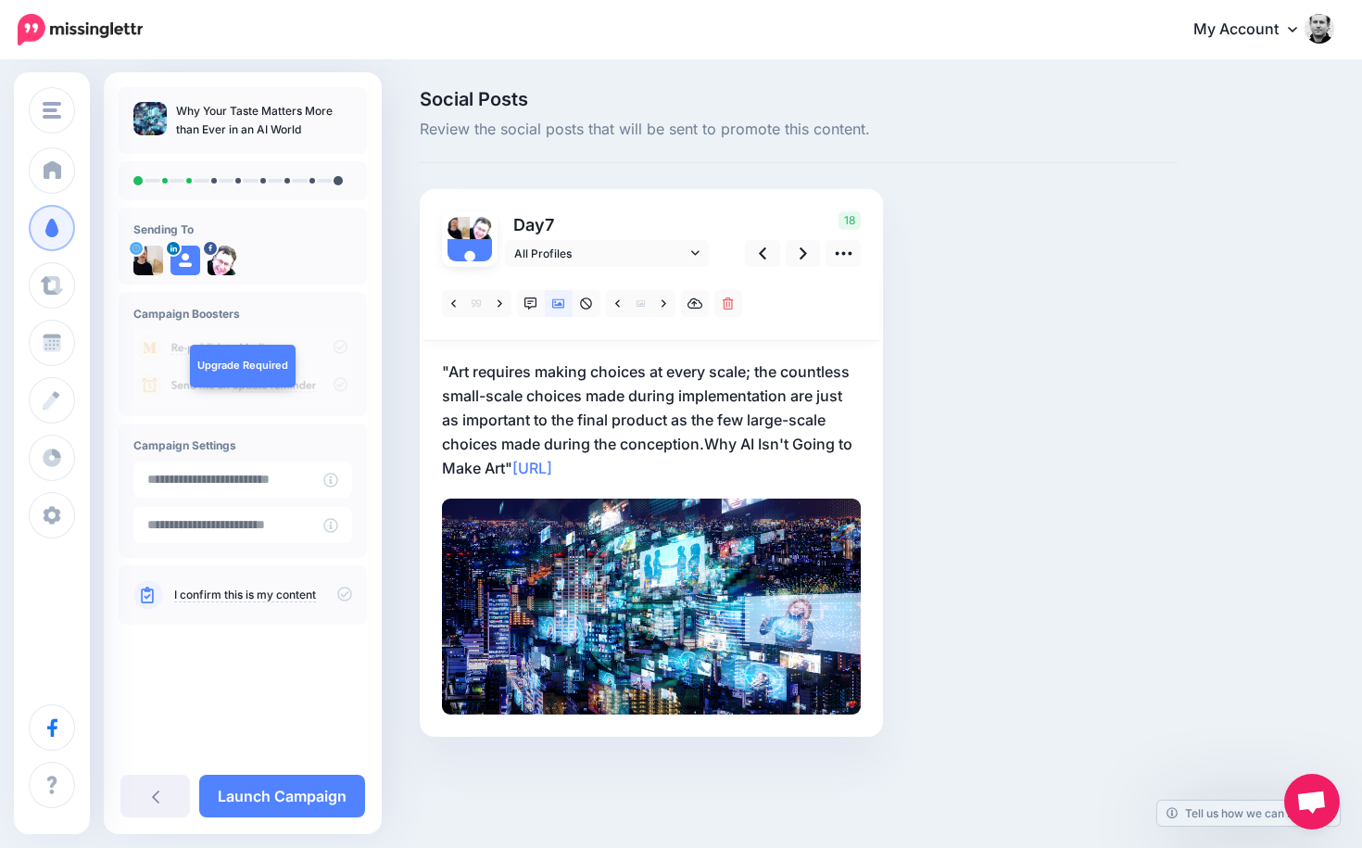
click at [708, 470] on p ""Art requires making choices at every scale; the countless small-scale choices …" at bounding box center [651, 419] width 419 height 120
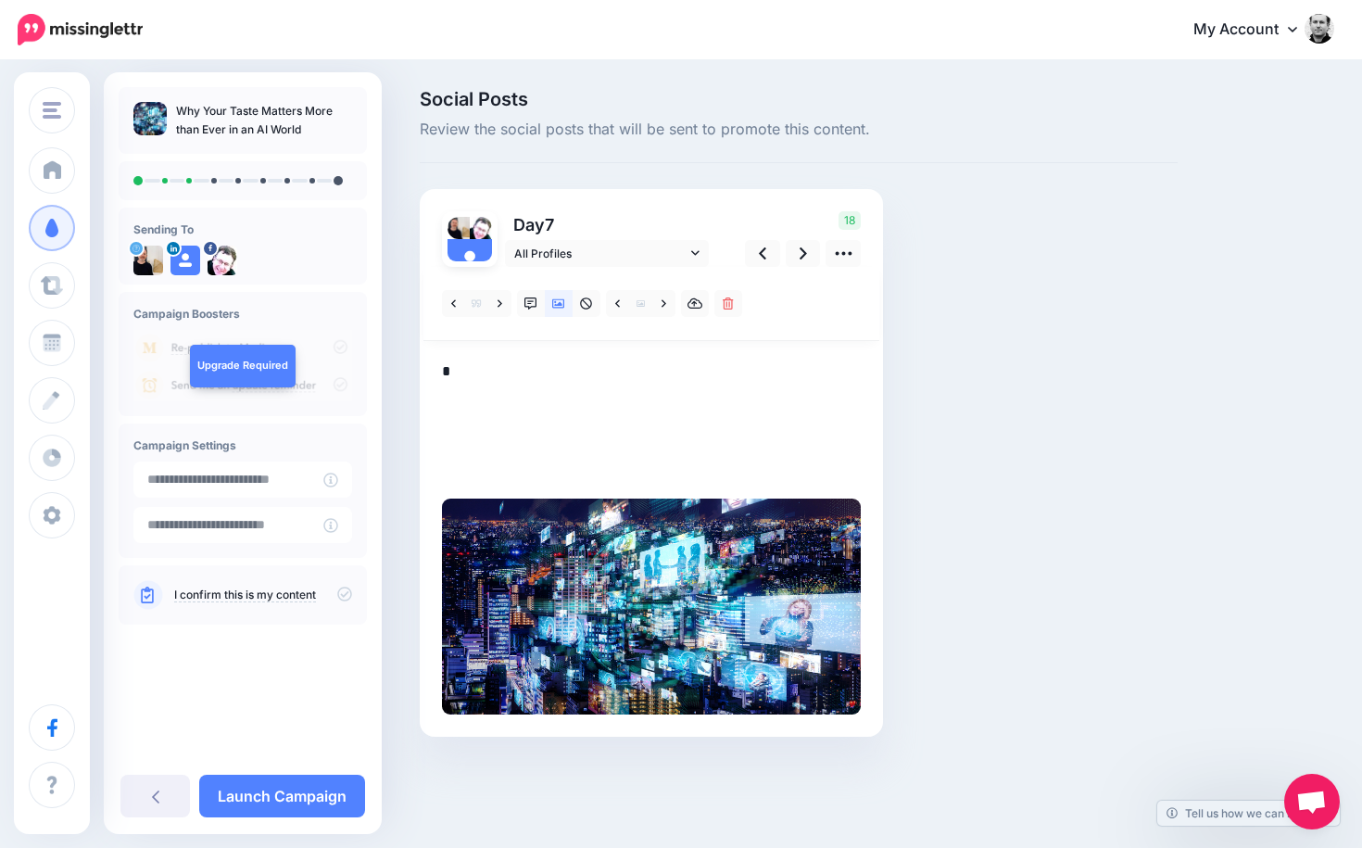
drag, startPoint x: 707, startPoint y: 465, endPoint x: 399, endPoint y: 360, distance: 324.9
click at [401, 362] on div "Social Posts Review the social posts that will be sent to promote this content.…" at bounding box center [681, 441] width 1362 height 758
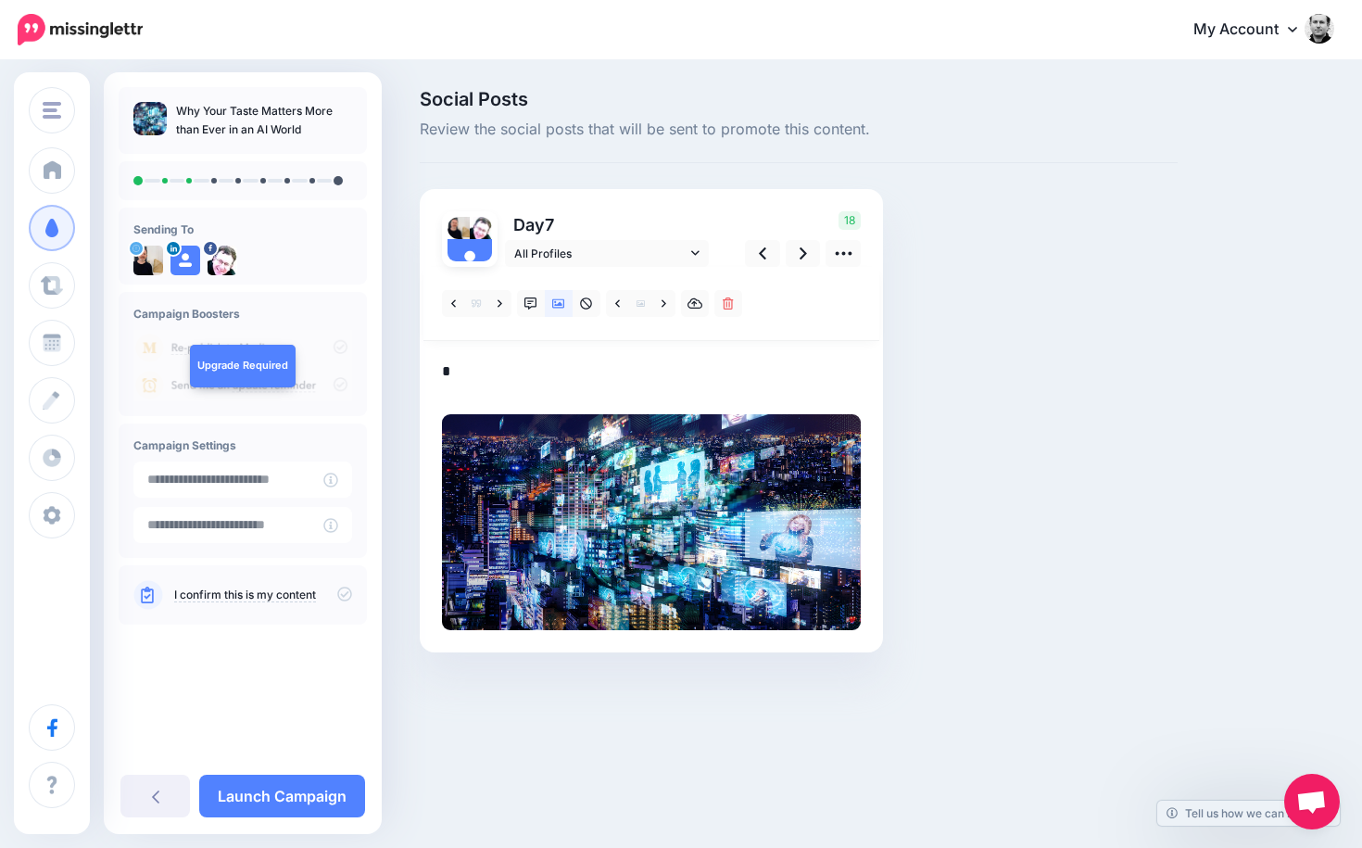
type textarea "*"
paste textarea "**********"
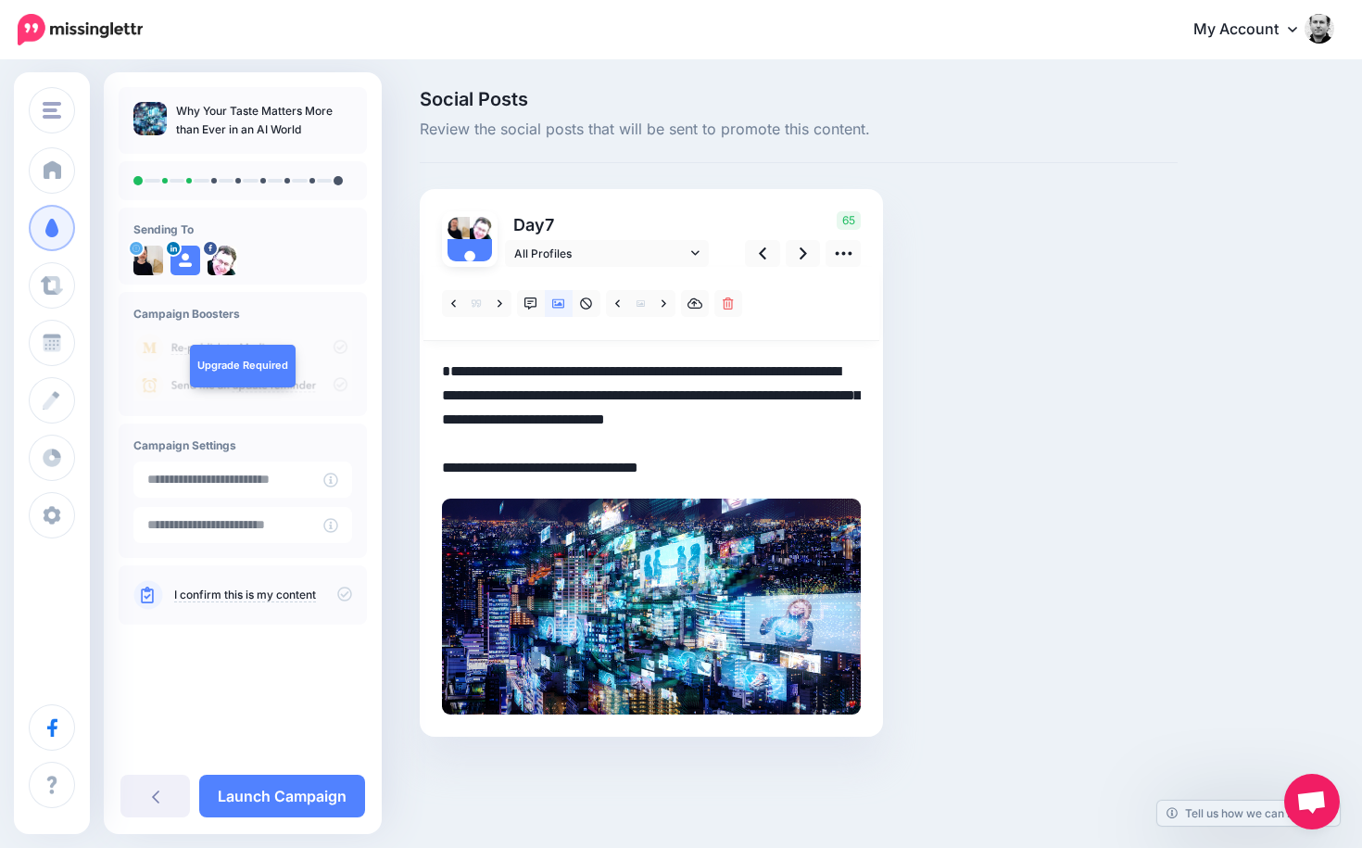
click at [445, 367] on textarea "**********" at bounding box center [651, 419] width 419 height 120
click at [444, 462] on textarea "**********" at bounding box center [651, 419] width 419 height 120
paste textarea "**********"
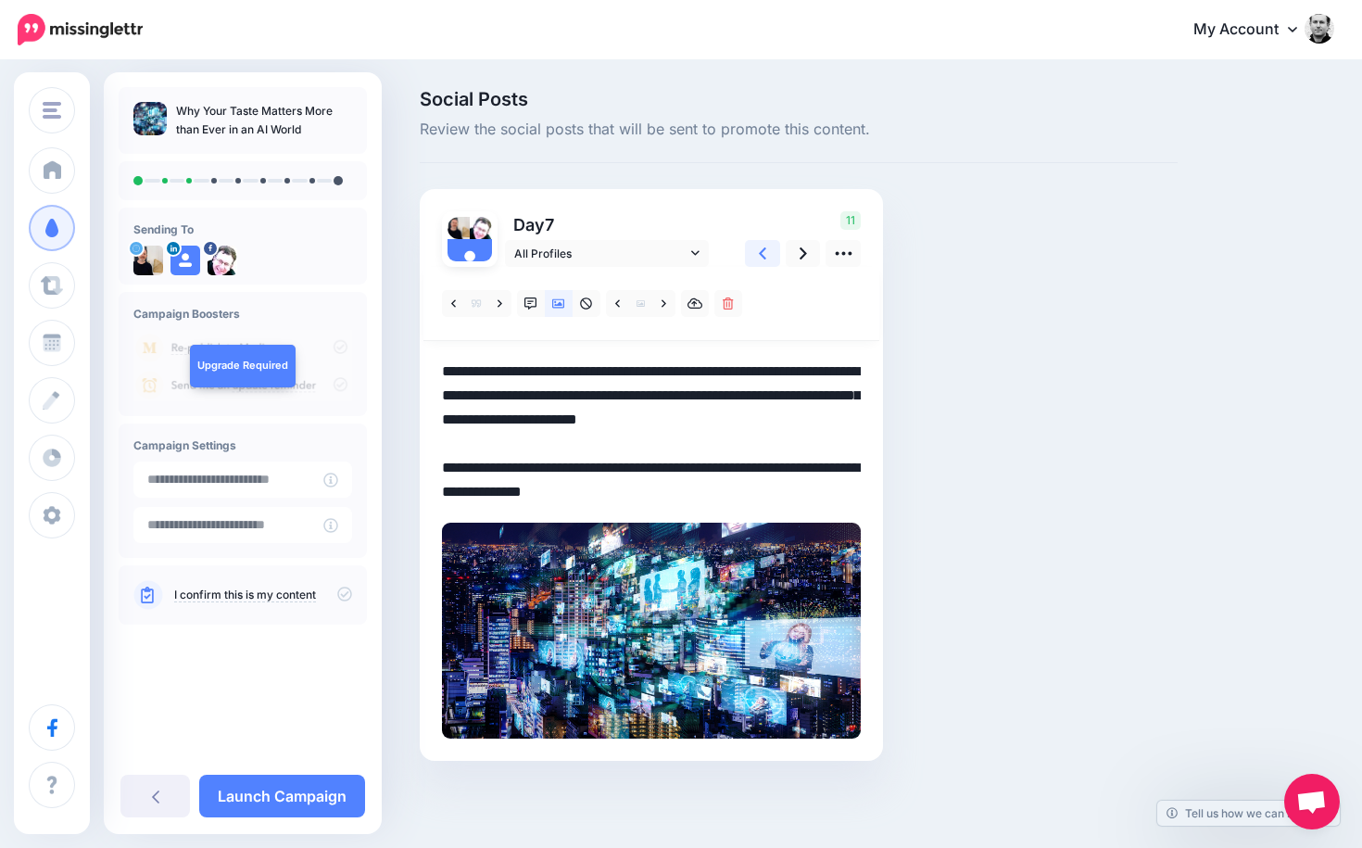
click at [763, 244] on icon at bounding box center [762, 253] width 7 height 19
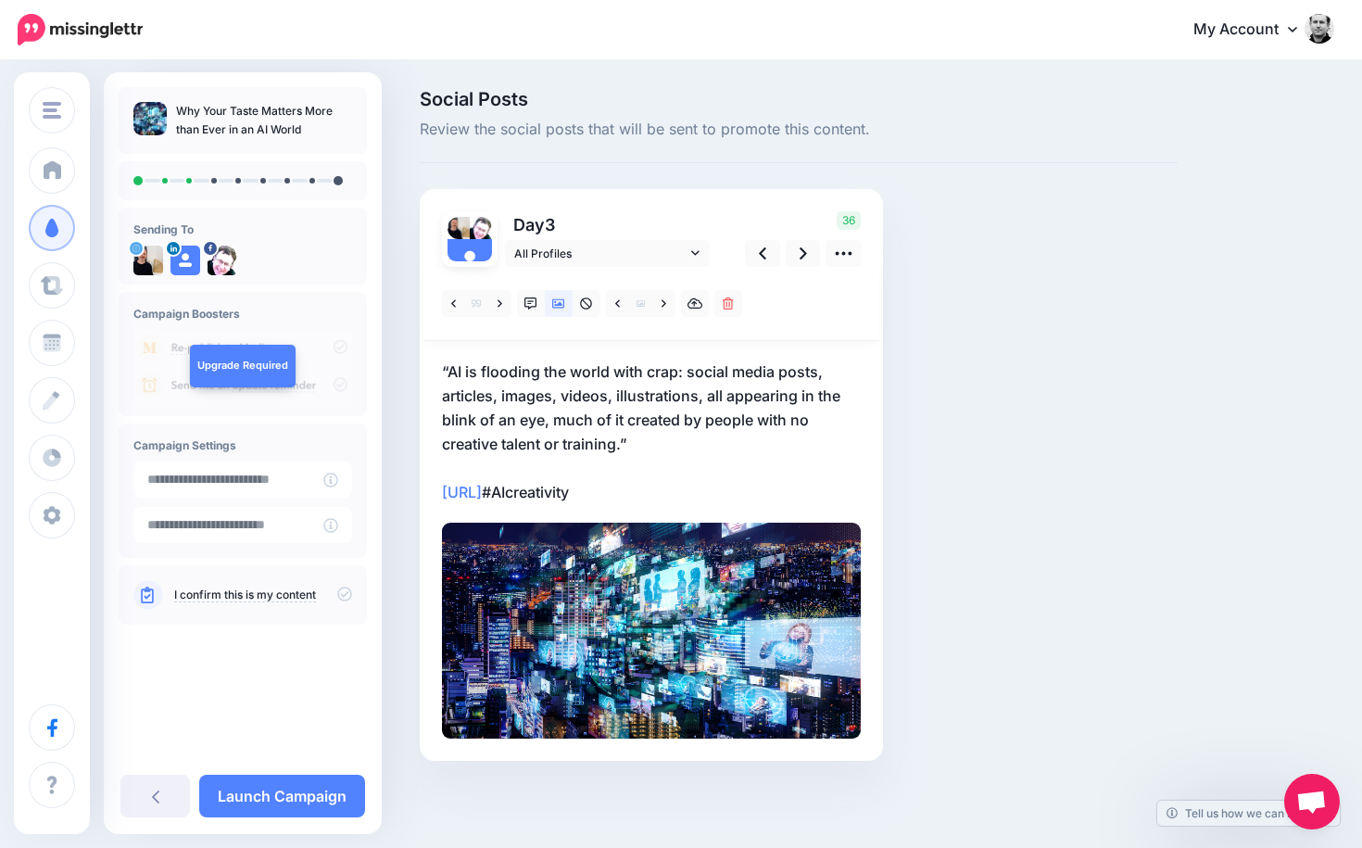
click at [440, 473] on div "Day 3 All Profiles" at bounding box center [651, 475] width 463 height 572
click at [454, 461] on p "“AI is flooding the world with crap: social media posts, articles, images, vide…" at bounding box center [651, 431] width 419 height 145
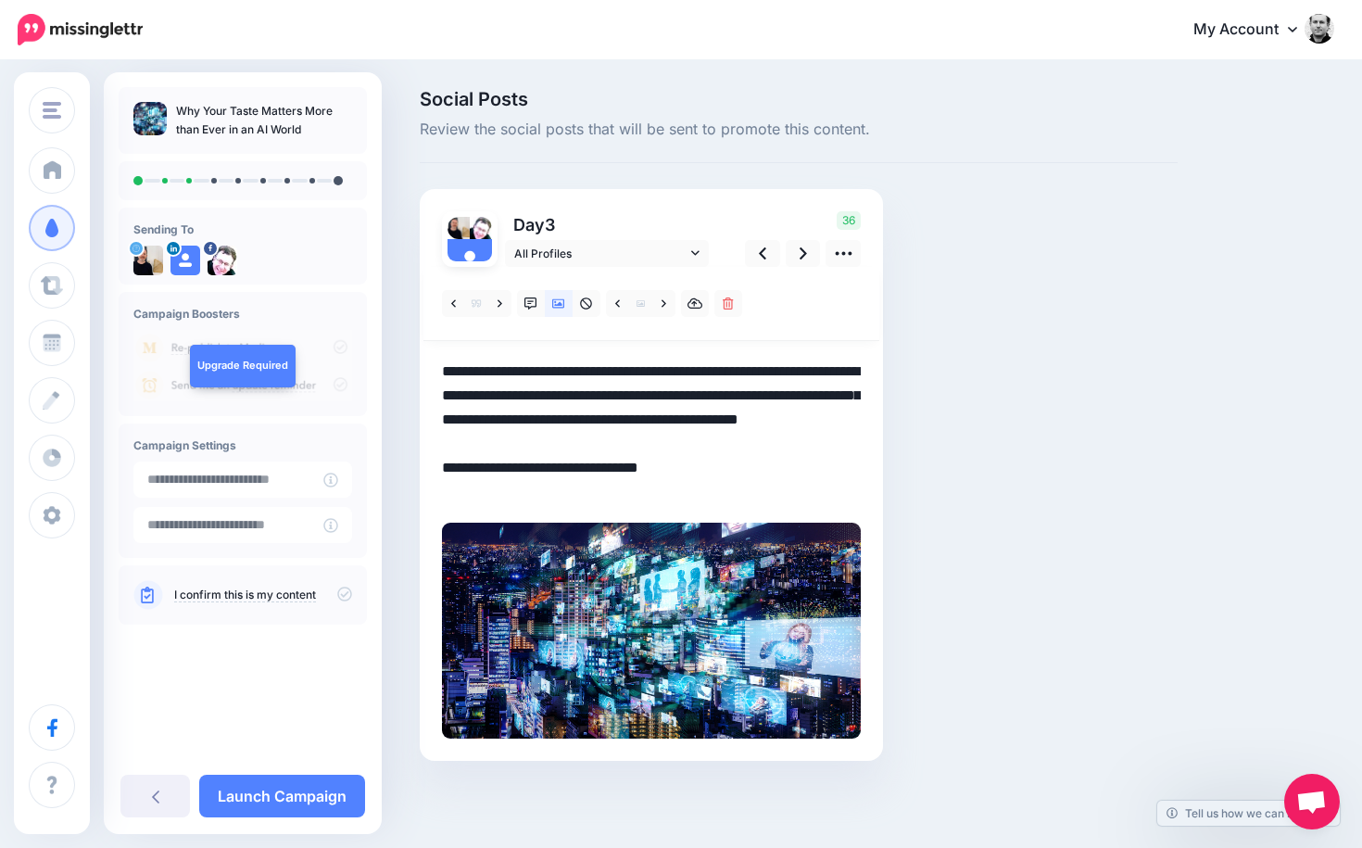
click at [443, 493] on textarea "**********" at bounding box center [651, 431] width 419 height 145
paste textarea "**********"
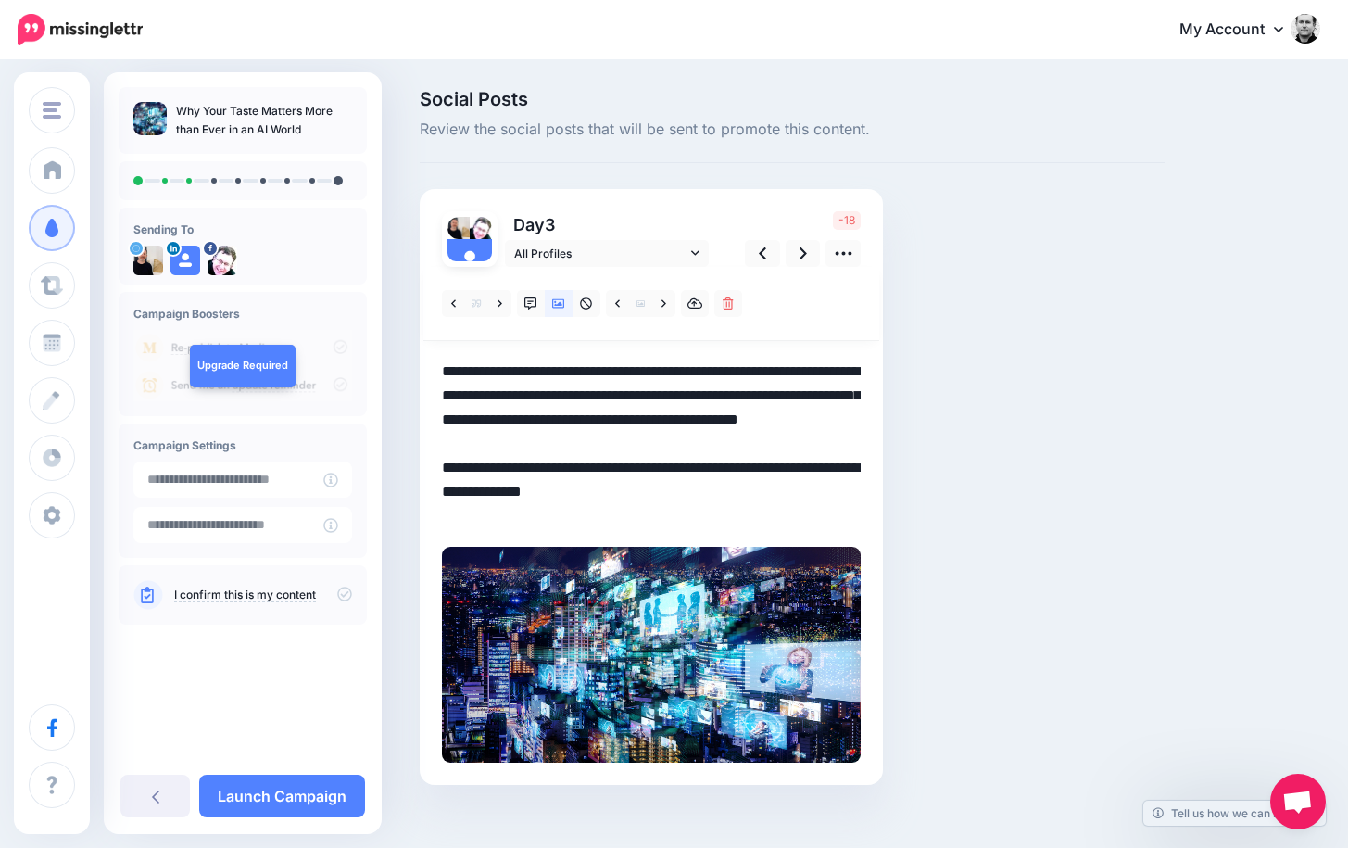
drag, startPoint x: 836, startPoint y: 486, endPoint x: 417, endPoint y: 486, distance: 419.6
click at [421, 488] on div "Day 3 All Profiles" at bounding box center [651, 487] width 463 height 596
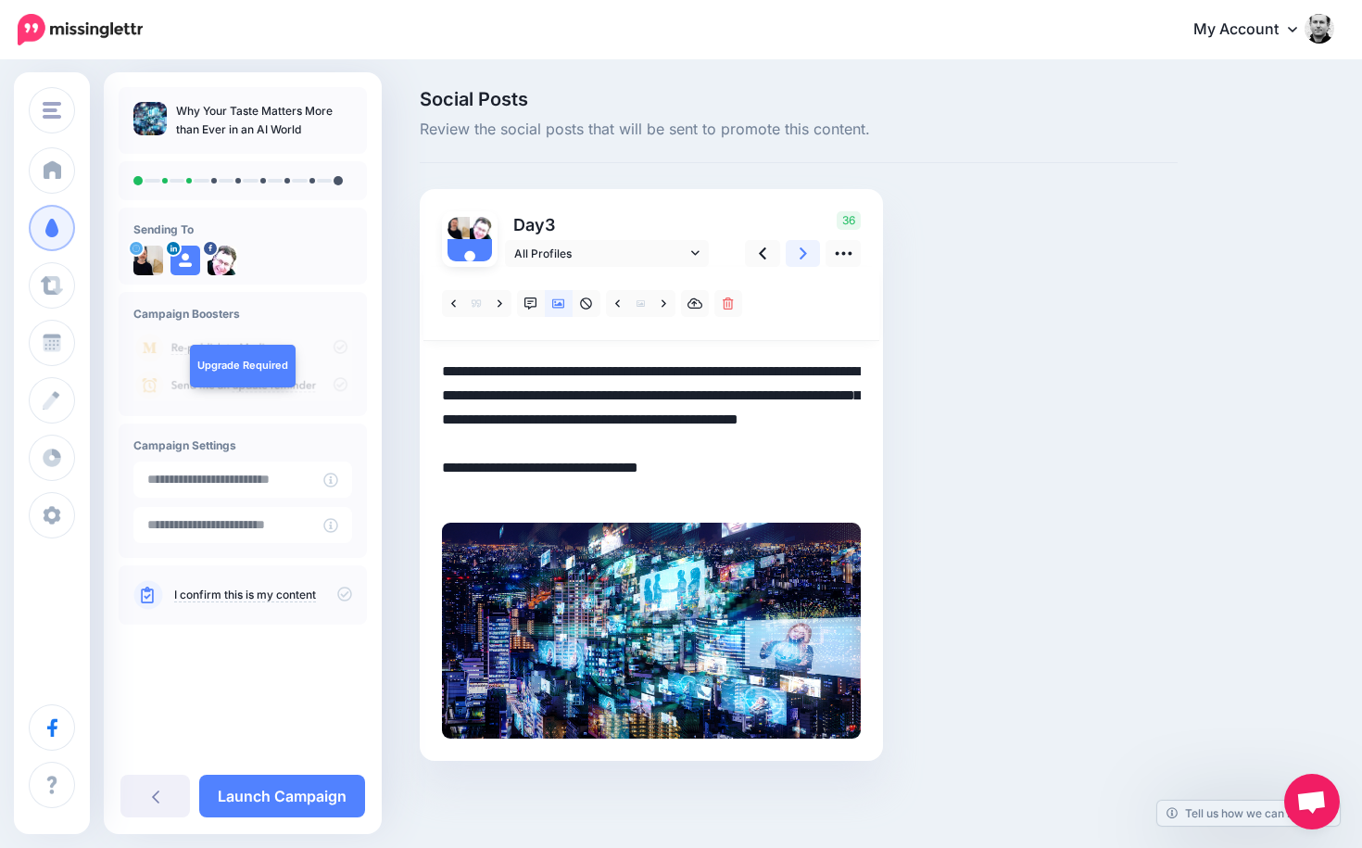
click at [805, 247] on icon at bounding box center [802, 253] width 7 height 19
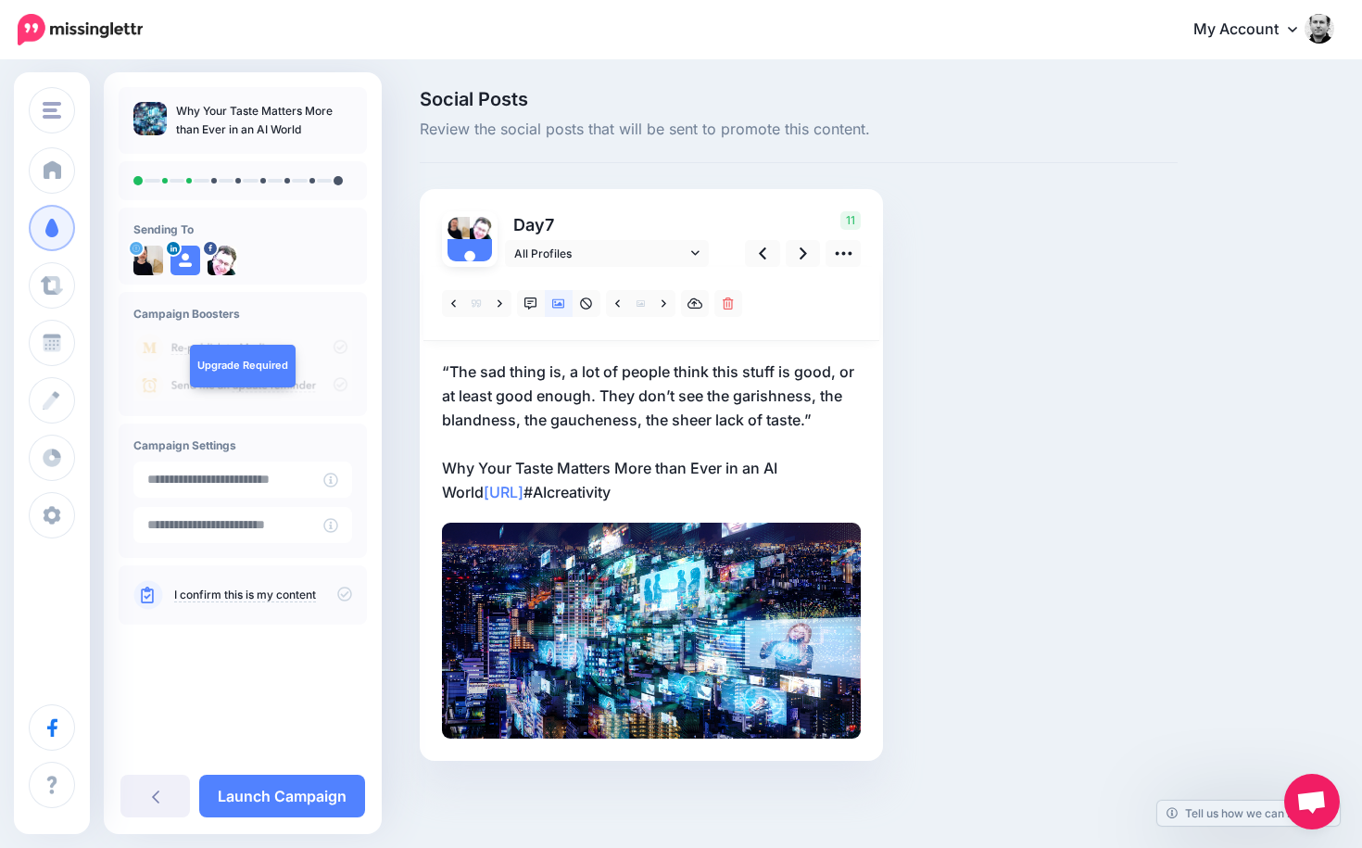
drag, startPoint x: 680, startPoint y: 490, endPoint x: 431, endPoint y: 474, distance: 249.7
click at [431, 474] on div "Day 7 All Profiles" at bounding box center [651, 475] width 463 height 572
copy p "Why Your Taste Matters More than Ever in an AI World https://lttr.ai/Ajxhb #AIc…"
click at [798, 287] on div at bounding box center [651, 304] width 456 height 74
click at [756, 245] on link at bounding box center [762, 253] width 35 height 27
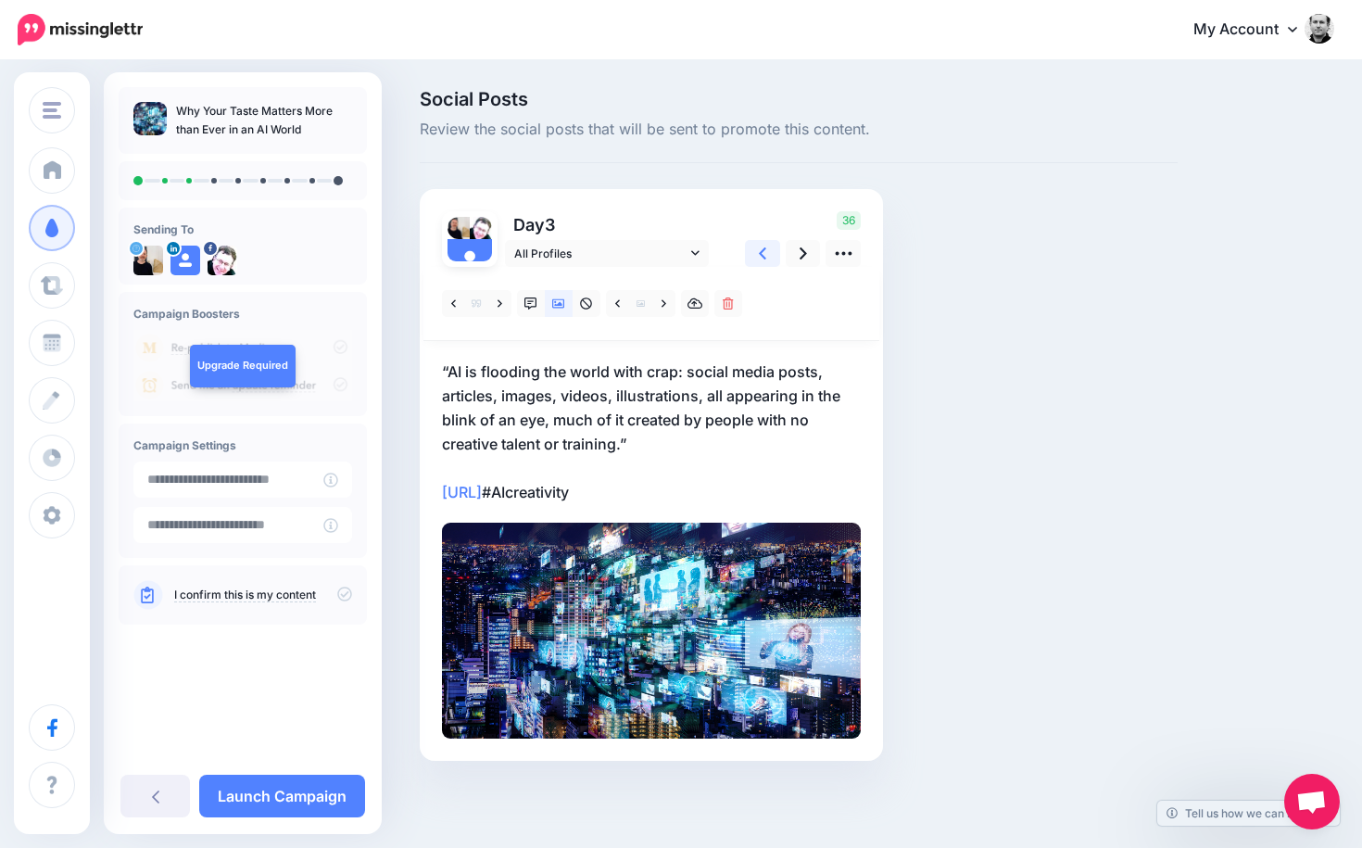
click at [756, 245] on link at bounding box center [762, 253] width 35 height 27
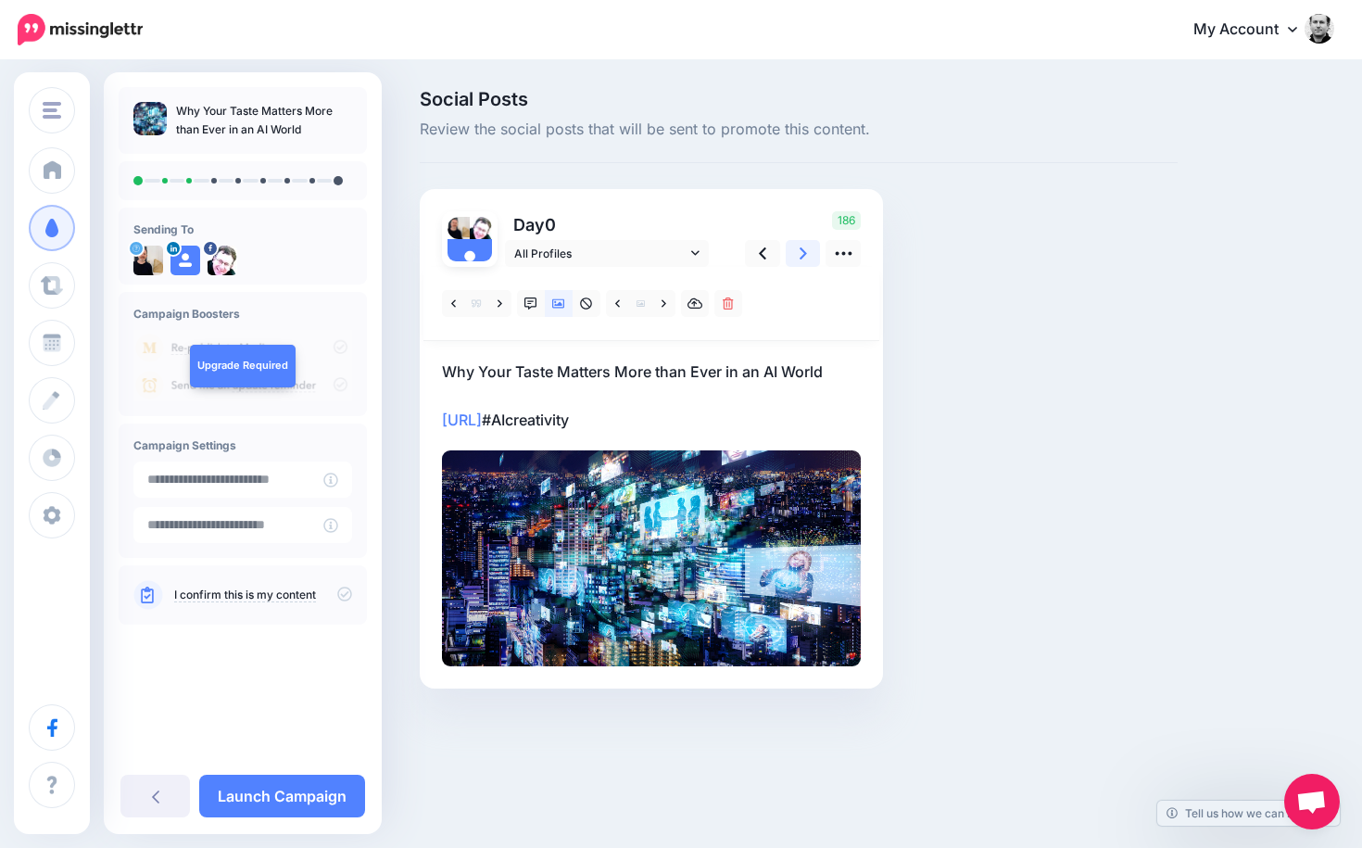
click at [799, 250] on icon at bounding box center [802, 253] width 7 height 19
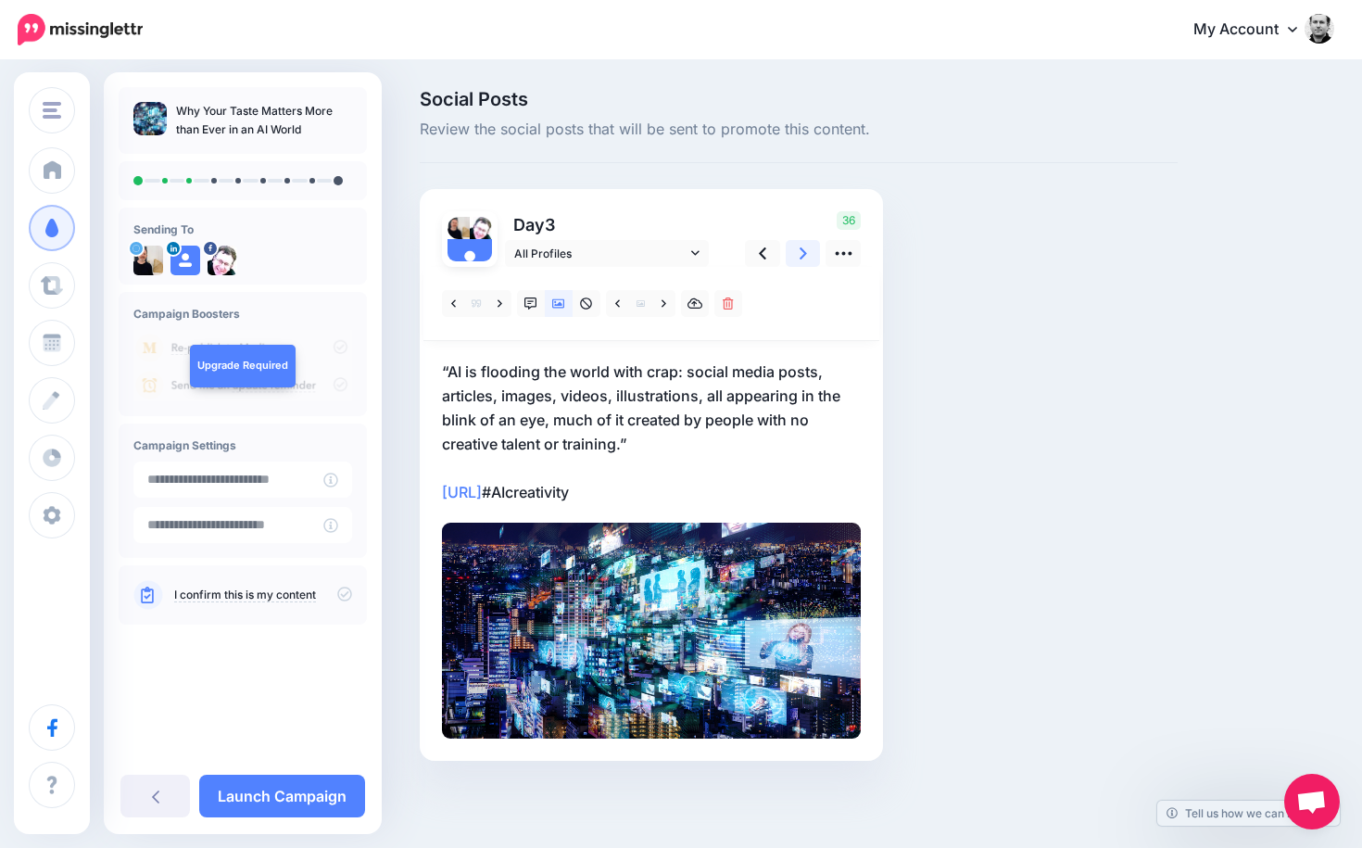
click at [797, 253] on link at bounding box center [803, 253] width 35 height 27
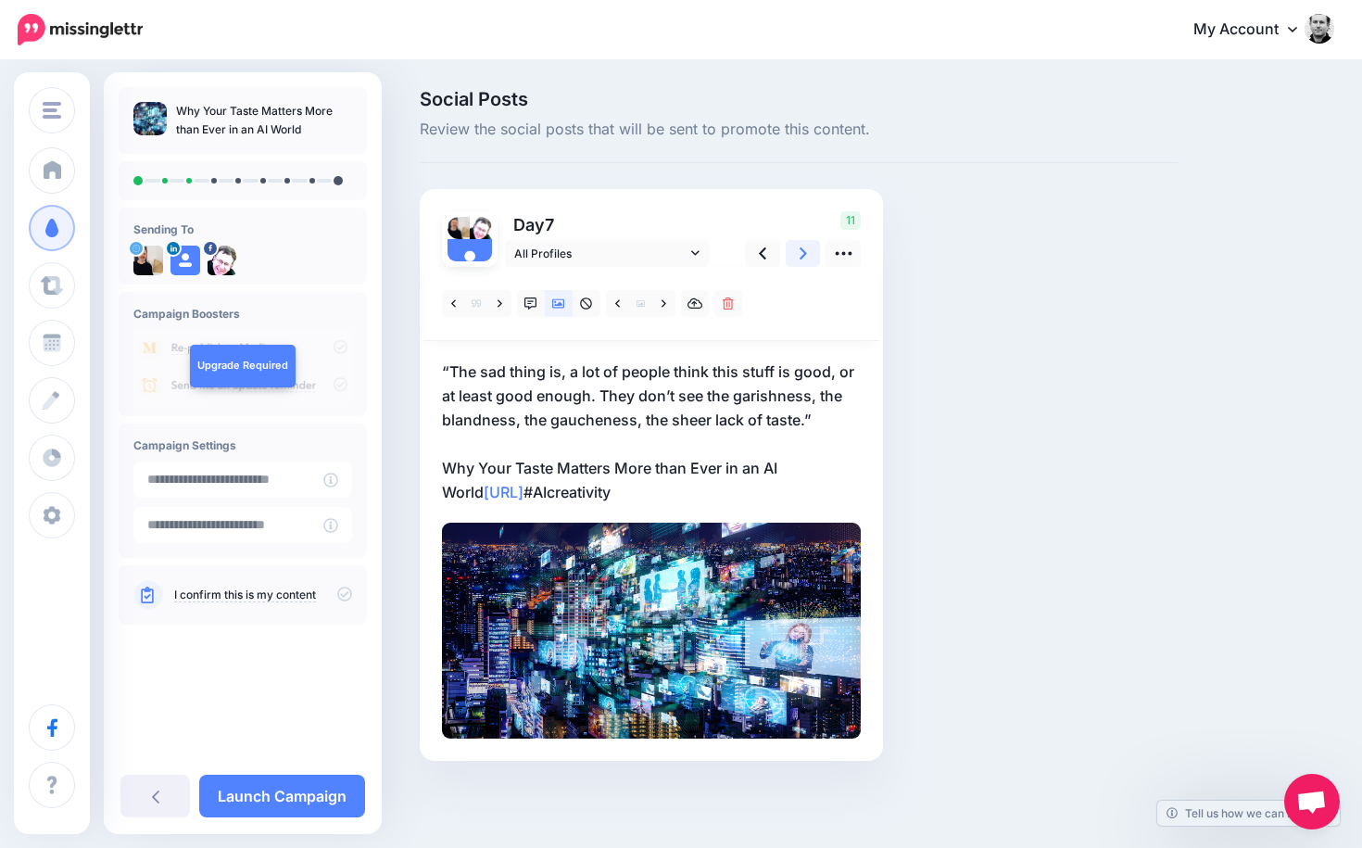
click at [797, 253] on link at bounding box center [803, 253] width 35 height 27
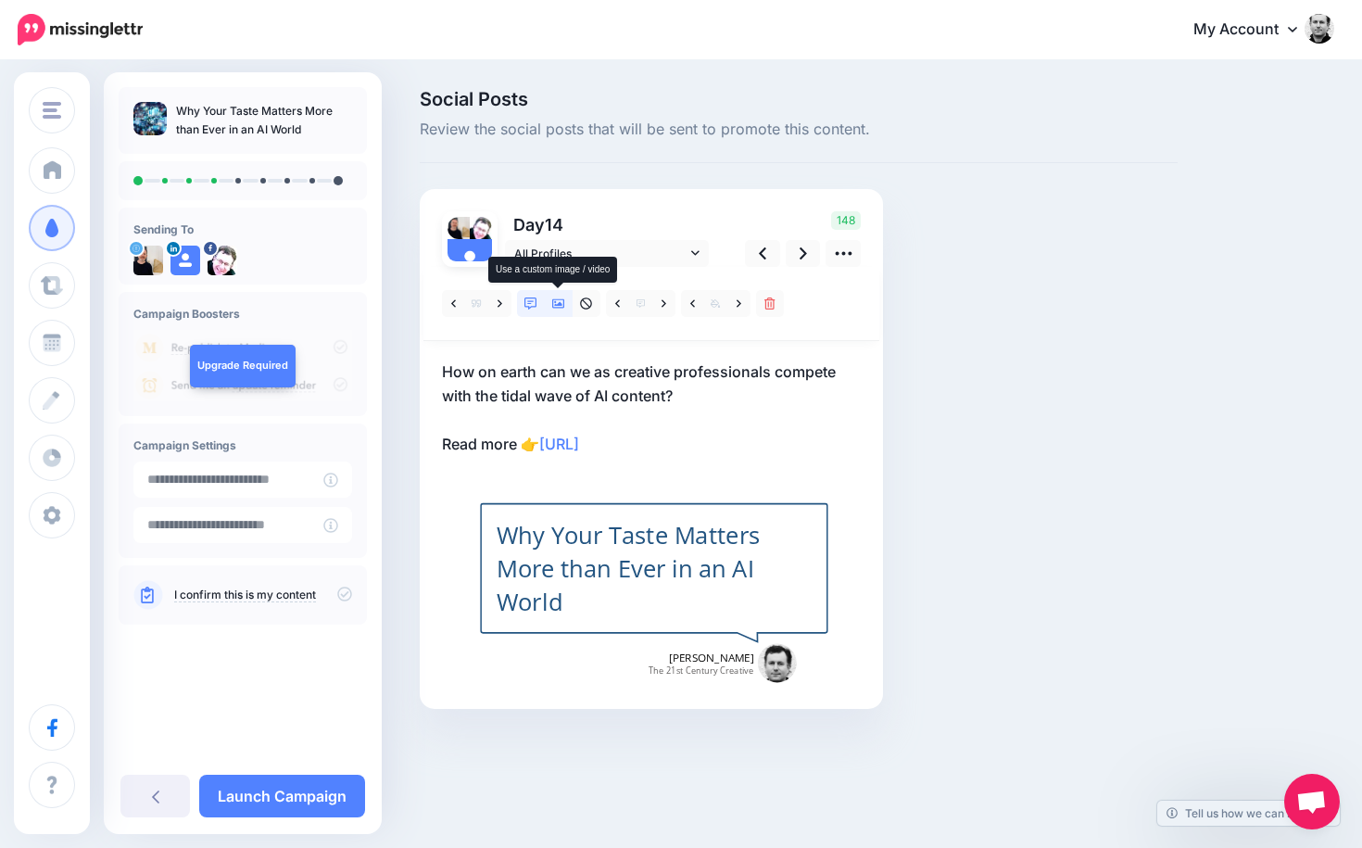
click at [563, 304] on icon at bounding box center [558, 303] width 13 height 13
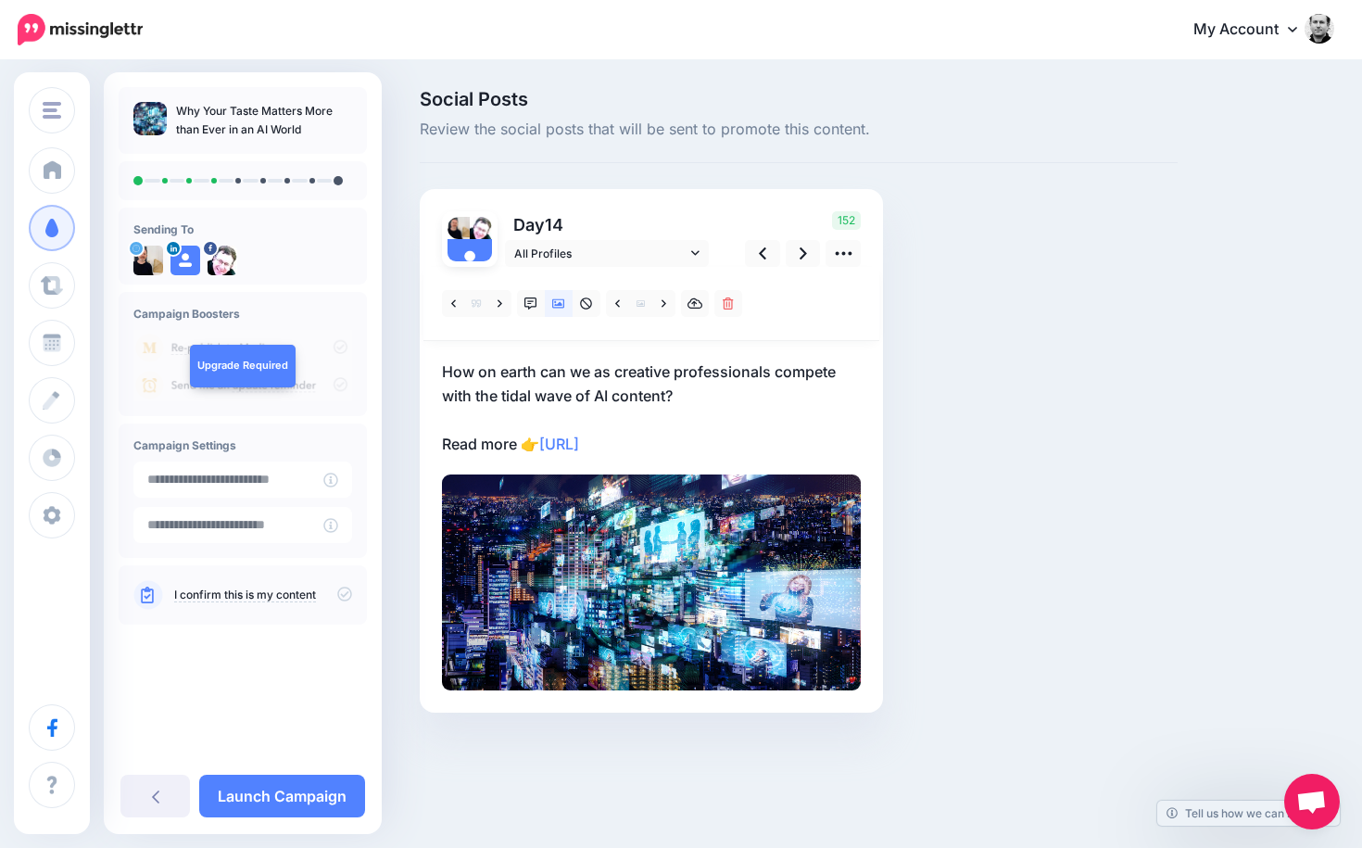
click at [706, 446] on p "How on earth can we as creative professionals compete with the tidal wave of AI…" at bounding box center [651, 407] width 419 height 96
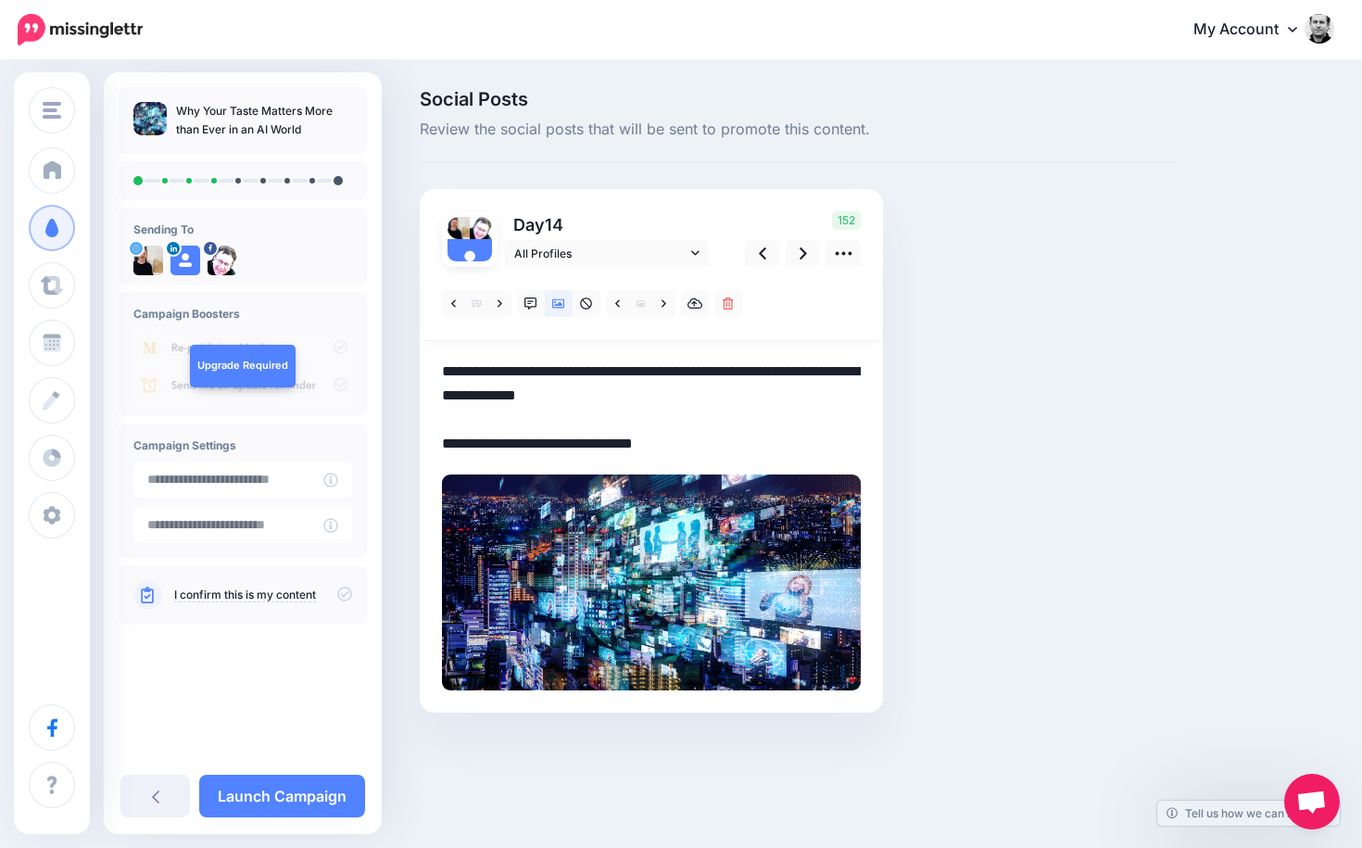
drag, startPoint x: 706, startPoint y: 446, endPoint x: 400, endPoint y: 364, distance: 316.4
click at [400, 364] on div "Social Posts Review the social posts that will be sent to promote this content.…" at bounding box center [681, 429] width 1362 height 734
paste textarea "**********"
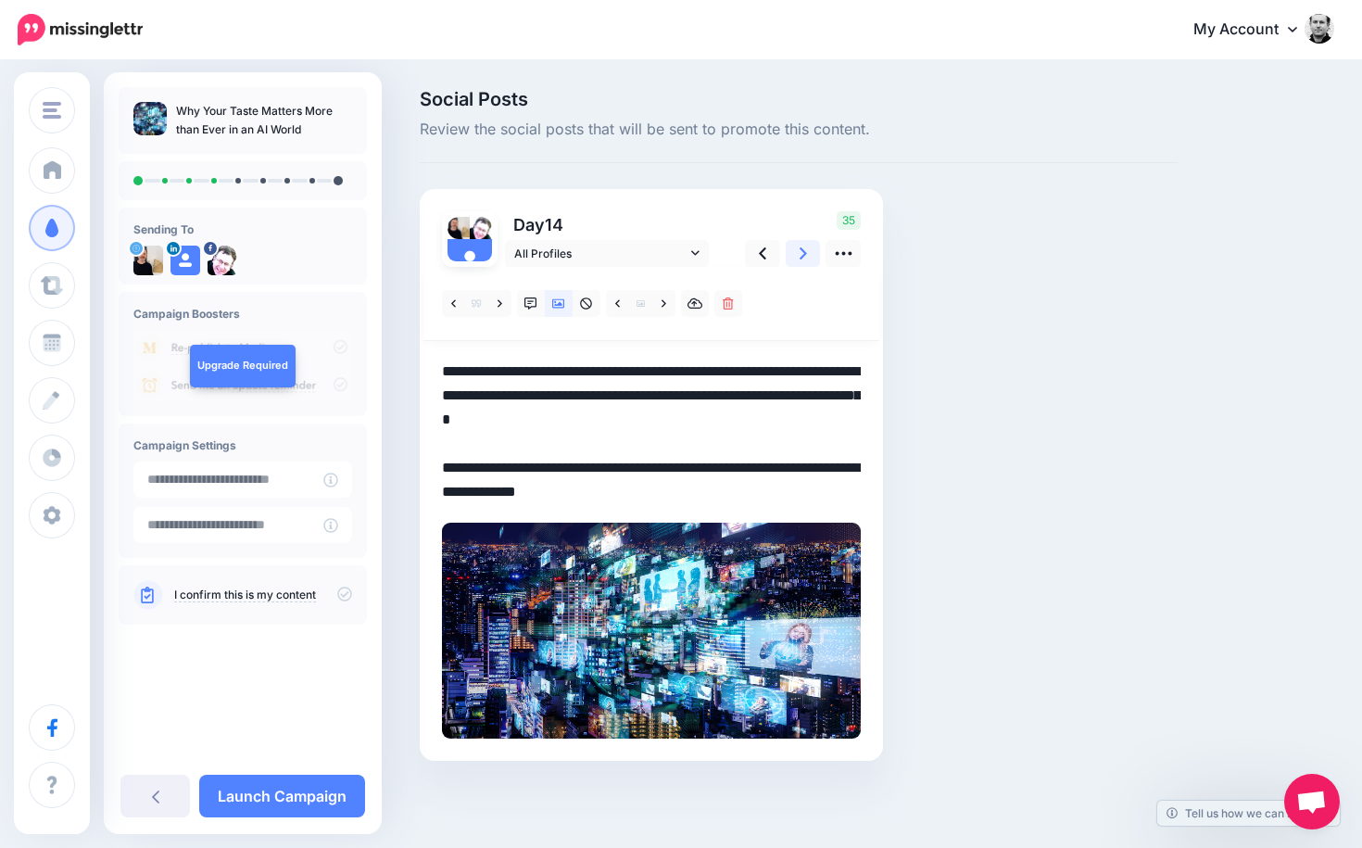
click at [807, 251] on link at bounding box center [803, 253] width 35 height 27
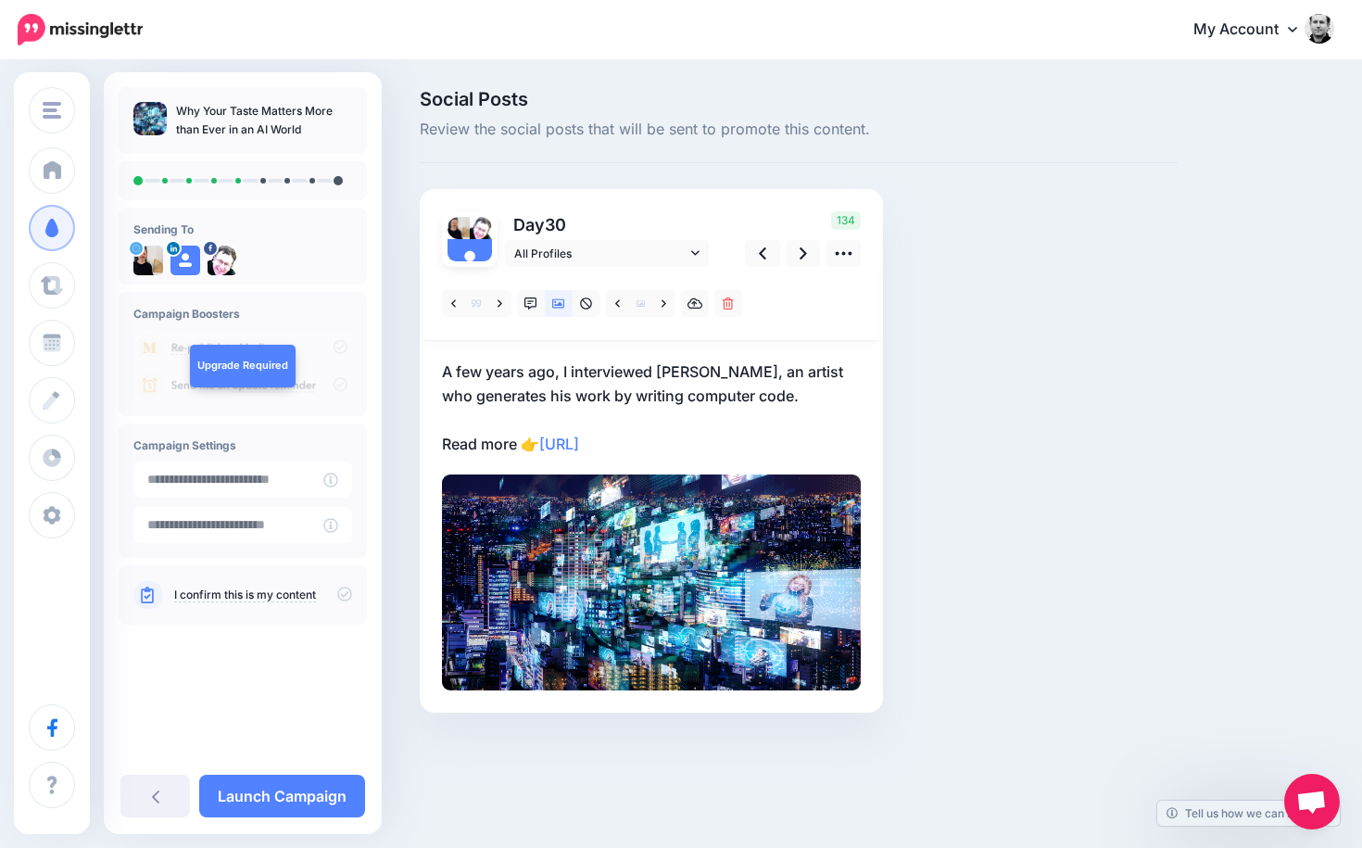
click at [739, 423] on p "A few years ago, I interviewed Tyler Hobbs, an artist who generates his work by…" at bounding box center [651, 407] width 419 height 96
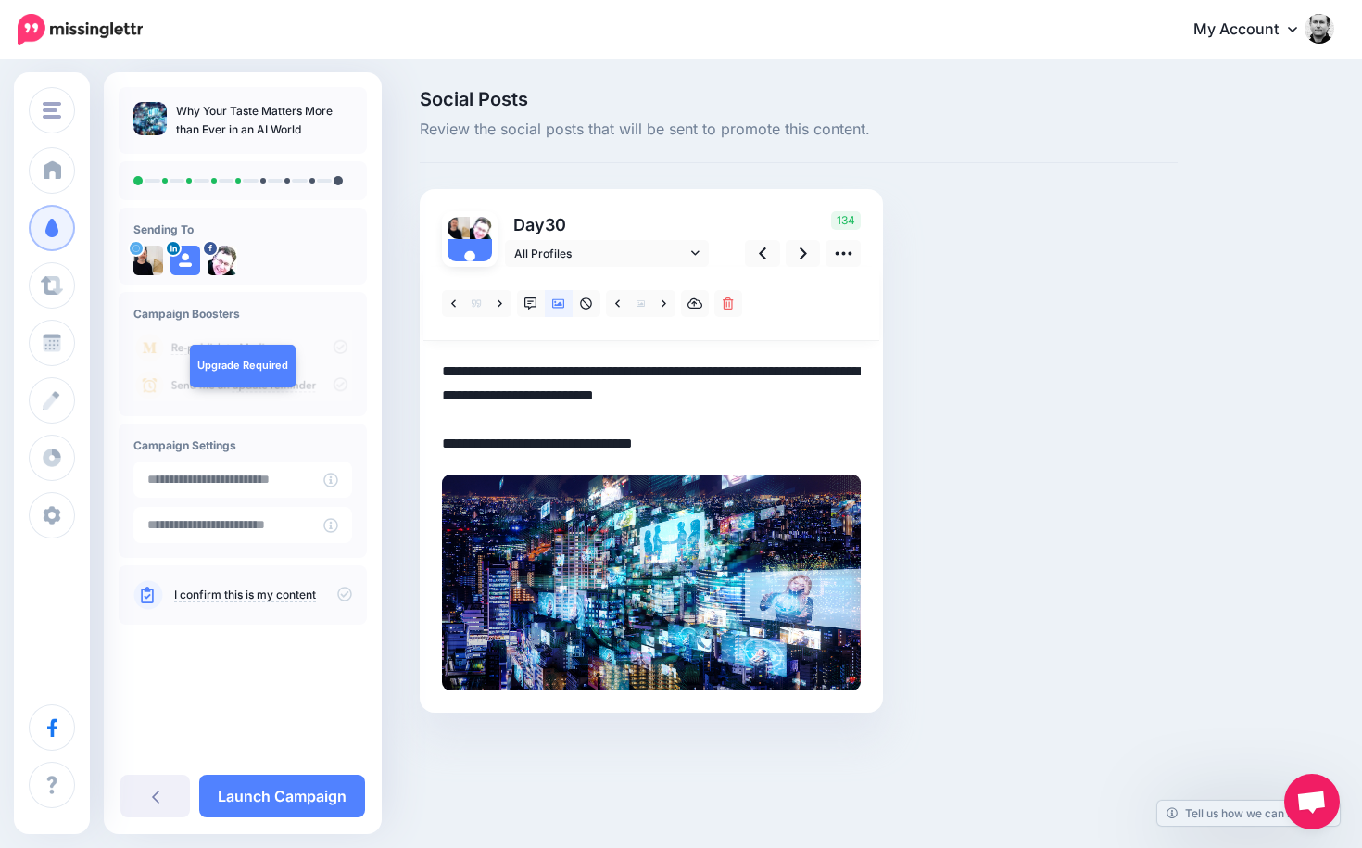
drag, startPoint x: 713, startPoint y: 442, endPoint x: 428, endPoint y: 355, distance: 298.3
click at [428, 355] on div "Day 30 All Profiles" at bounding box center [651, 450] width 463 height 523
paste textarea "**********"
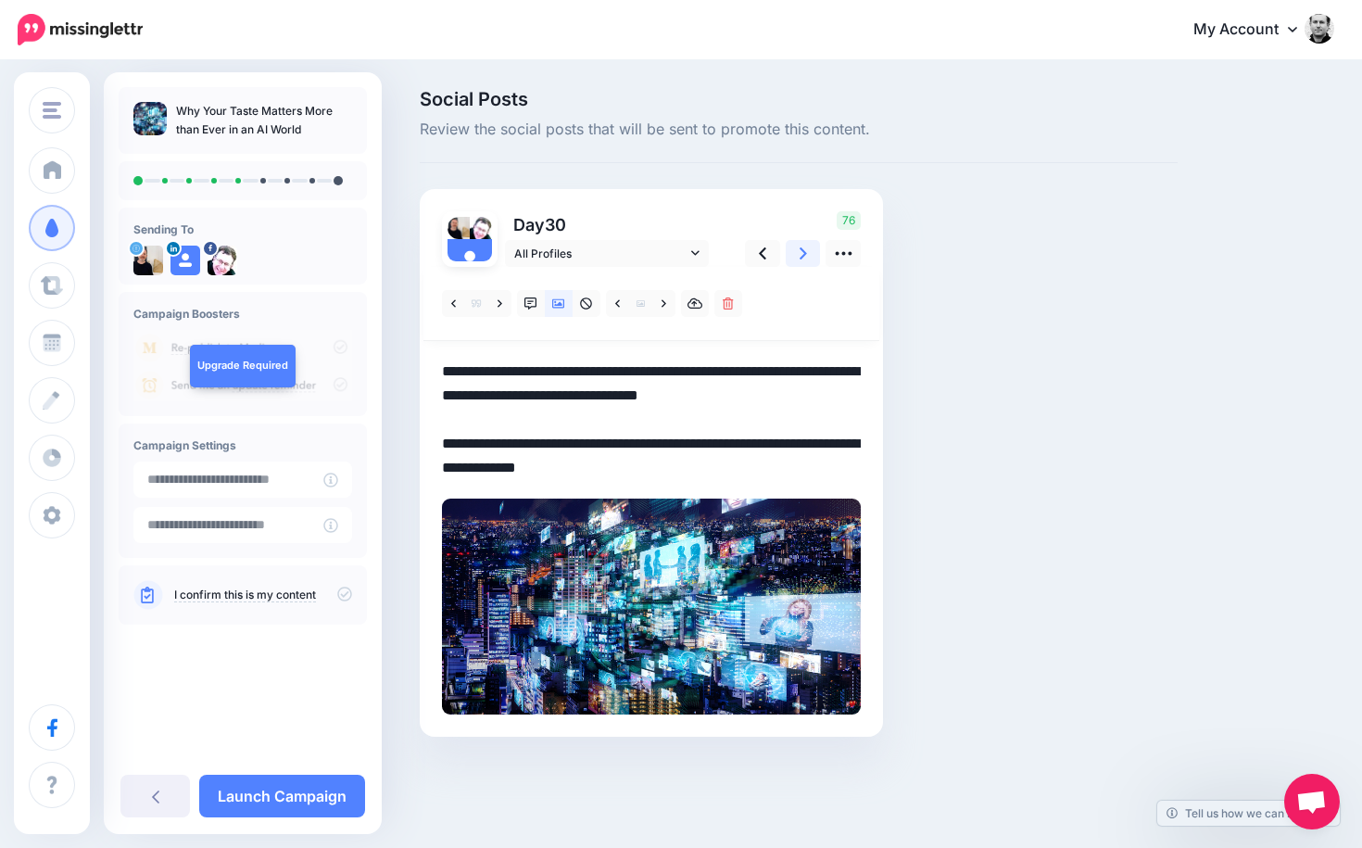
click at [800, 250] on icon at bounding box center [802, 253] width 7 height 19
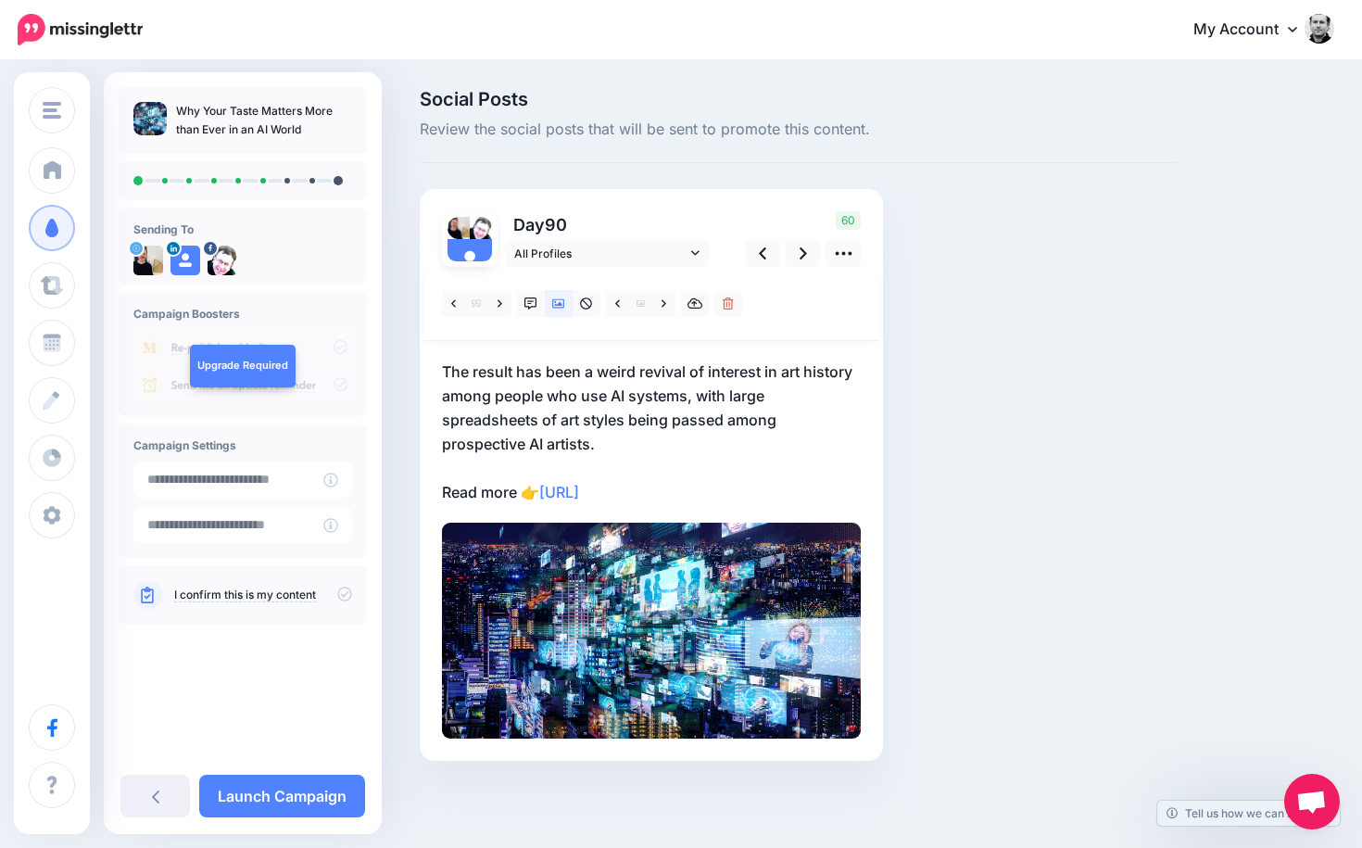
click at [724, 463] on p "The result has been a weird revival of interest in art history among people who…" at bounding box center [651, 431] width 419 height 145
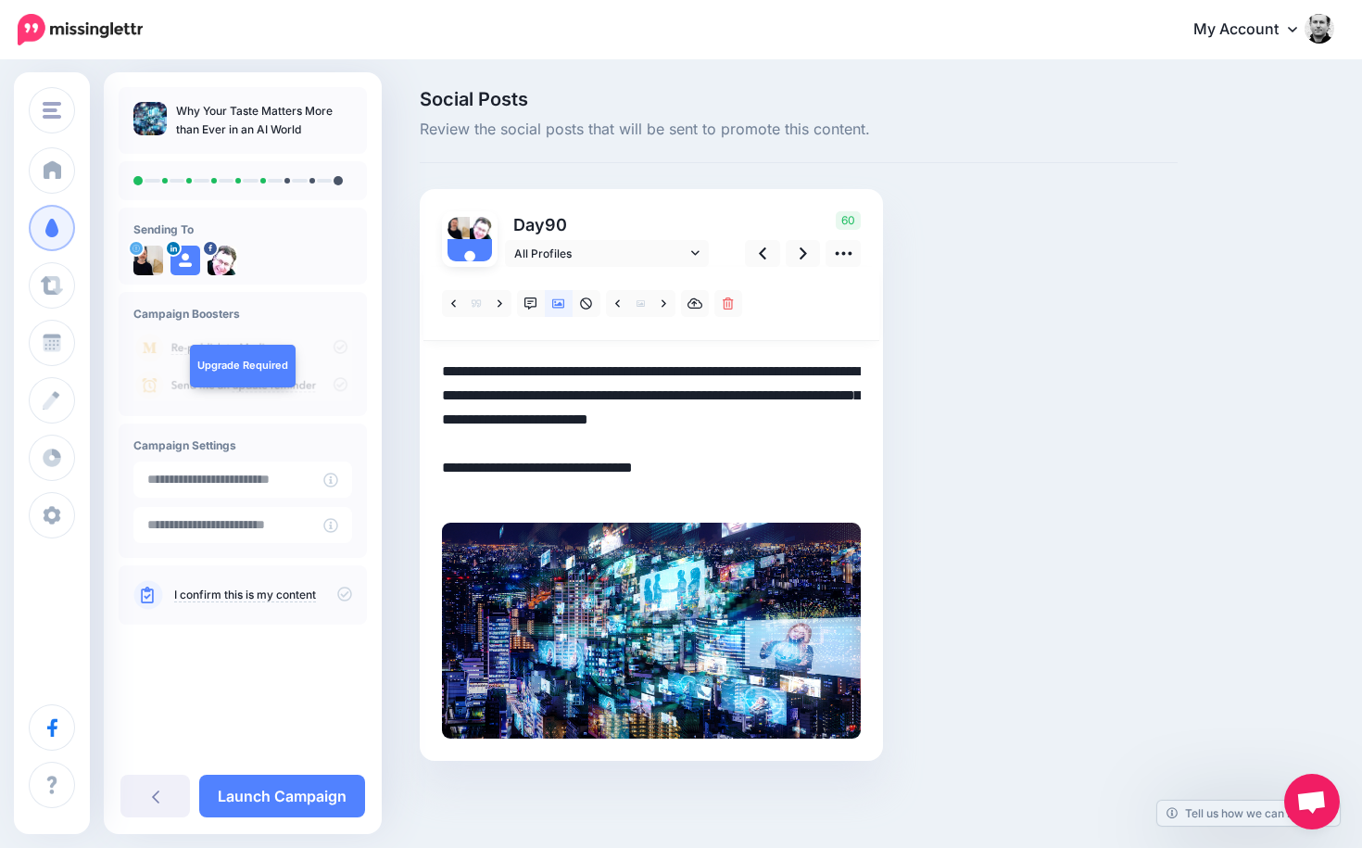
drag, startPoint x: 698, startPoint y: 496, endPoint x: 416, endPoint y: 360, distance: 312.8
click at [416, 360] on div "Social Posts Review the social posts that will be sent to promote this content.…" at bounding box center [799, 453] width 786 height 726
paste textarea "**********"
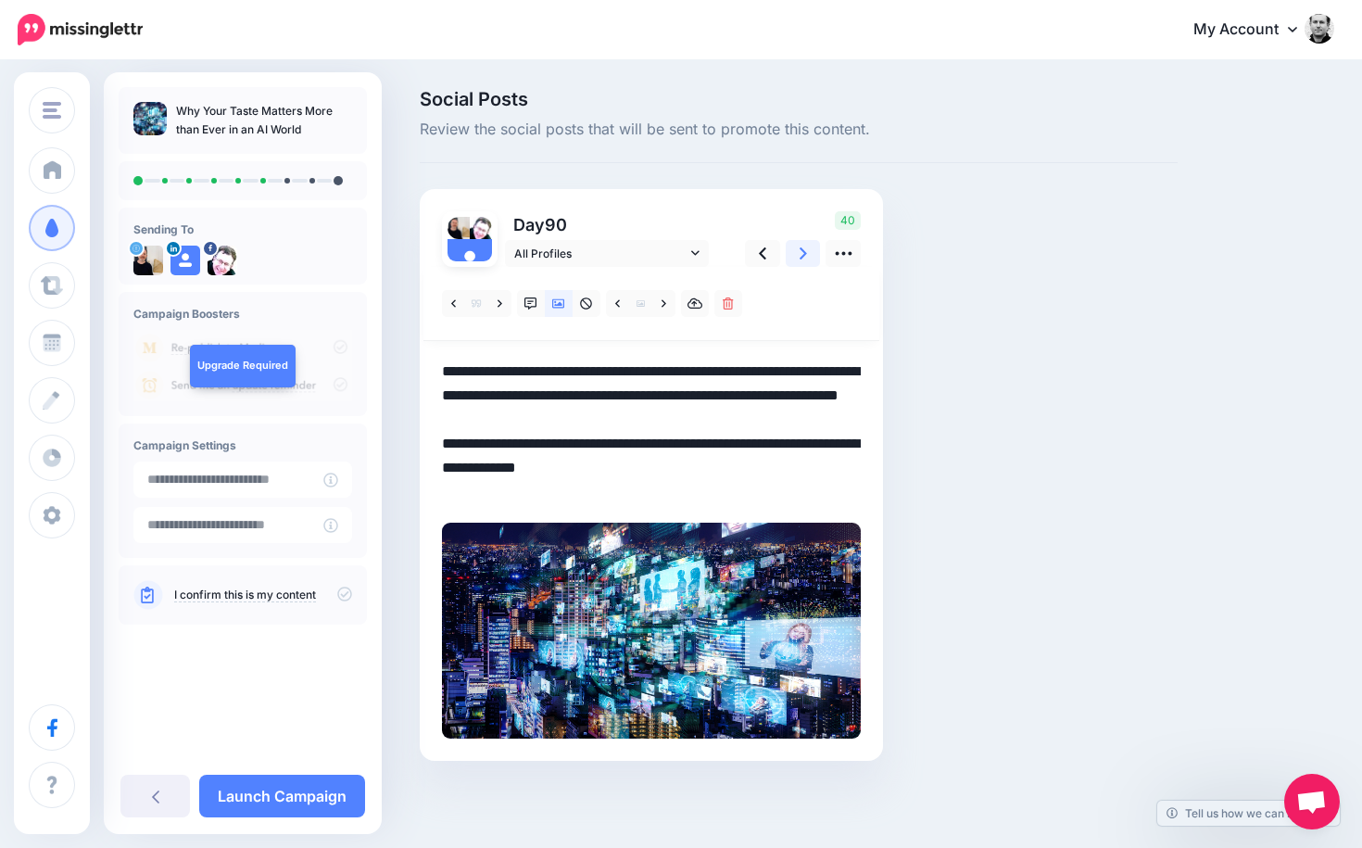
click at [797, 251] on link at bounding box center [803, 253] width 35 height 27
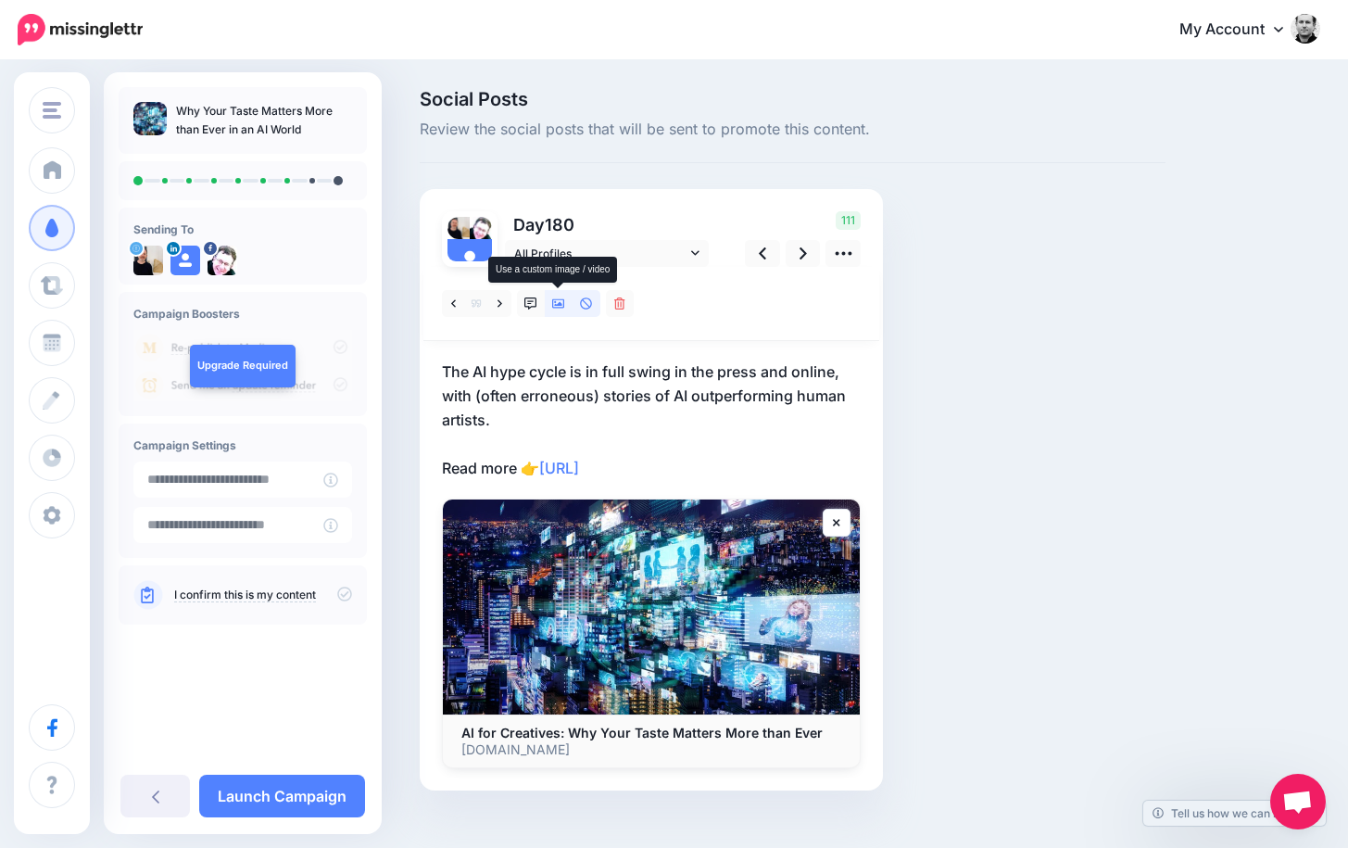
click at [564, 303] on icon at bounding box center [558, 303] width 13 height 9
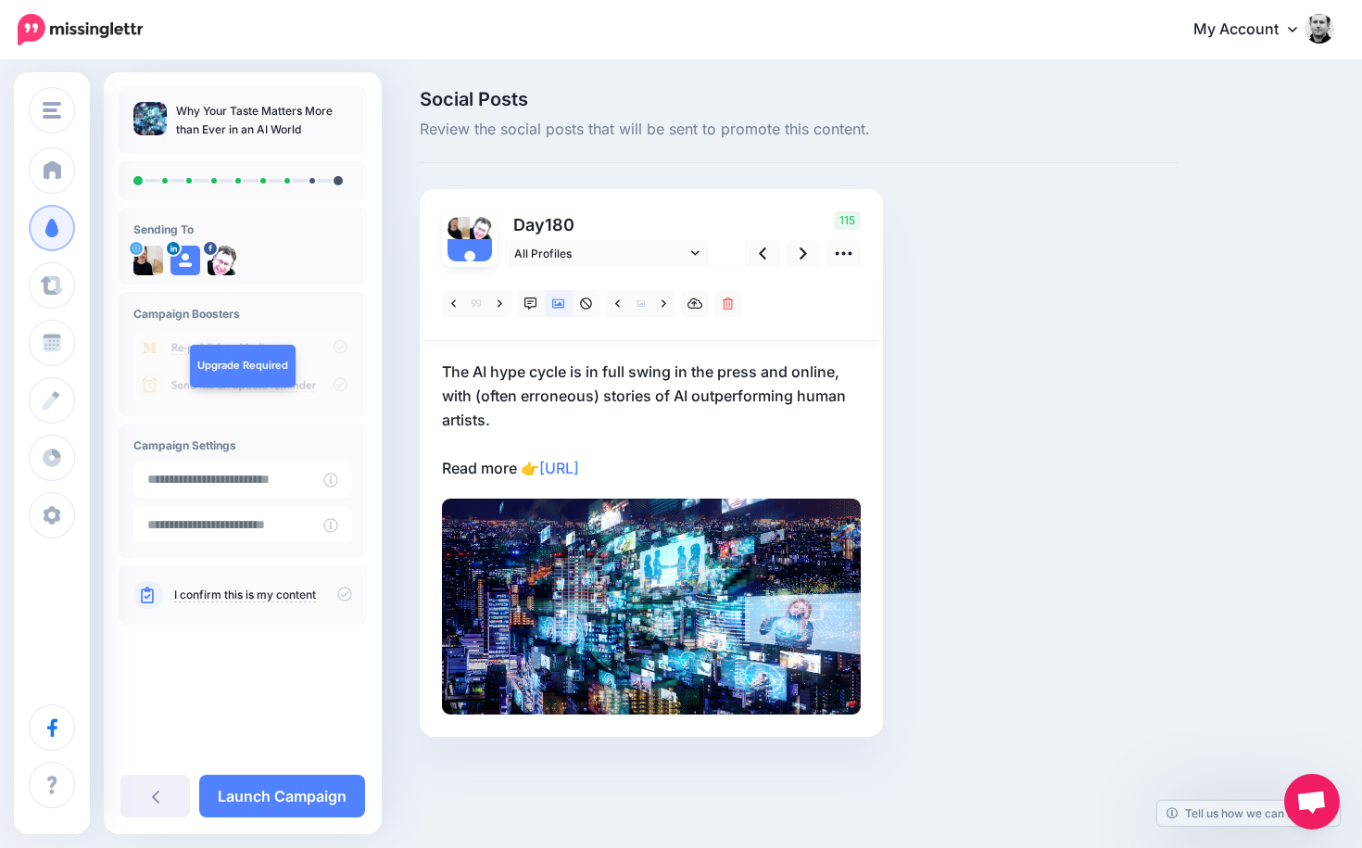
click at [741, 465] on p "The AI hype cycle is in full swing in the press and online, with (often erroneo…" at bounding box center [651, 419] width 419 height 120
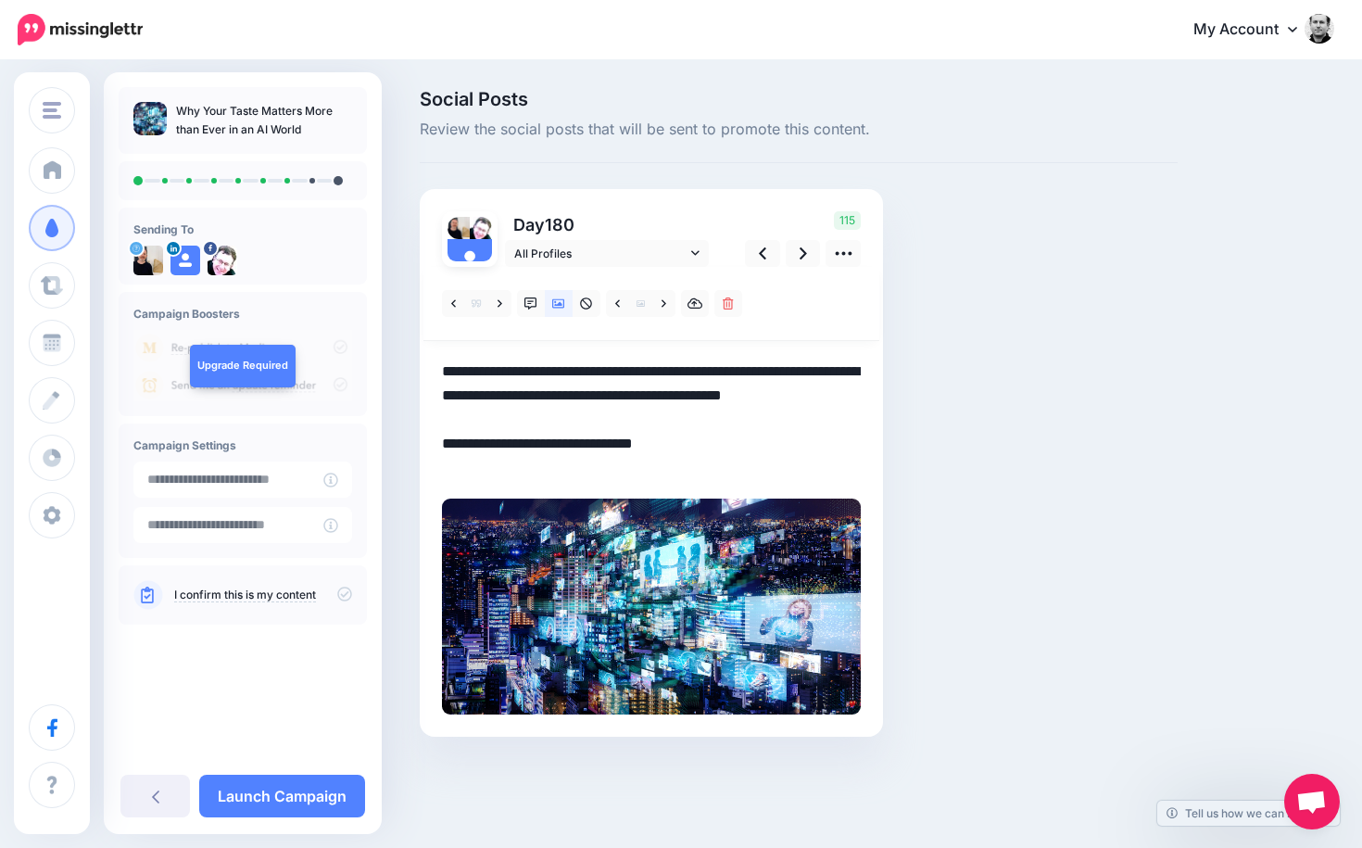
drag, startPoint x: 704, startPoint y: 470, endPoint x: 419, endPoint y: 363, distance: 304.5
click at [421, 369] on div "Day 180 All Profiles" at bounding box center [651, 462] width 463 height 547
paste textarea "**********"
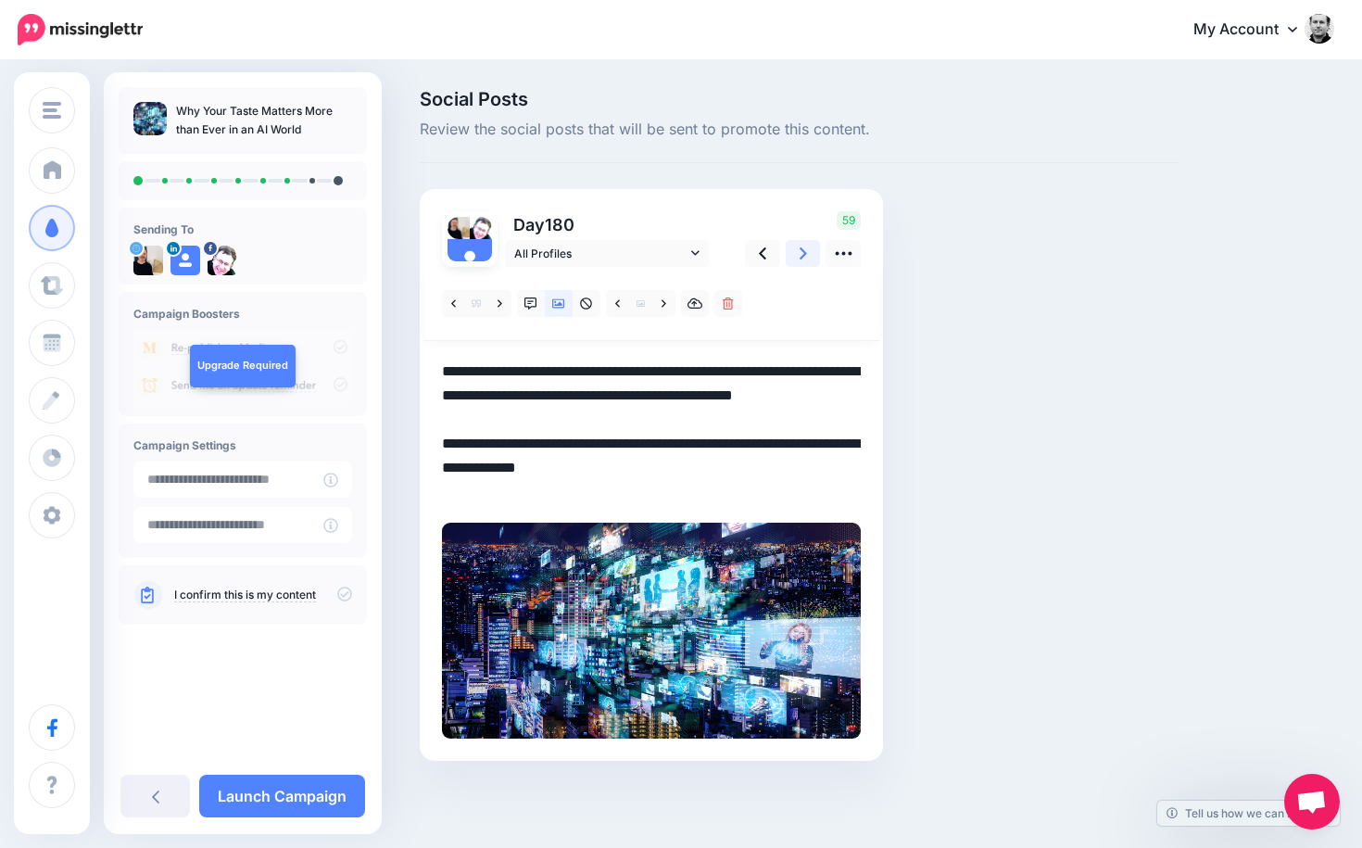
click at [800, 245] on icon at bounding box center [802, 253] width 7 height 19
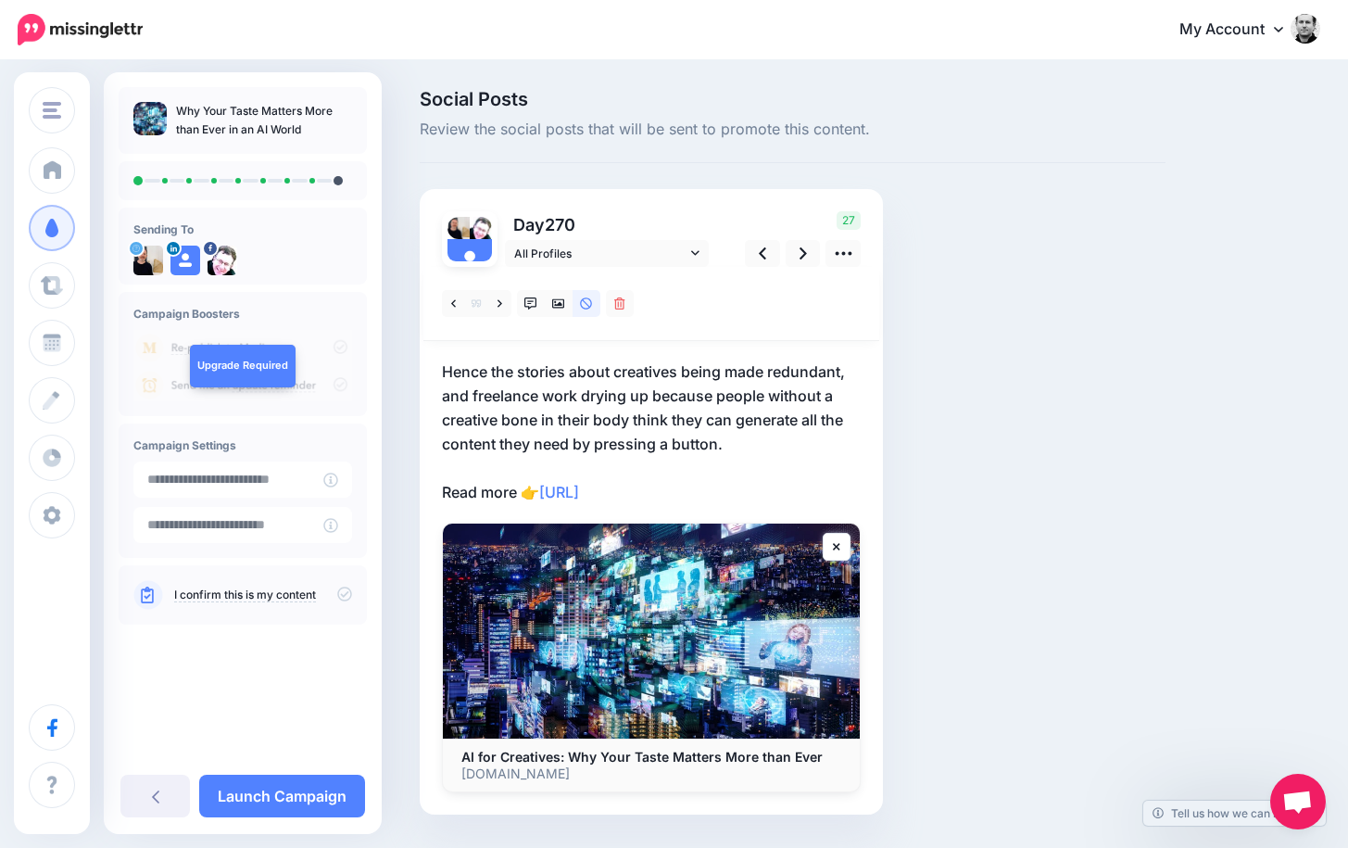
click at [752, 474] on p "Hence the stories about creatives being made redundant, and freelance work dryi…" at bounding box center [651, 431] width 419 height 145
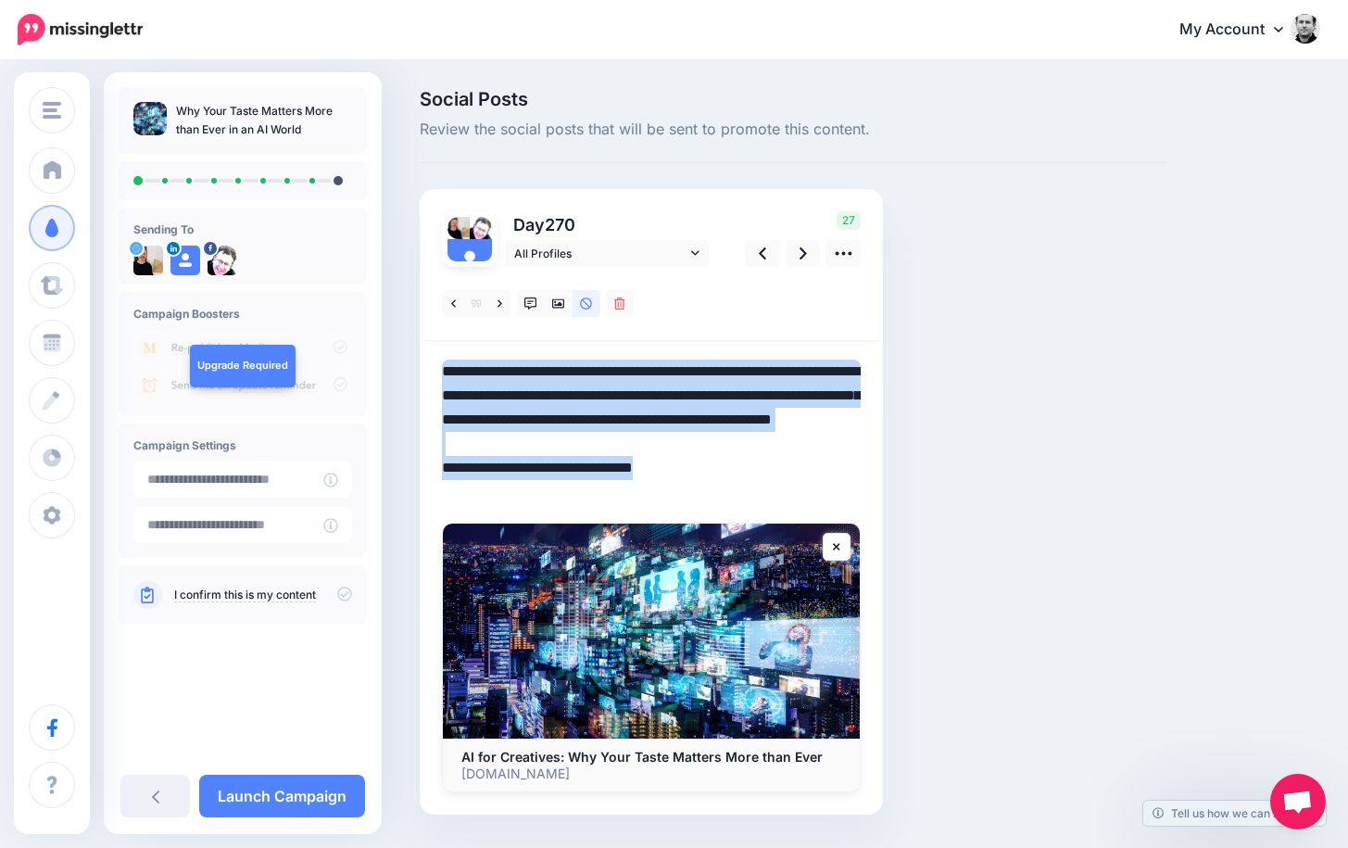
drag, startPoint x: 720, startPoint y: 502, endPoint x: 433, endPoint y: 385, distance: 310.0
click at [433, 385] on div "Day 270 All Profiles" at bounding box center [651, 501] width 463 height 625
click at [622, 410] on textarea "**********" at bounding box center [651, 431] width 419 height 145
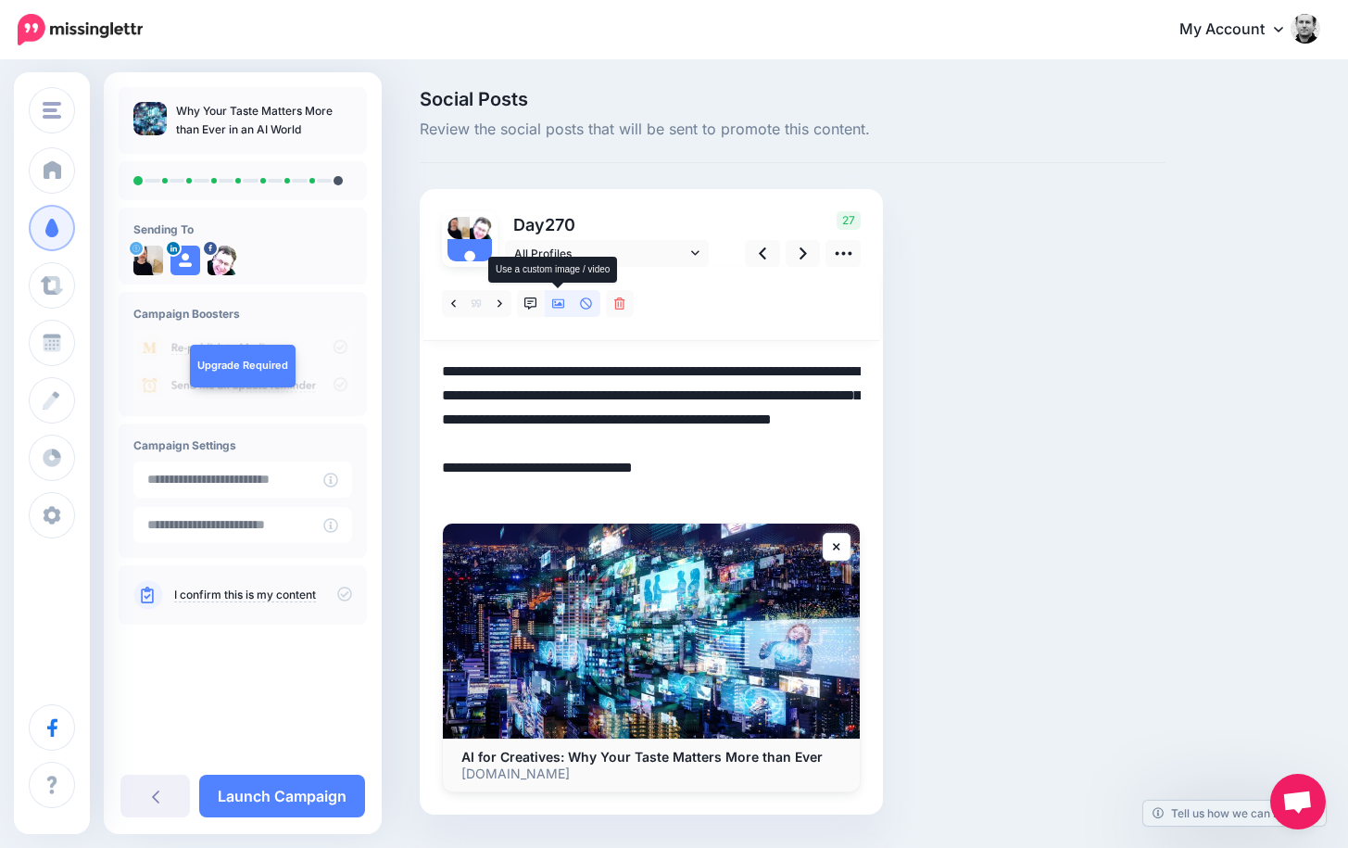
click at [556, 305] on icon at bounding box center [558, 303] width 13 height 9
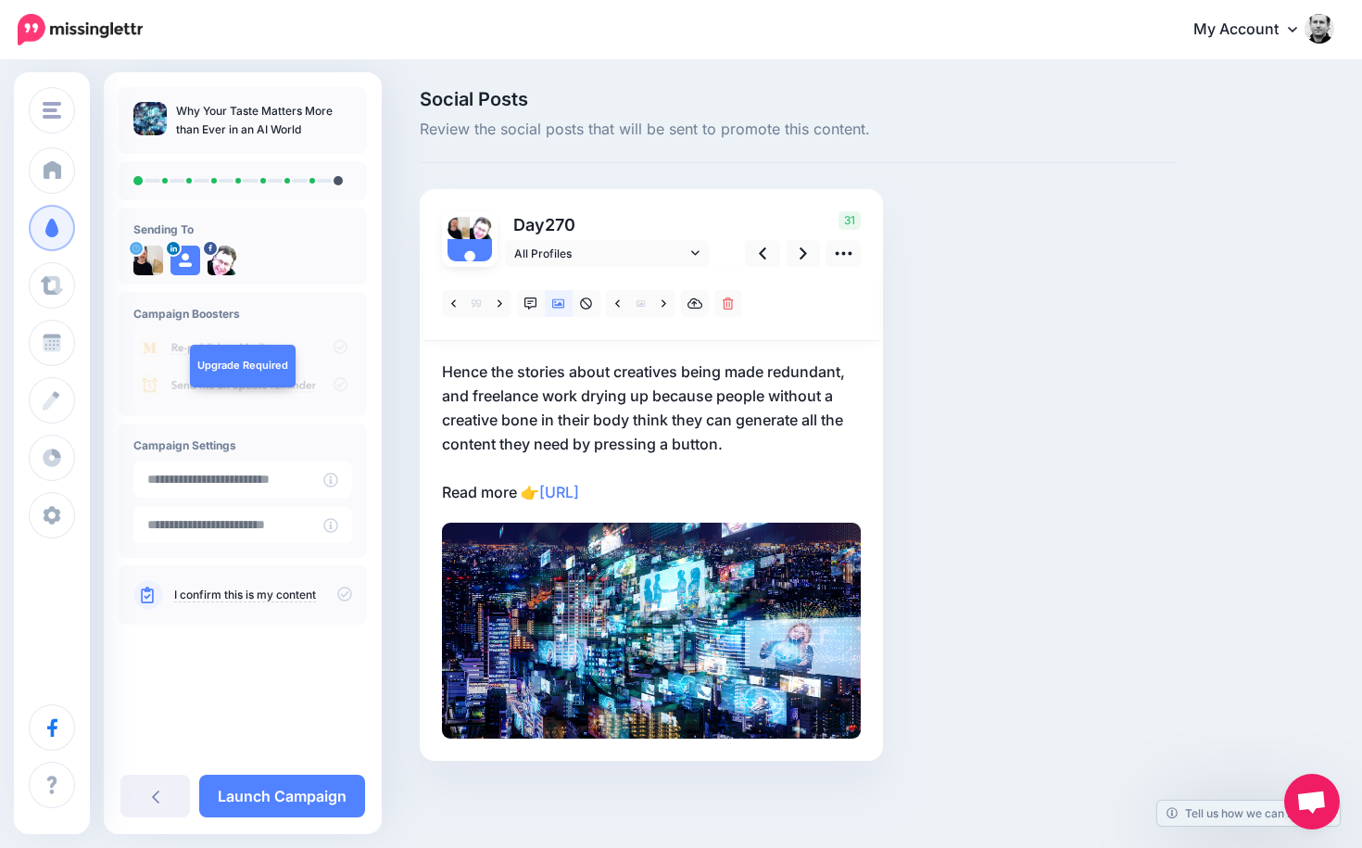
click at [713, 485] on p "Hence the stories about creatives being made redundant, and freelance work dryi…" at bounding box center [651, 431] width 419 height 145
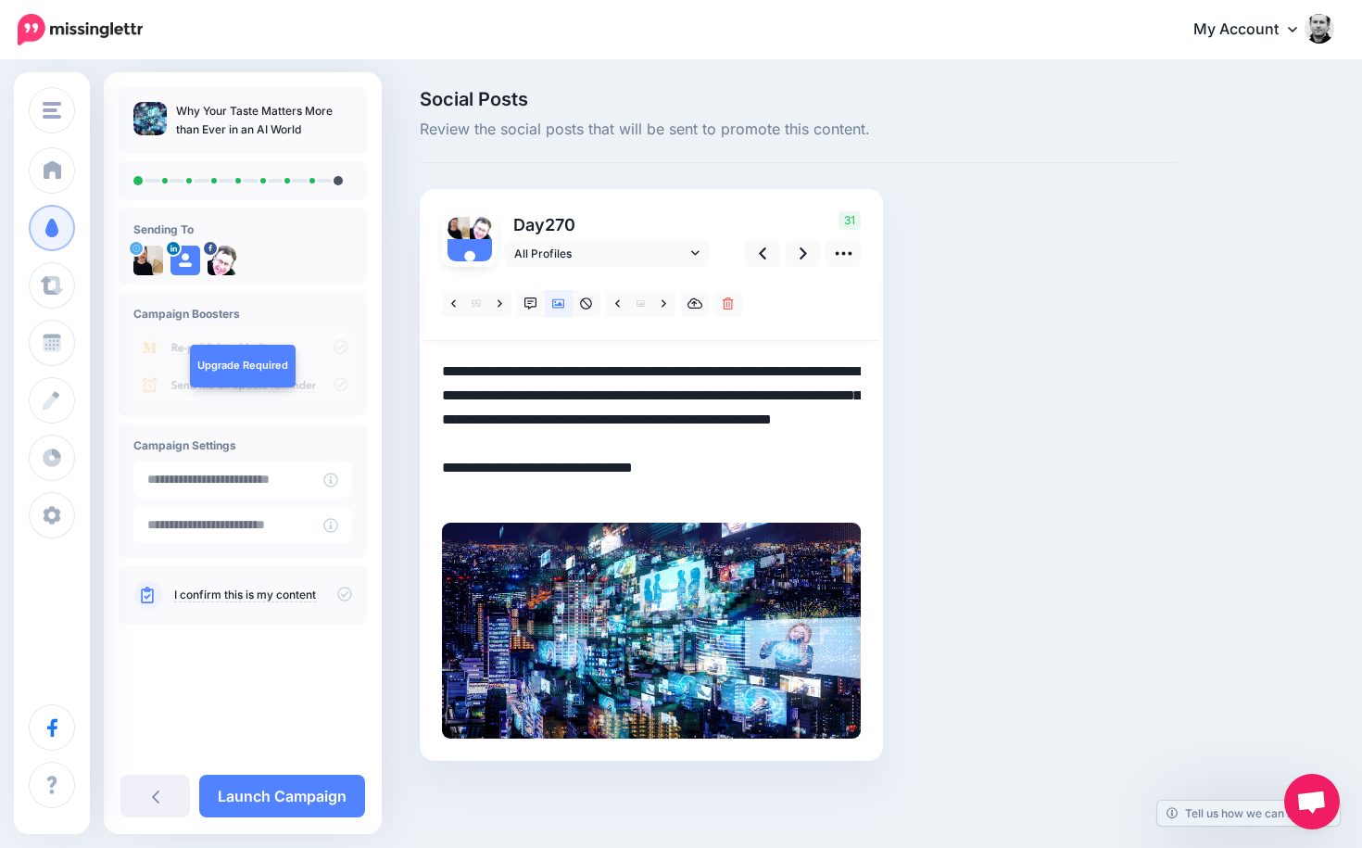
drag, startPoint x: 699, startPoint y: 496, endPoint x: 419, endPoint y: 358, distance: 312.8
click at [419, 358] on div "Social Posts Review the social posts that will be sent to promote this content.…" at bounding box center [799, 453] width 786 height 726
paste textarea "**********"
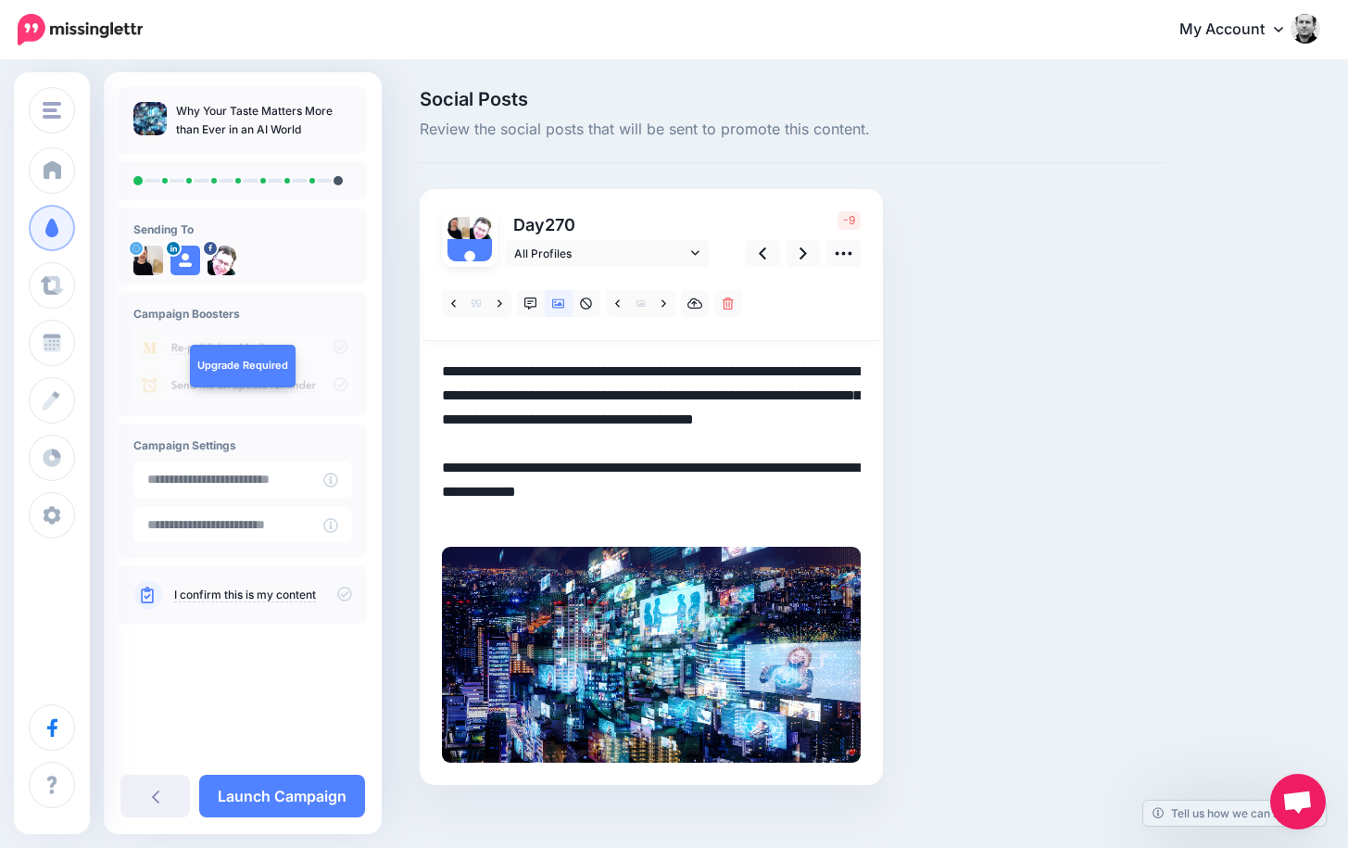
click at [532, 417] on textarea "**********" at bounding box center [651, 443] width 419 height 169
drag, startPoint x: 532, startPoint y: 417, endPoint x: 507, endPoint y: 417, distance: 25.0
click at [507, 417] on textarea "**********" at bounding box center [651, 443] width 419 height 169
type textarea "**********"
click at [802, 252] on icon at bounding box center [802, 253] width 7 height 19
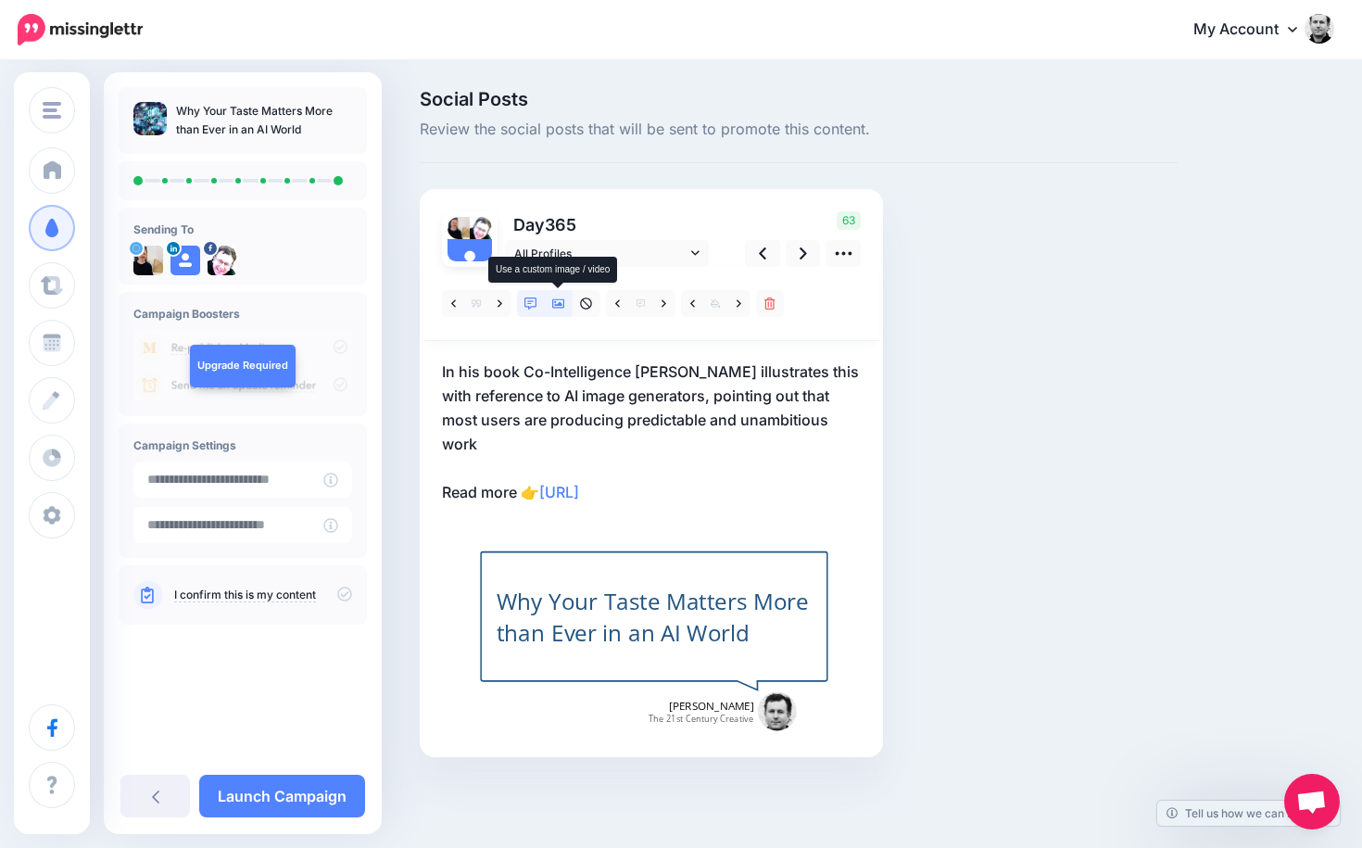
click at [558, 302] on icon at bounding box center [558, 303] width 13 height 13
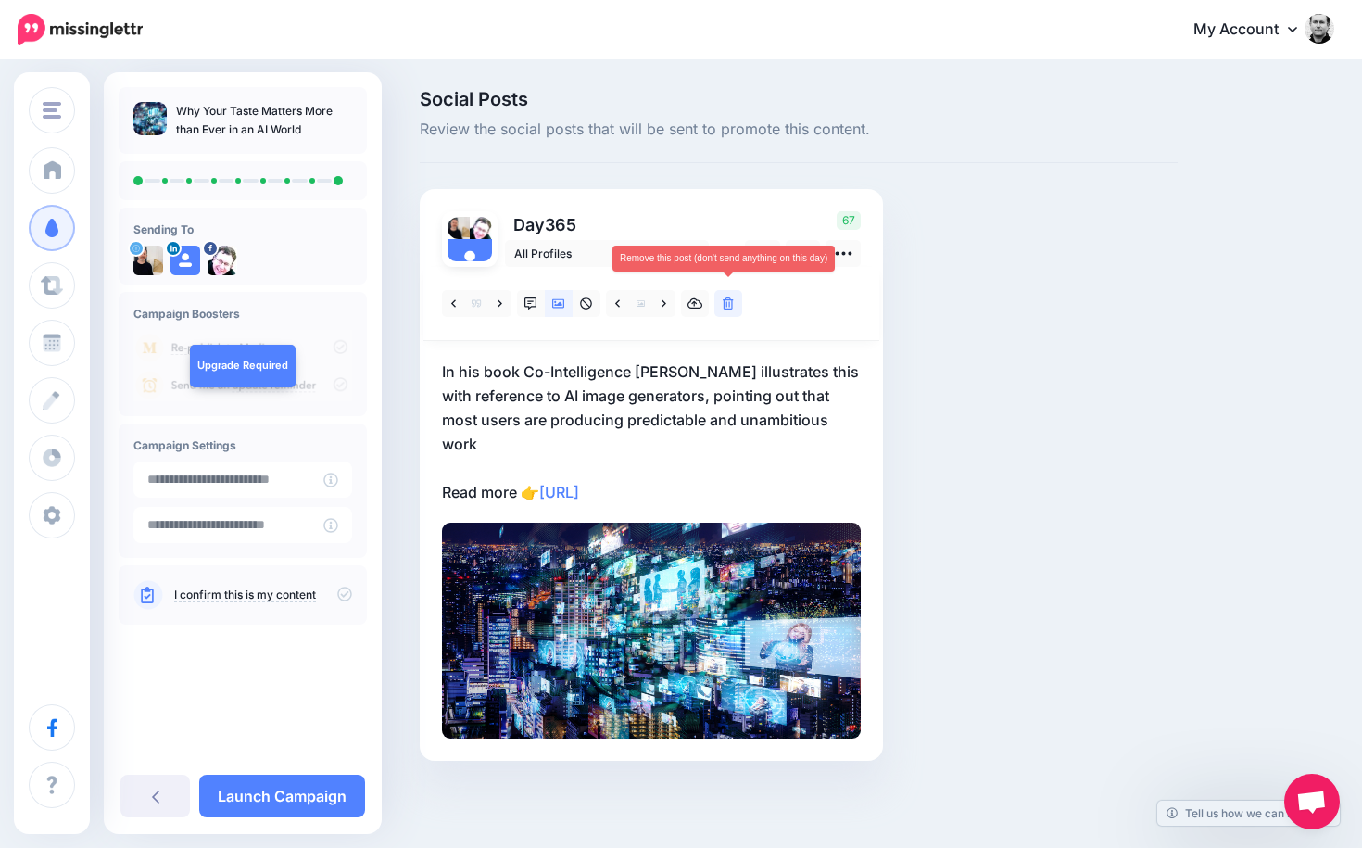
click at [730, 302] on icon at bounding box center [728, 303] width 11 height 13
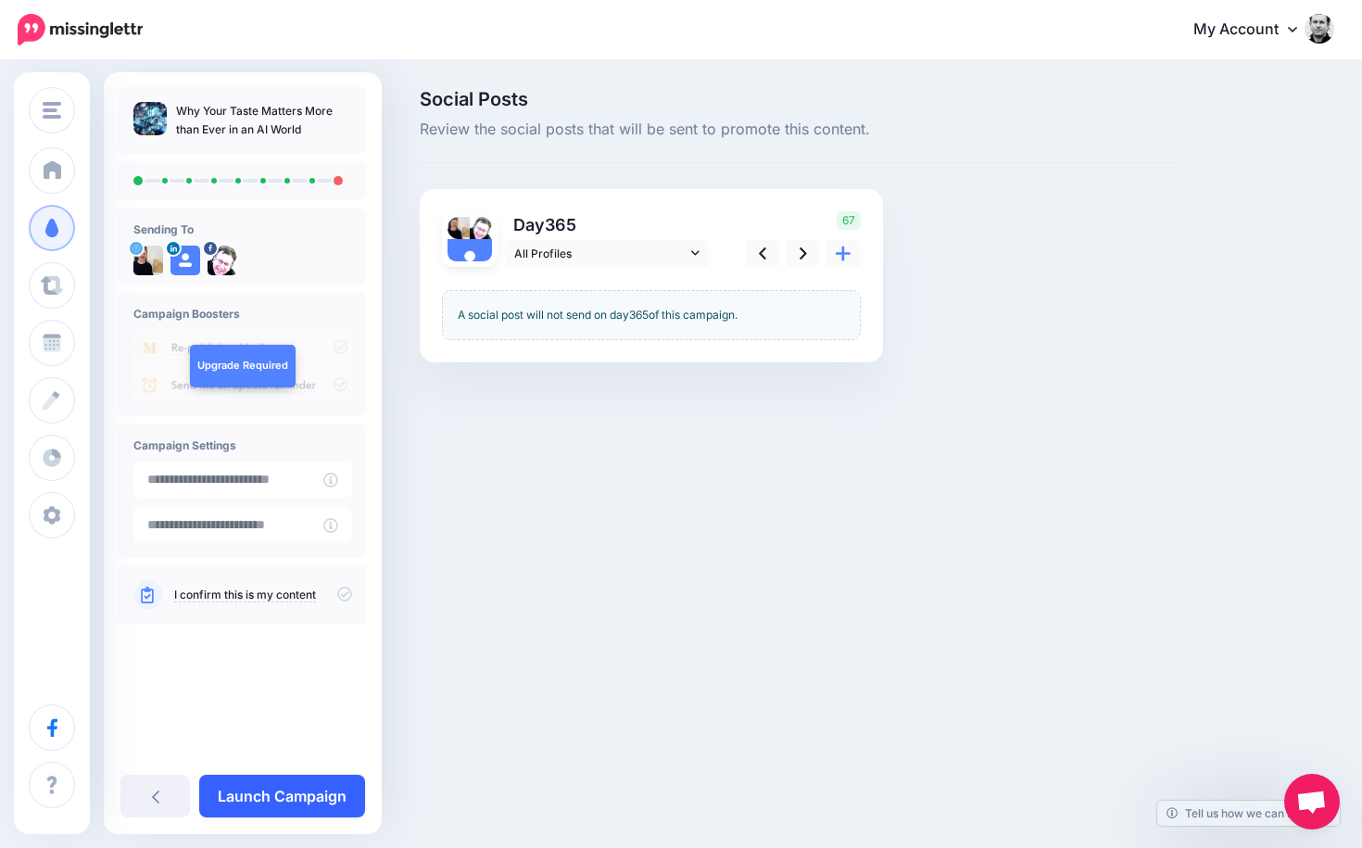
click at [309, 786] on link "Launch Campaign" at bounding box center [282, 795] width 166 height 43
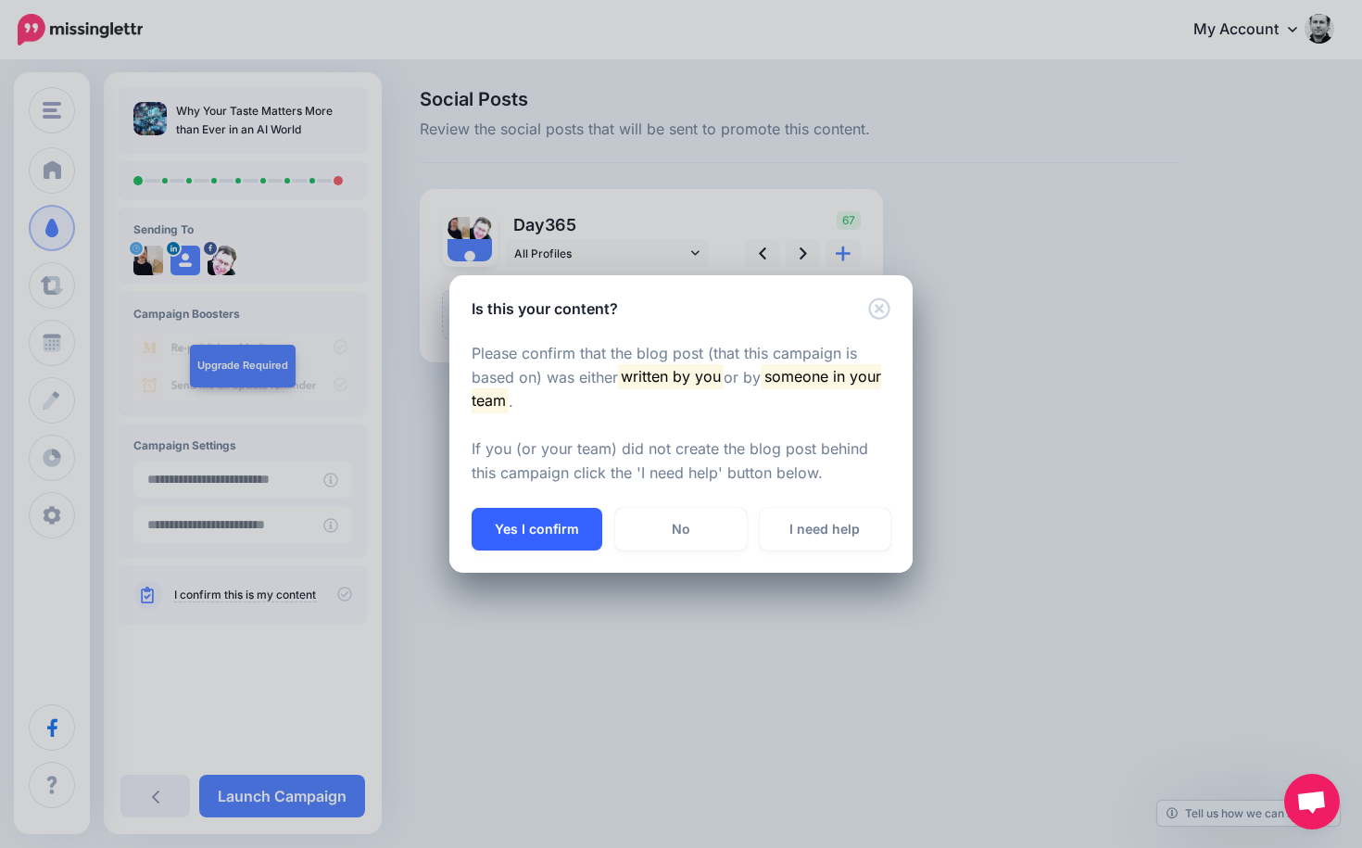
click at [541, 519] on button "Yes I confirm" at bounding box center [536, 529] width 131 height 43
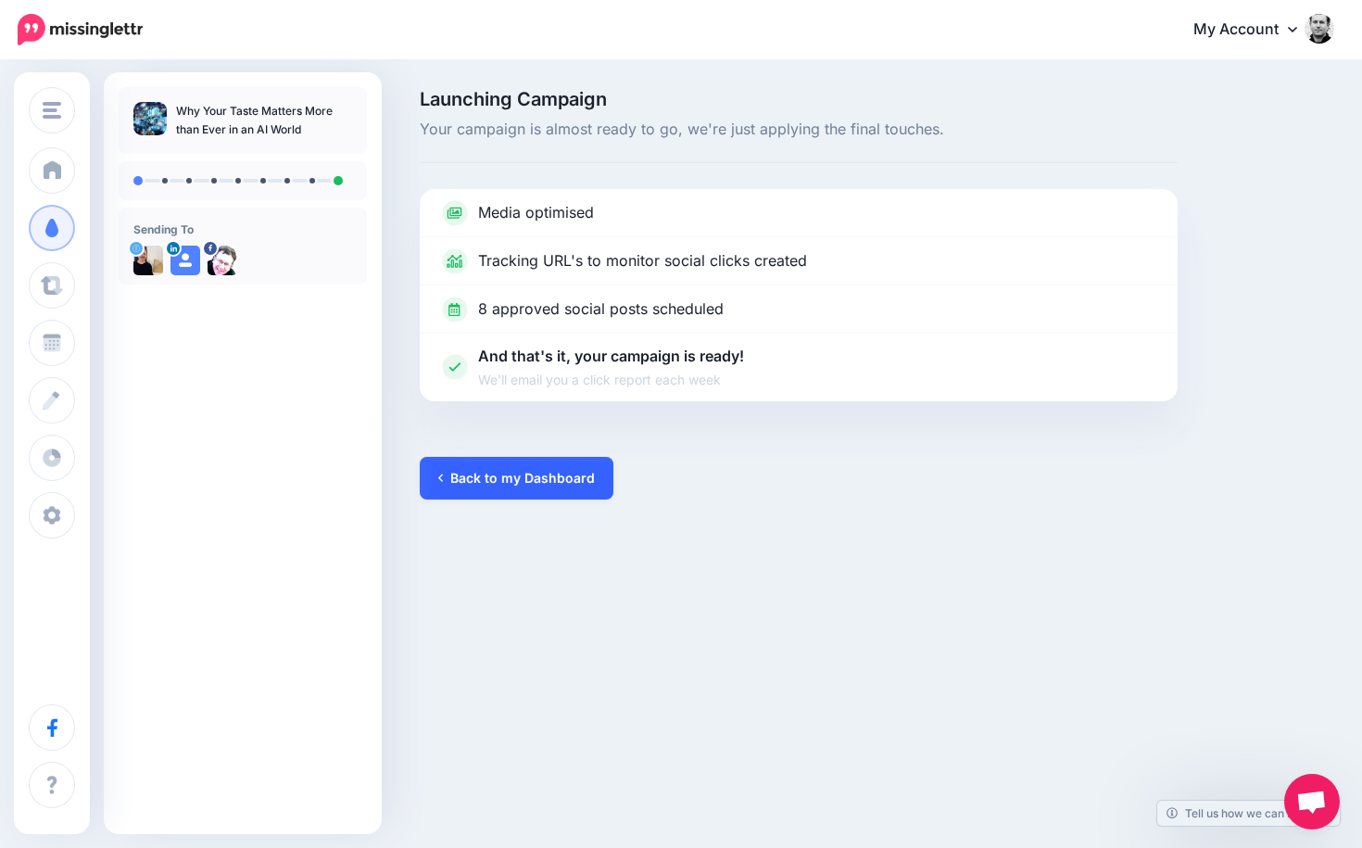
click at [553, 470] on link "Back to my Dashboard" at bounding box center [517, 478] width 194 height 43
